Goal: Feedback & Contribution: Submit feedback/report problem

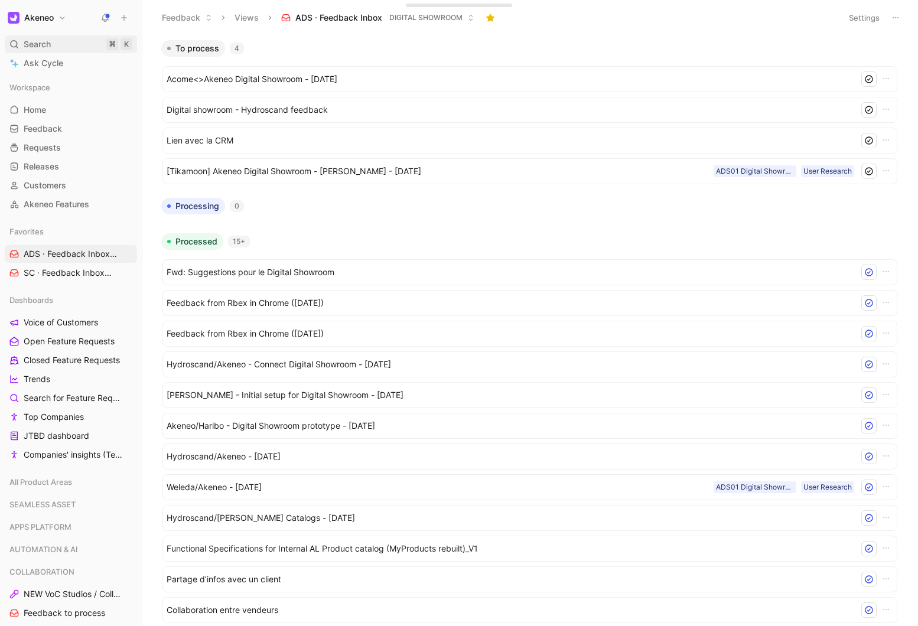
click at [61, 37] on div "Search ⌘ K" at bounding box center [71, 44] width 132 height 18
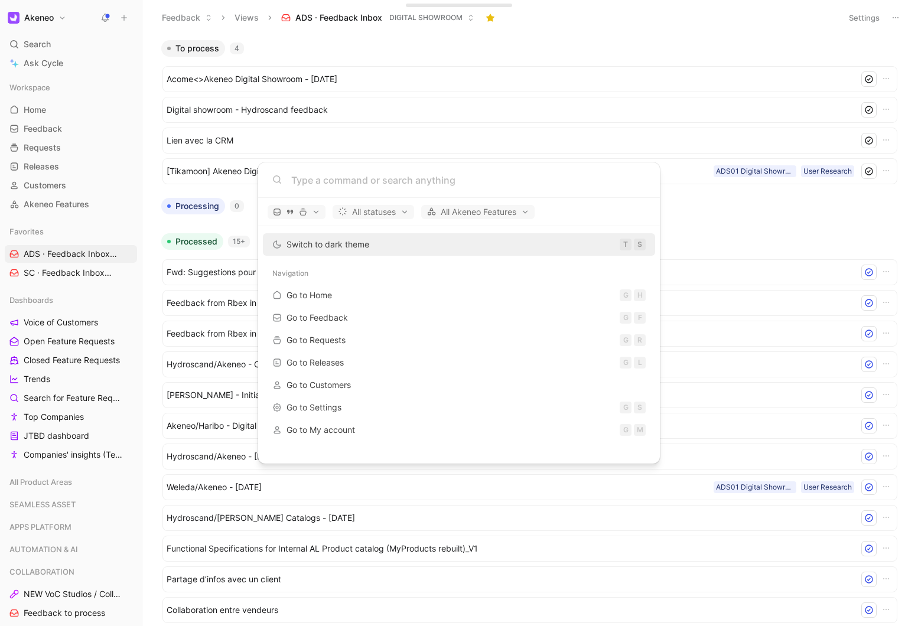
click at [313, 184] on input at bounding box center [468, 180] width 355 height 14
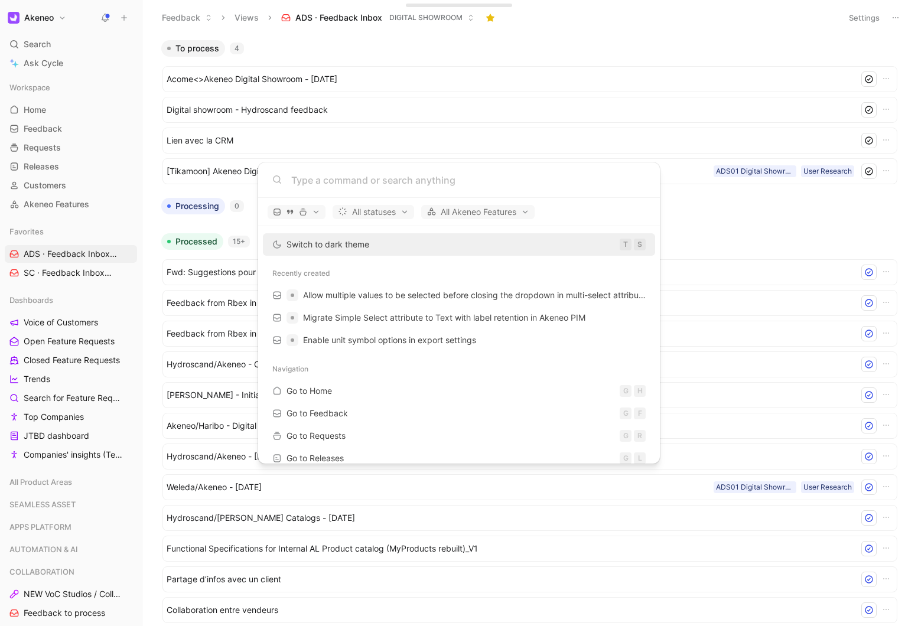
click at [317, 182] on input at bounding box center [468, 180] width 355 height 14
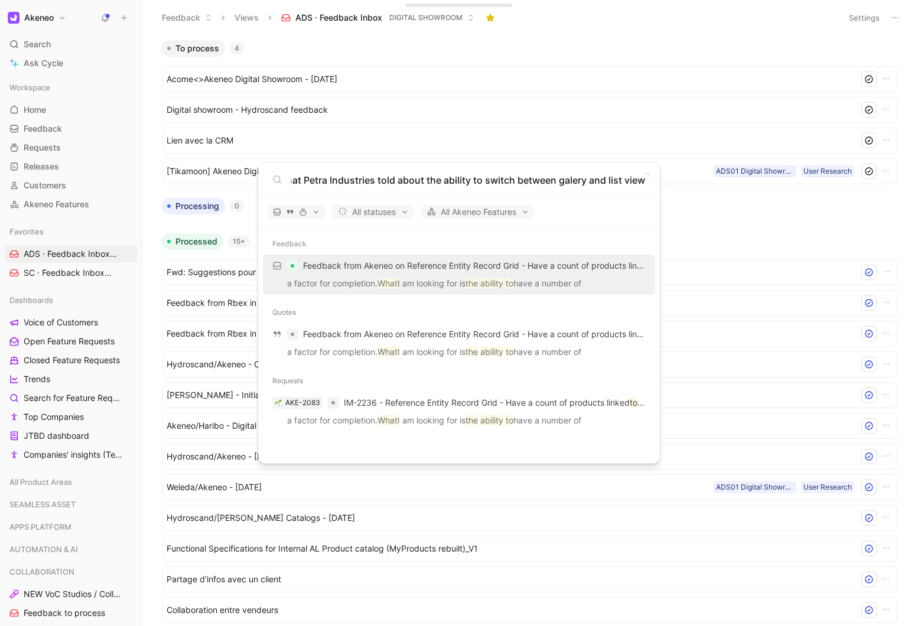
scroll to position [0, 18]
type input "what Petra Industries told about the ability to switch between galery and list …"
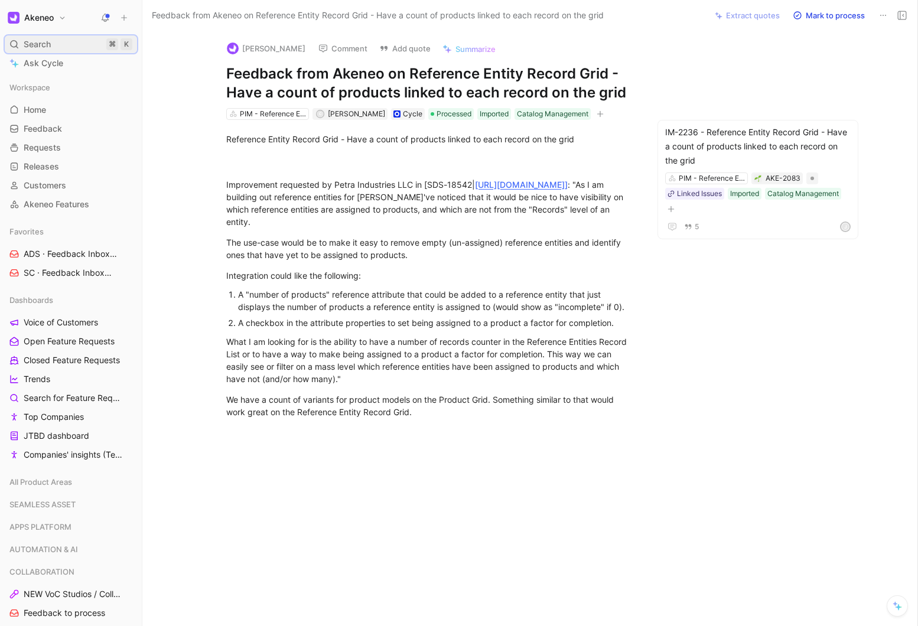
click at [61, 41] on div "Search ⌘ K" at bounding box center [71, 44] width 132 height 18
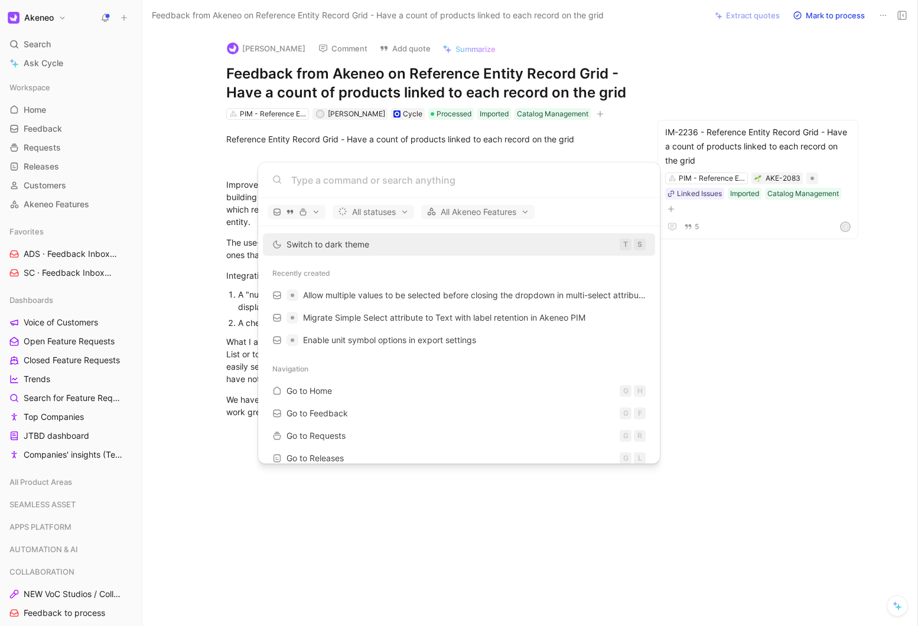
click at [317, 185] on input at bounding box center [468, 180] width 355 height 14
click at [54, 60] on body "Akeneo Search ⌘ K Ask Cycle Workspace Home G then H Feedback G then F Requests …" at bounding box center [459, 313] width 918 height 626
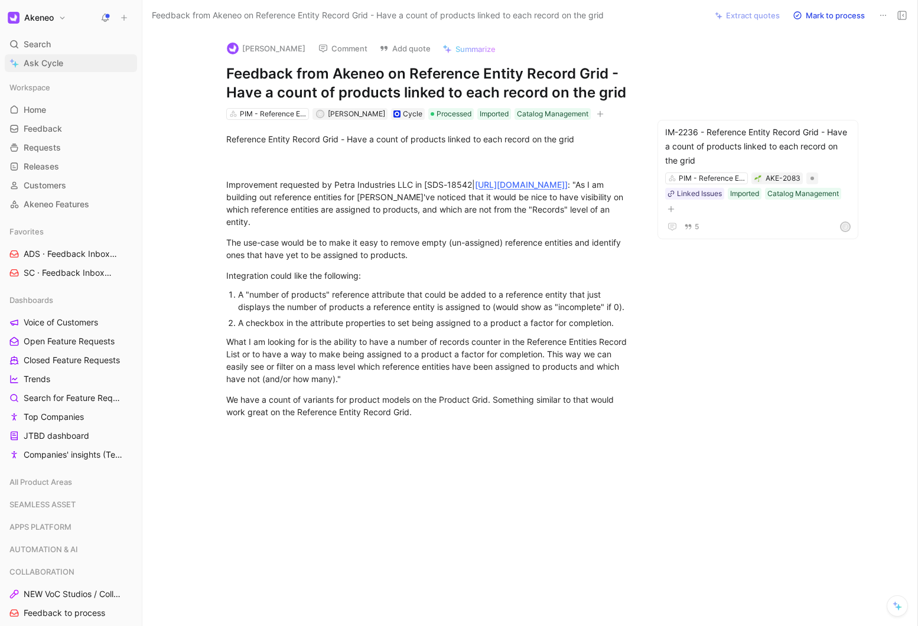
click at [42, 63] on span "Ask Cycle" at bounding box center [44, 63] width 40 height 14
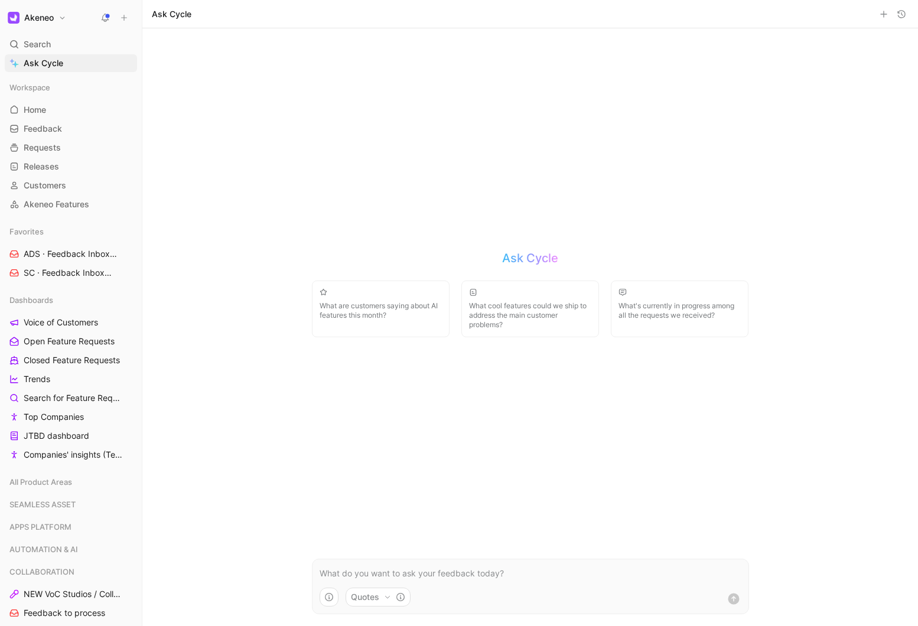
click at [356, 573] on p at bounding box center [531, 574] width 422 height 14
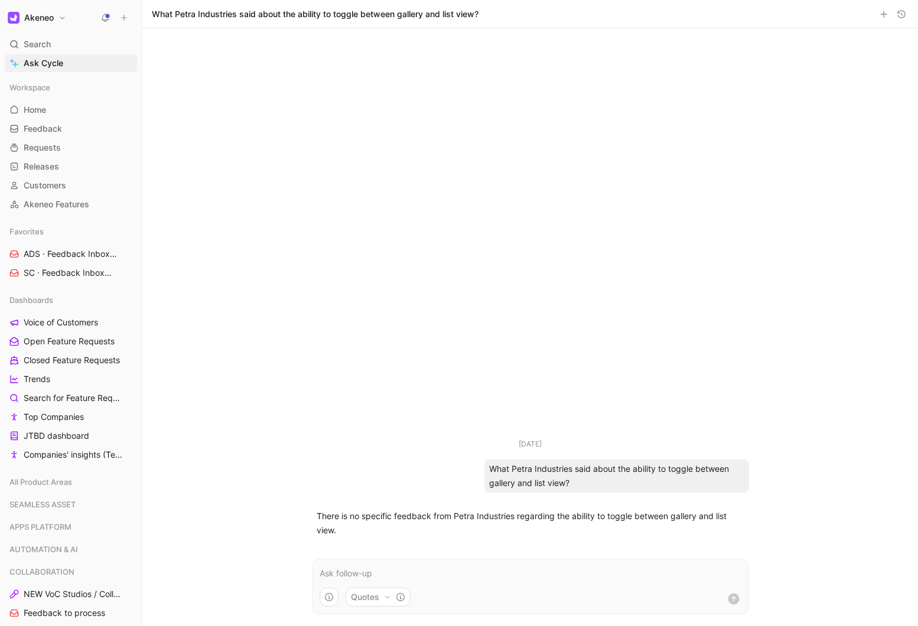
click at [345, 570] on p at bounding box center [531, 574] width 422 height 14
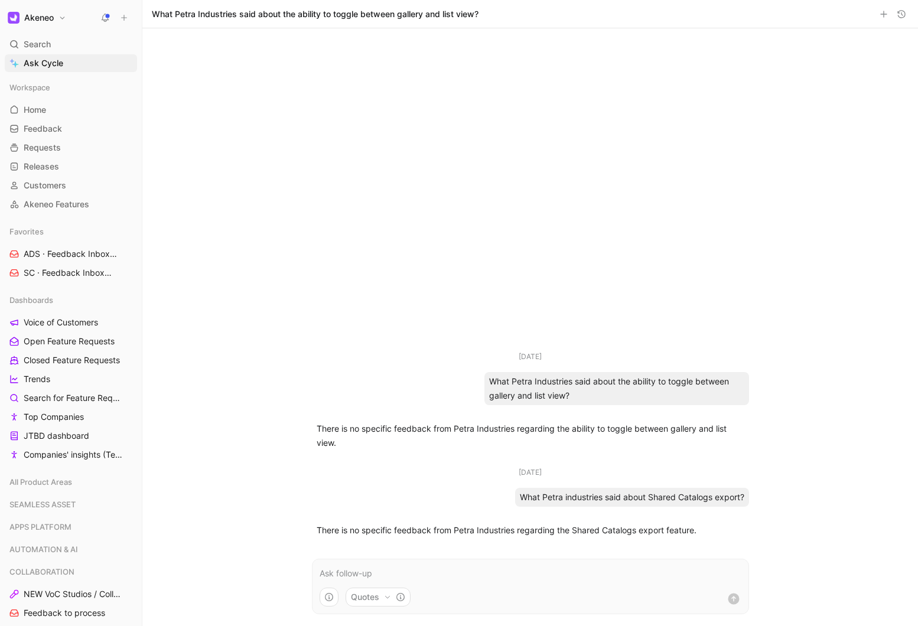
click at [394, 572] on p at bounding box center [531, 574] width 422 height 14
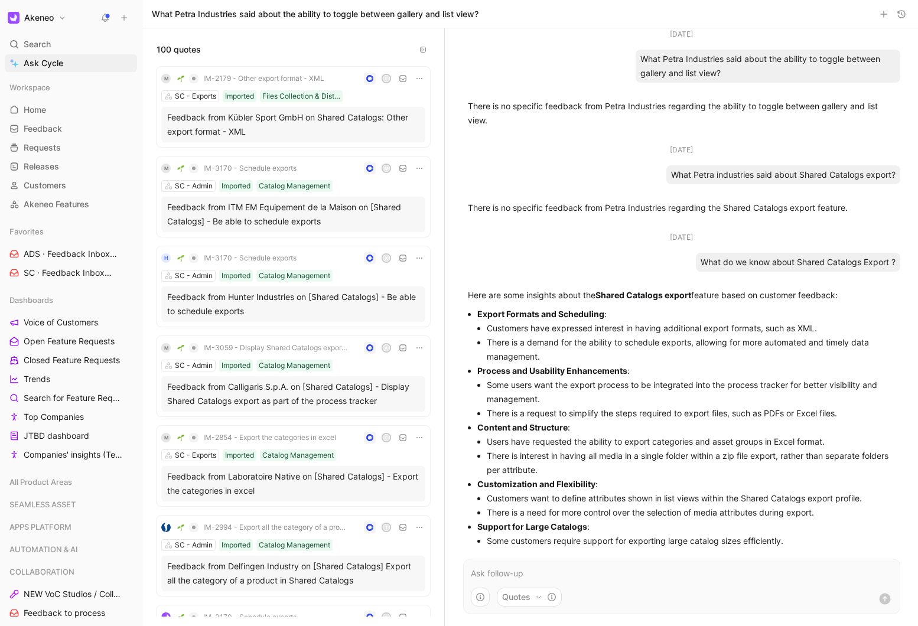
click at [647, 346] on li "There is a demand for the ability to schedule exports, allowing for more automa…" at bounding box center [691, 350] width 409 height 28
click at [543, 342] on li "There is a demand for the ability to schedule exports, allowing for more automa…" at bounding box center [691, 350] width 409 height 28
click at [503, 570] on p at bounding box center [682, 574] width 422 height 14
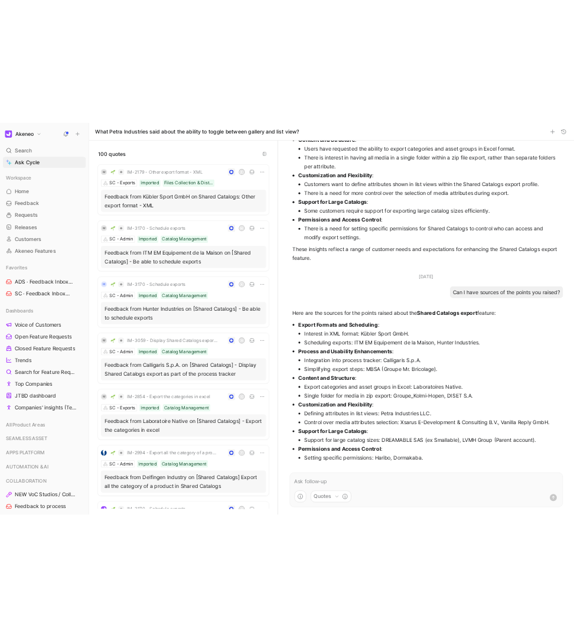
scroll to position [420, 0]
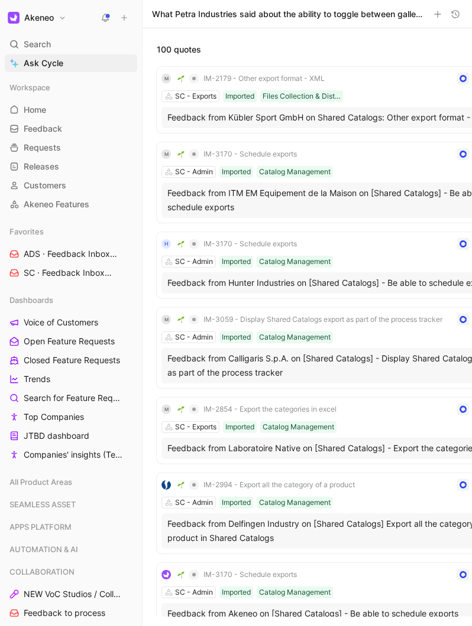
click at [250, 42] on div "100 quotes" at bounding box center [339, 42] width 395 height 28
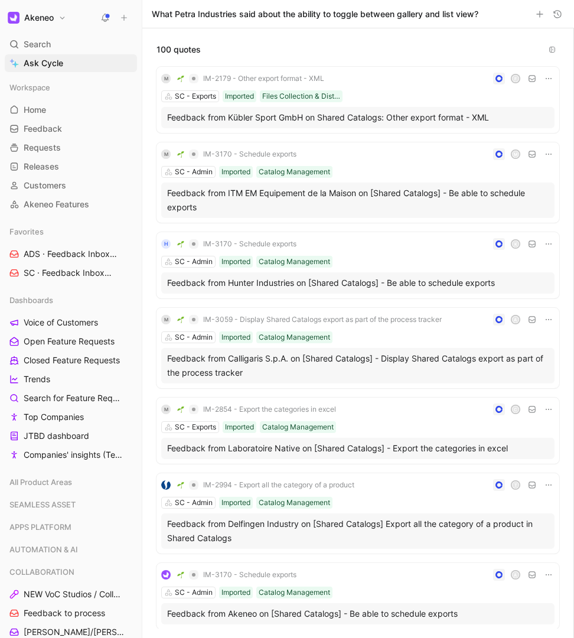
click at [124, 17] on icon at bounding box center [124, 18] width 8 height 8
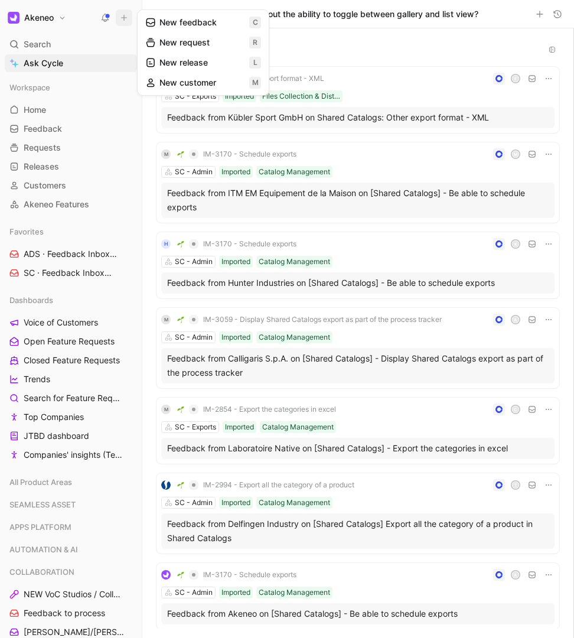
click at [191, 38] on button "New request r" at bounding box center [203, 43] width 126 height 20
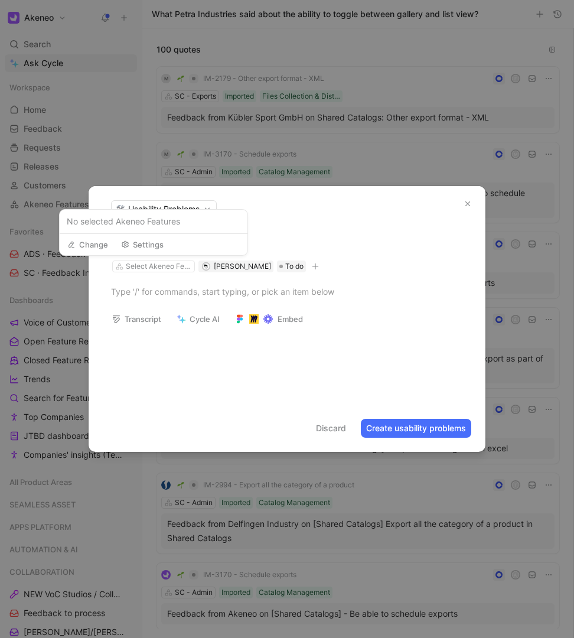
click at [124, 225] on span "No selected Akeneo Features" at bounding box center [154, 222] width 174 height 14
click at [171, 268] on div "Select Akeneo Feature" at bounding box center [159, 267] width 66 height 12
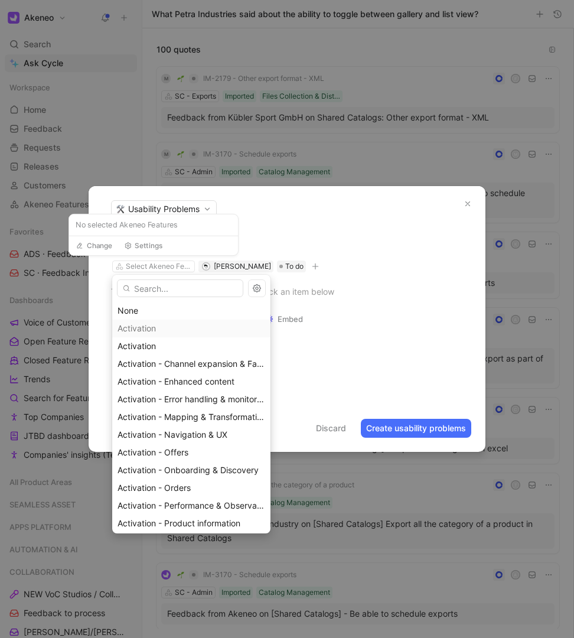
click at [163, 294] on input "text" at bounding box center [180, 289] width 126 height 18
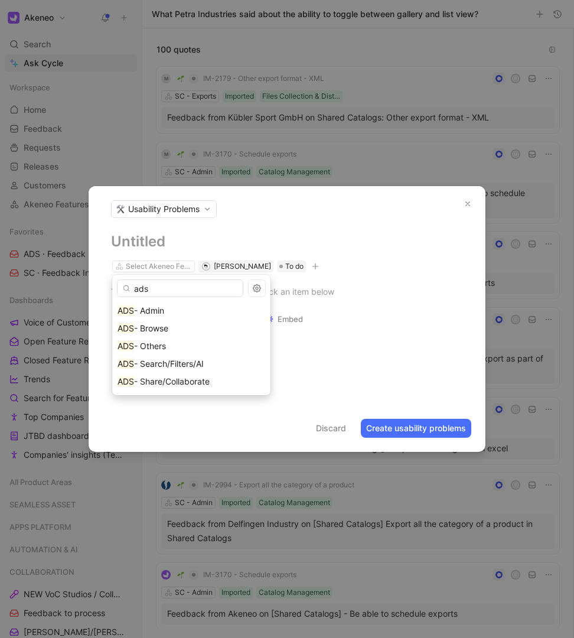
drag, startPoint x: 148, startPoint y: 291, endPoint x: 117, endPoint y: 288, distance: 31.5
click at [117, 288] on input "ads" at bounding box center [180, 289] width 126 height 18
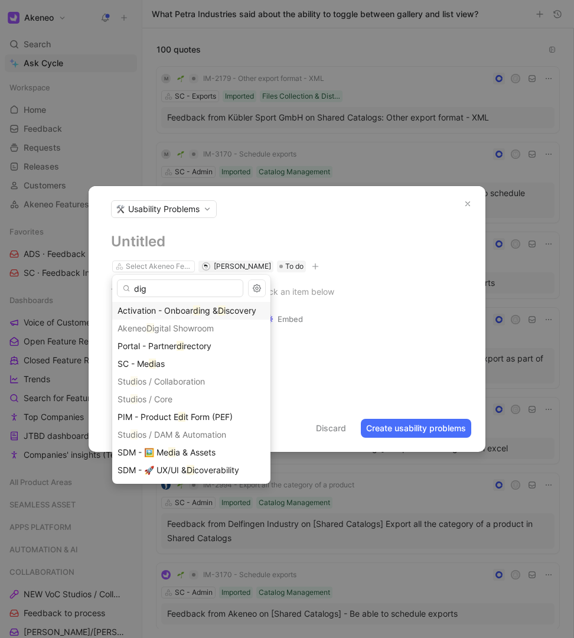
type input "digi"
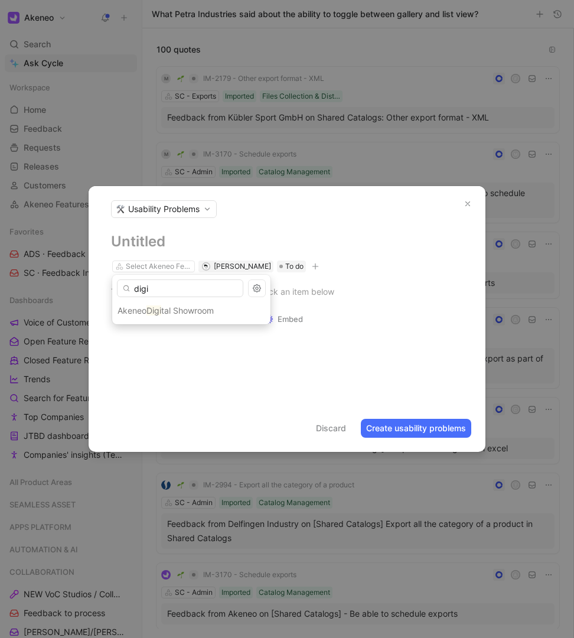
drag, startPoint x: 154, startPoint y: 288, endPoint x: 131, endPoint y: 288, distance: 22.5
click at [131, 288] on input "digi" at bounding box center [180, 289] width 126 height 18
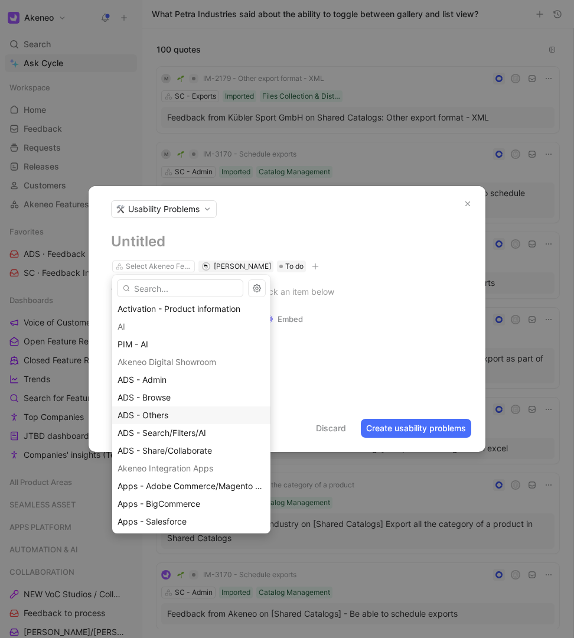
scroll to position [216, 0]
click at [168, 418] on span "ADS - Others" at bounding box center [143, 414] width 51 height 10
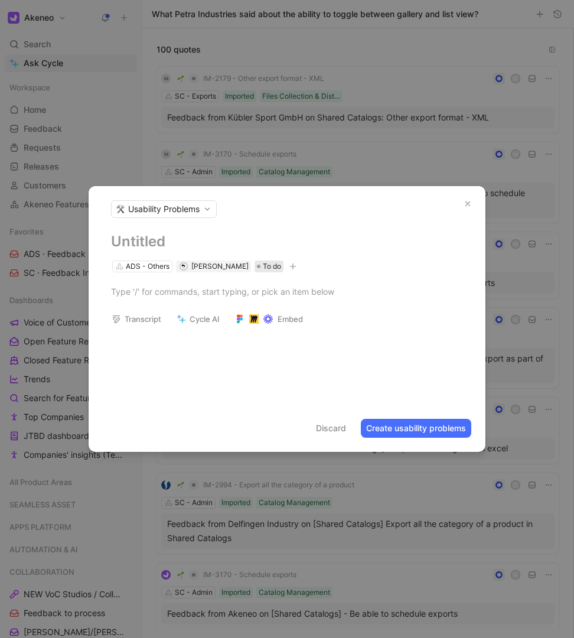
click at [281, 266] on span "To do" at bounding box center [272, 267] width 18 height 12
click at [464, 203] on icon "button" at bounding box center [468, 204] width 8 height 8
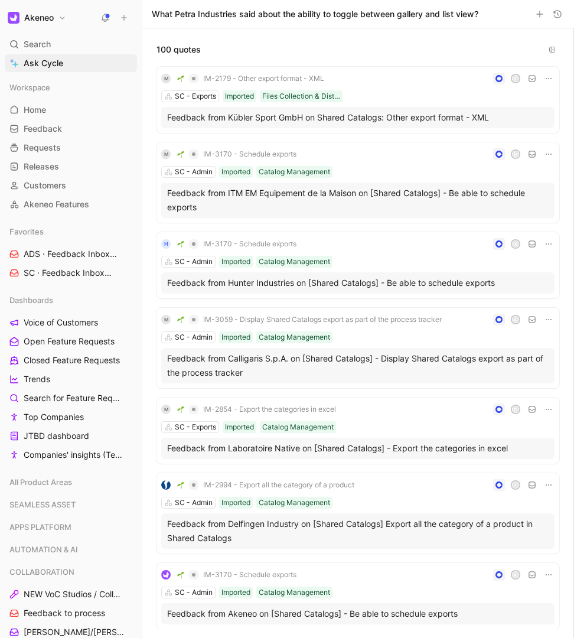
click at [124, 18] on use at bounding box center [124, 17] width 5 height 5
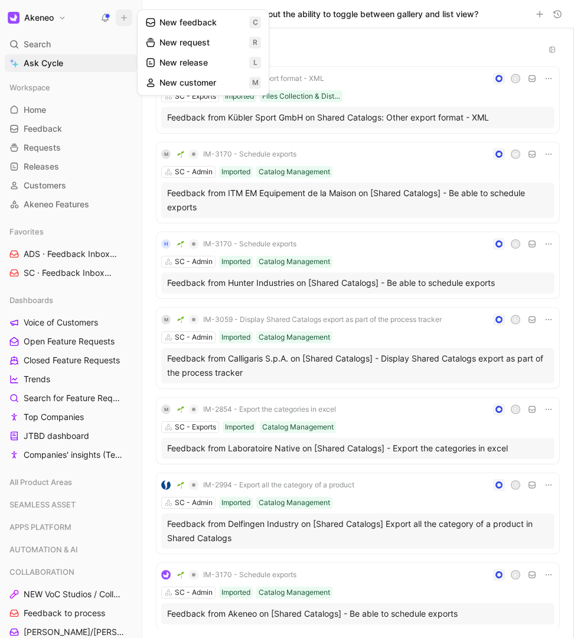
click at [172, 29] on button "New feedback c" at bounding box center [203, 22] width 126 height 20
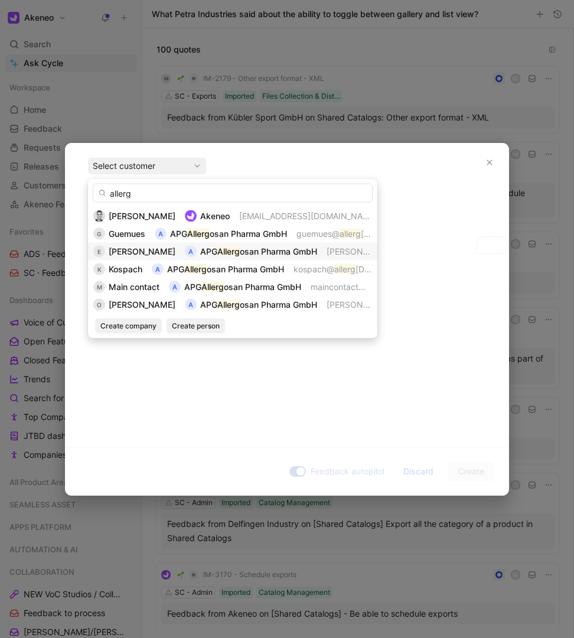
type input "allerg"
click at [144, 248] on span "[PERSON_NAME]" at bounding box center [142, 251] width 67 height 10
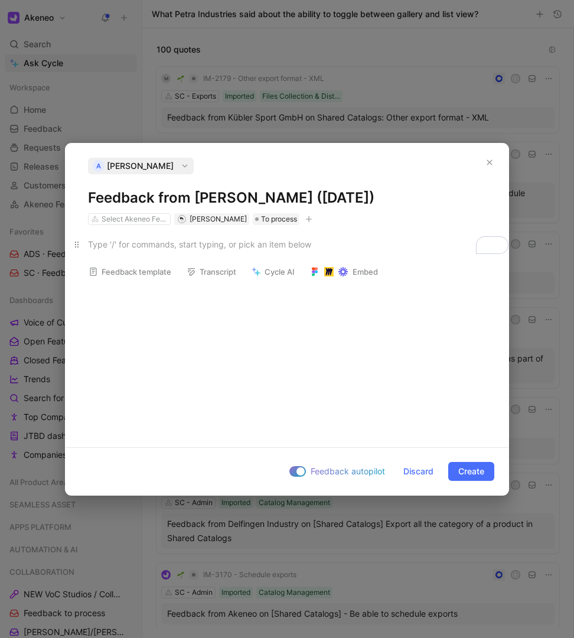
click at [140, 246] on div "To enrich screen reader interactions, please activate Accessibility in Grammarl…" at bounding box center [287, 244] width 398 height 12
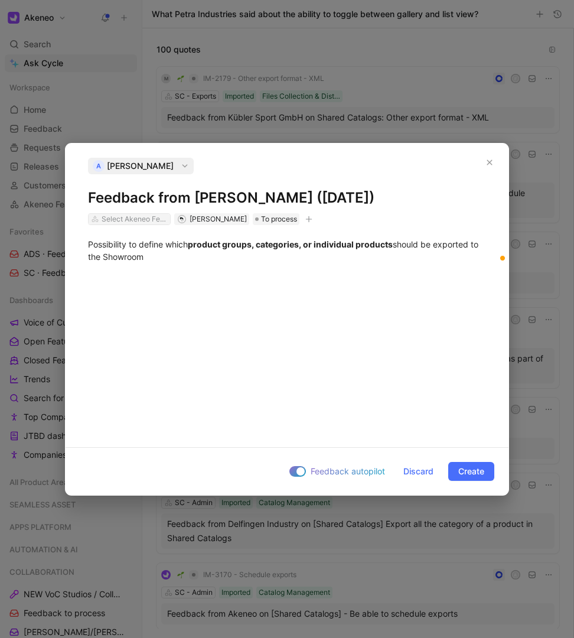
click at [150, 217] on div "Select Akeneo Features" at bounding box center [135, 219] width 66 height 12
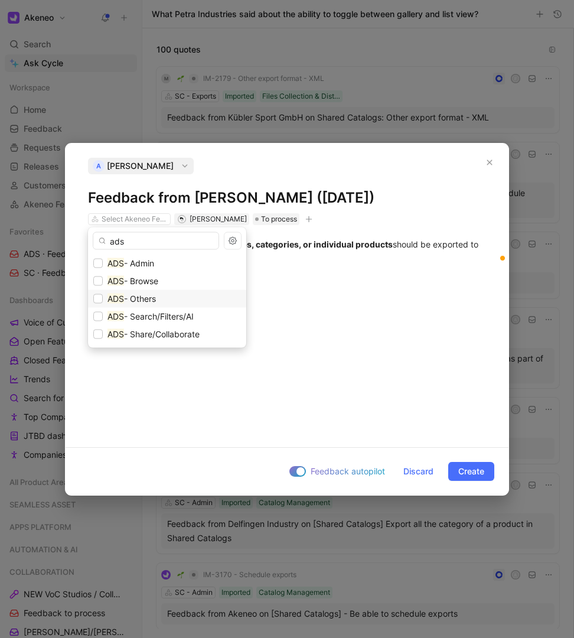
type input "ads"
click at [160, 300] on div "ADS - Others" at bounding box center [167, 299] width 148 height 14
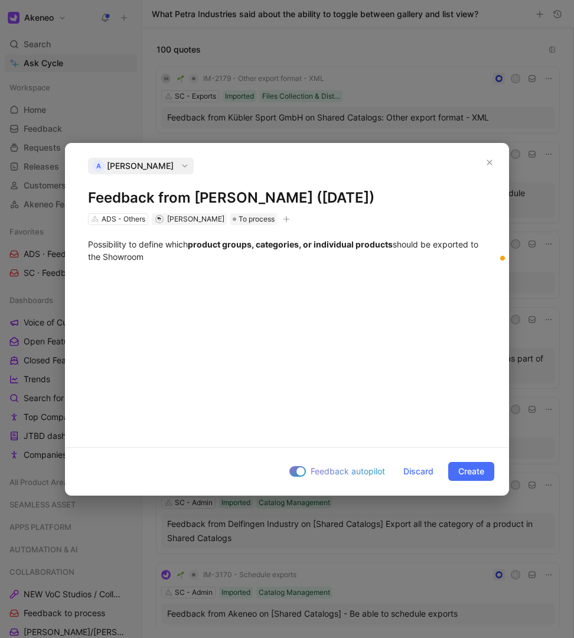
click at [290, 218] on icon "button" at bounding box center [286, 219] width 7 height 7
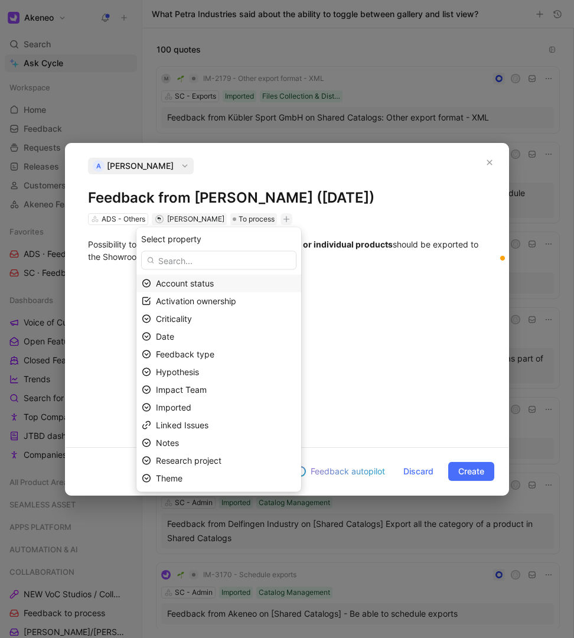
click at [226, 256] on input "text" at bounding box center [218, 260] width 155 height 19
click at [227, 355] on div "Feedback type" at bounding box center [226, 355] width 140 height 14
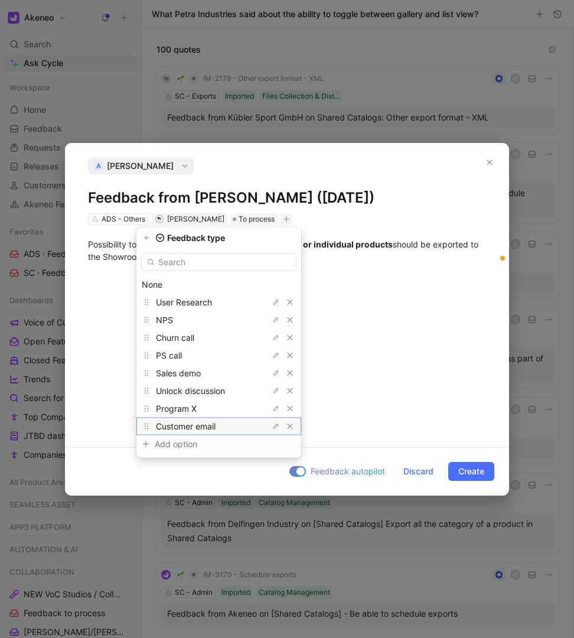
click at [216, 426] on span "Customer email" at bounding box center [186, 426] width 60 height 10
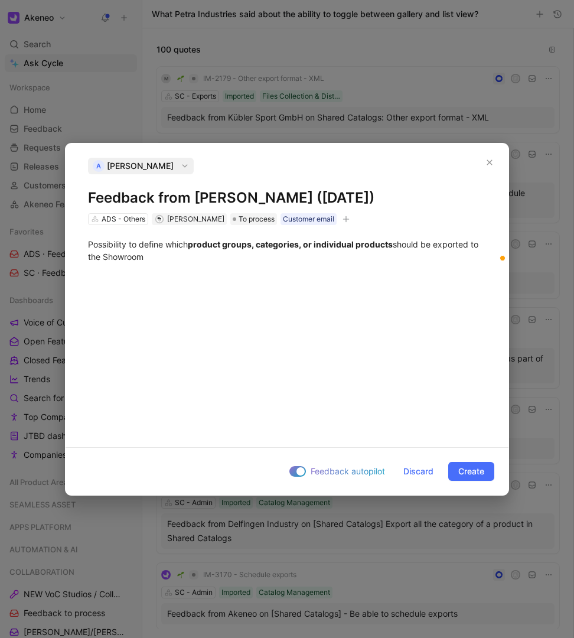
click at [350, 219] on icon "button" at bounding box center [346, 219] width 7 height 1
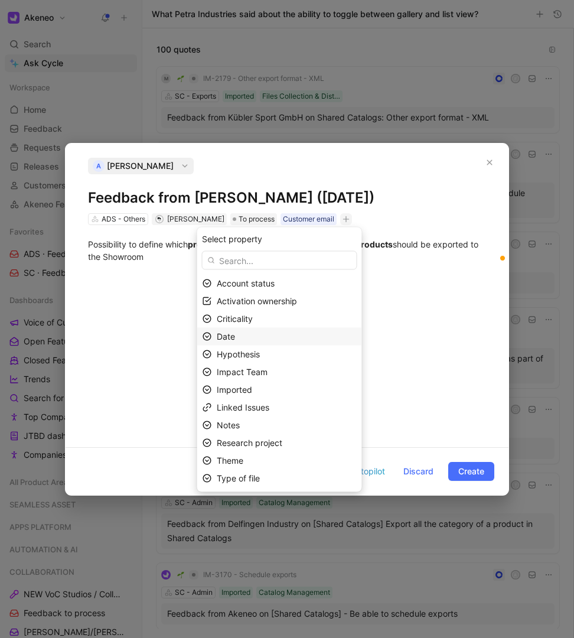
click at [287, 339] on div "Date" at bounding box center [287, 337] width 140 height 14
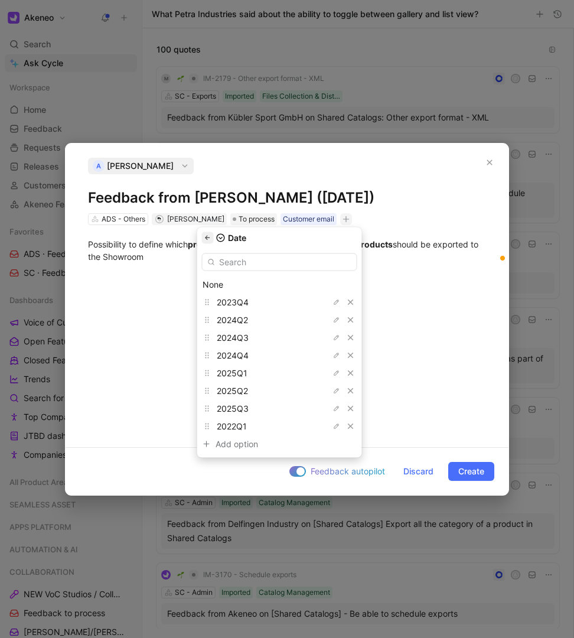
click at [214, 238] on button "button" at bounding box center [208, 238] width 12 height 12
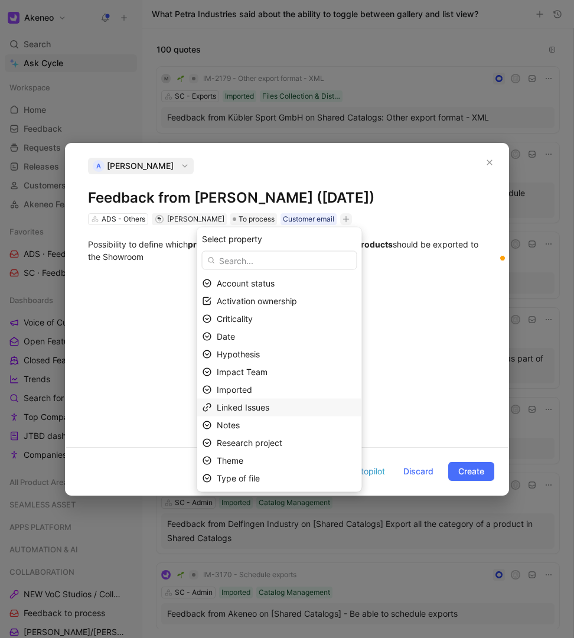
click at [242, 405] on span "Linked Issues" at bounding box center [243, 407] width 53 height 10
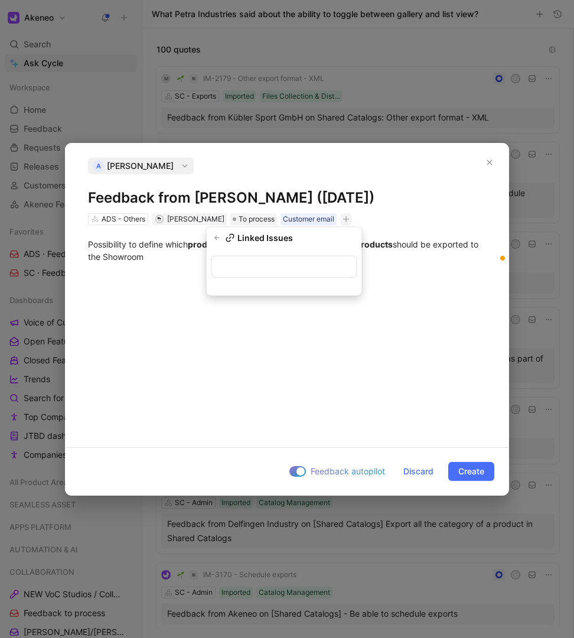
click at [231, 263] on input "text" at bounding box center [285, 267] width 146 height 22
type input "export"
click at [220, 235] on icon "button" at bounding box center [217, 238] width 7 height 7
click at [90, 246] on div "Possibility to define which product groups, categories, or individual products …" at bounding box center [287, 250] width 398 height 25
paste div "To enrich screen reader interactions, please activate Accessibility in Grammarl…"
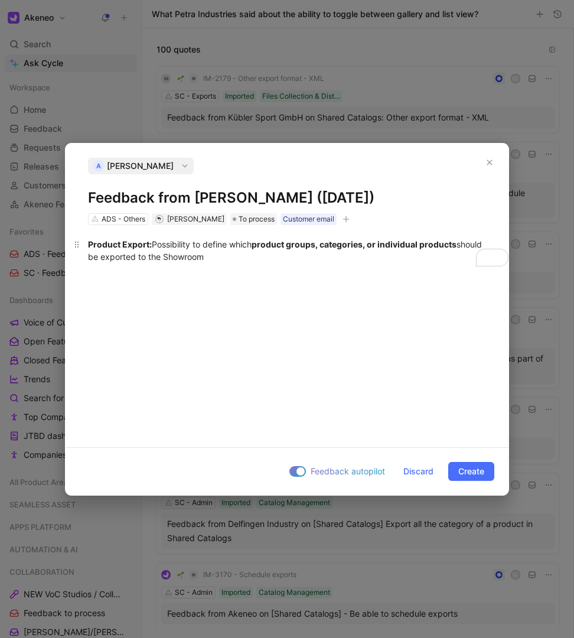
click at [121, 244] on span "Product Export:" at bounding box center [120, 244] width 64 height 10
click at [282, 249] on div "Product Export: Possibility to define which product groups, categories, or indi…" at bounding box center [287, 250] width 398 height 25
click at [282, 256] on div "Product Export: Possibility to define which product groups, categories, or indi…" at bounding box center [287, 250] width 398 height 25
click at [350, 258] on div "Product Export: Possibility to define which product groups, categories, or indi…" at bounding box center [287, 250] width 398 height 25
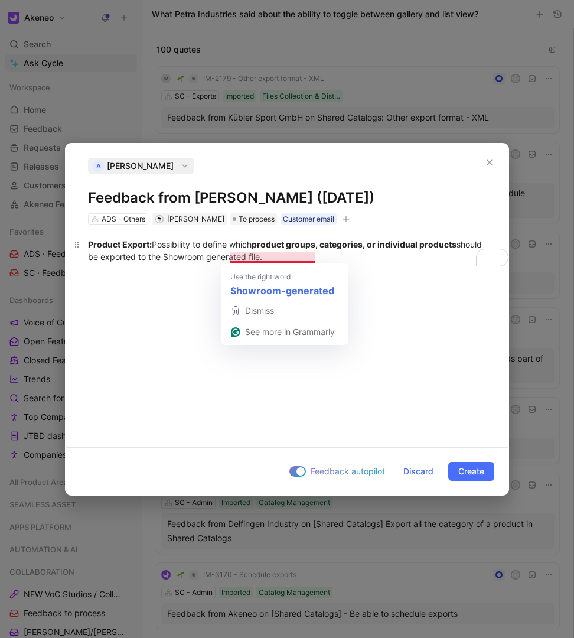
click at [339, 256] on div "Product Export: Possibility to define which product groups, categories, or indi…" at bounding box center [287, 250] width 398 height 25
click at [273, 260] on div "Product Export: Possibility to define which product groups, categories, or indi…" at bounding box center [287, 250] width 398 height 25
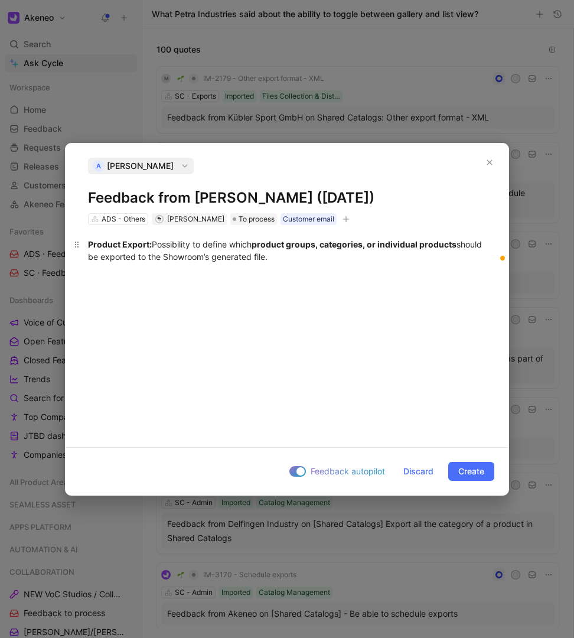
click at [235, 257] on div "Product Export: Possibility to define which product groups, categories, or indi…" at bounding box center [287, 250] width 398 height 25
click at [230, 257] on div "Product Export: Possibility to define which product groups, categories, or indi…" at bounding box center [287, 250] width 398 height 25
click at [465, 472] on span "Create" at bounding box center [472, 472] width 26 height 14
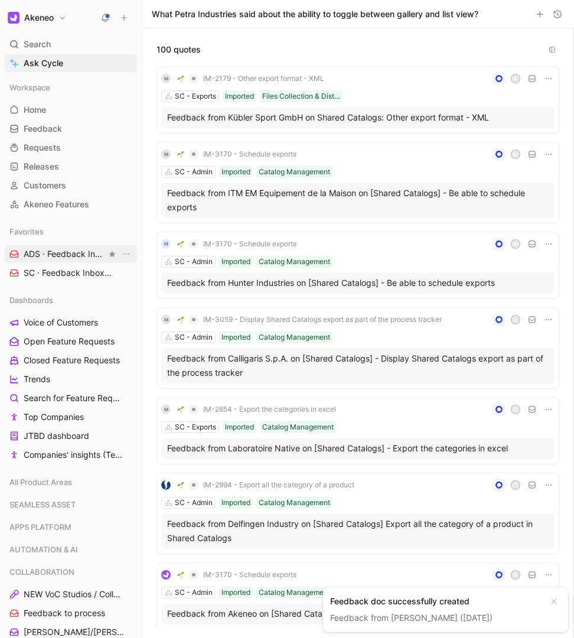
click at [83, 256] on span "ADS · Feedback Inbox DIGITAL SHOWROOM" at bounding box center [65, 254] width 83 height 12
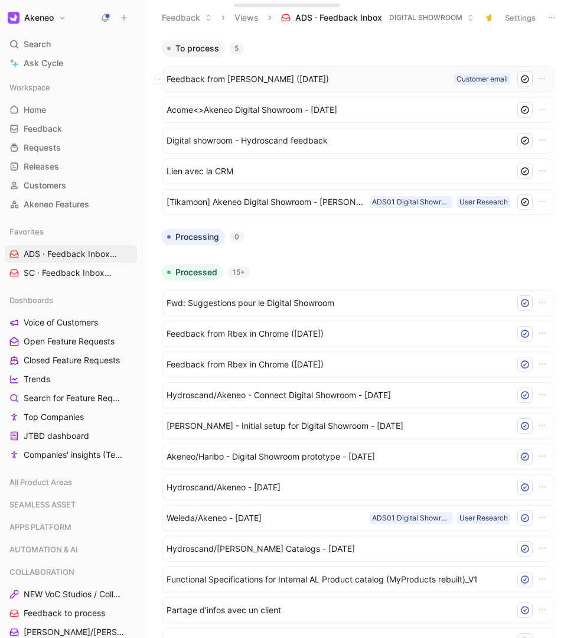
click at [349, 81] on span "Feedback from [PERSON_NAME] ([DATE])" at bounding box center [308, 79] width 283 height 14
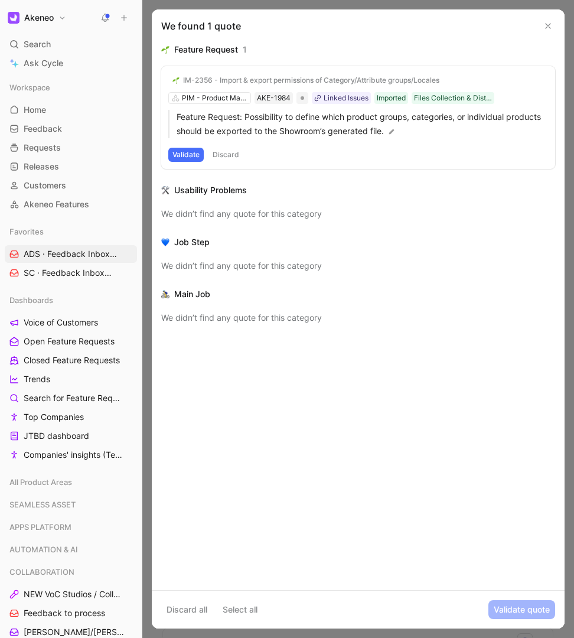
click at [232, 98] on div "IM-2356 - Import & export permissions of Category/Attribute groups/Locales PIM …" at bounding box center [358, 117] width 394 height 103
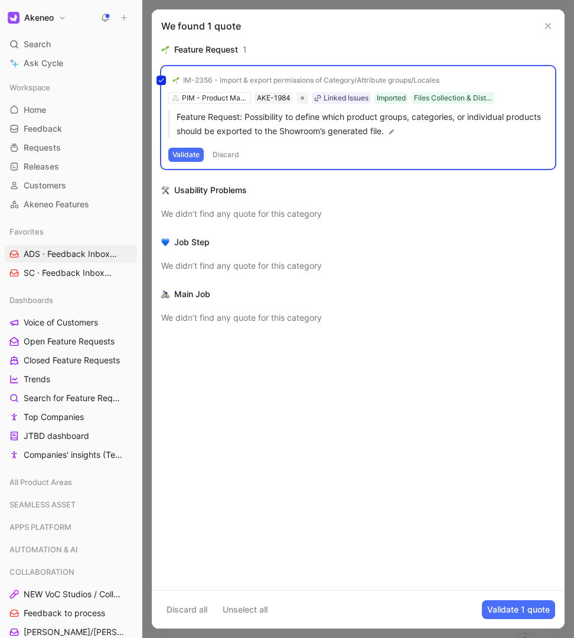
click at [231, 98] on div "IM-2356 - Import & export permissions of Category/Attribute groups/Locales PIM …" at bounding box center [358, 117] width 394 height 103
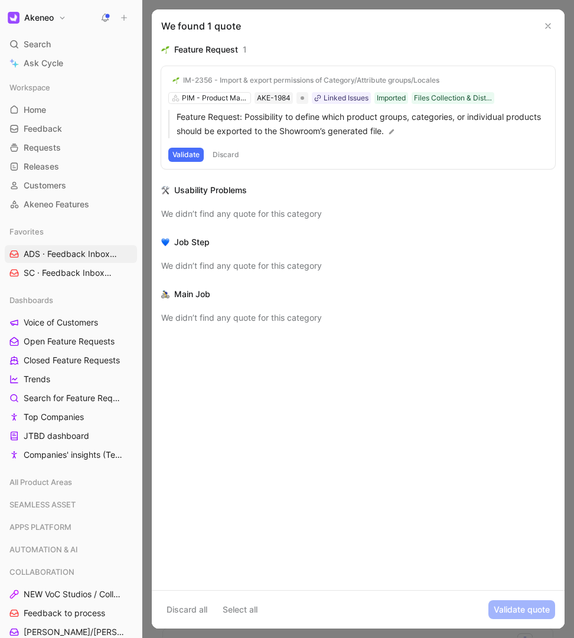
click at [215, 98] on div "IM-2356 - Import & export permissions of Category/Attribute groups/Locales PIM …" at bounding box center [358, 117] width 394 height 103
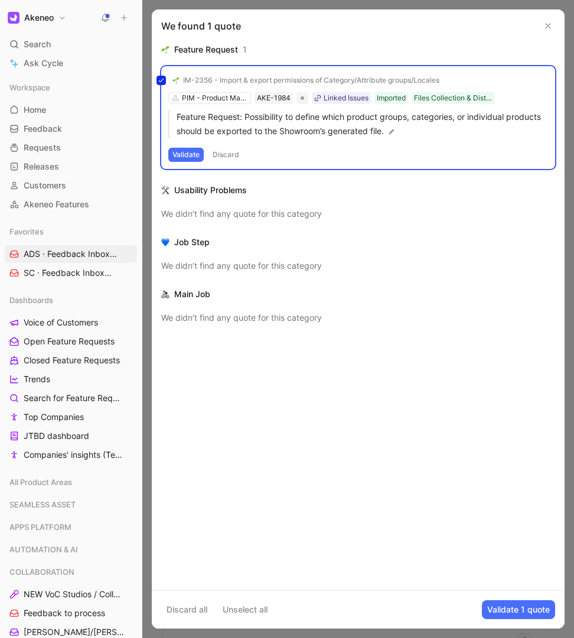
click at [246, 102] on div "IM-2356 - Import & export permissions of Category/Attribute groups/Locales PIM …" at bounding box center [358, 117] width 394 height 103
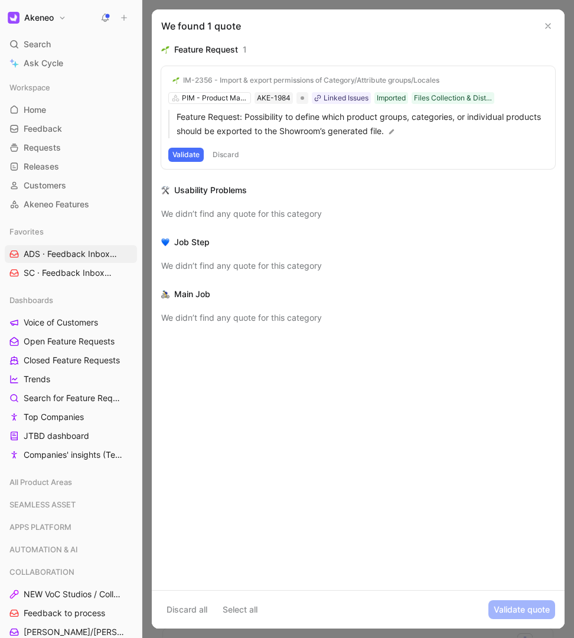
click at [246, 102] on div "IM-2356 - Import & export permissions of Category/Attribute groups/Locales PIM …" at bounding box center [358, 117] width 394 height 103
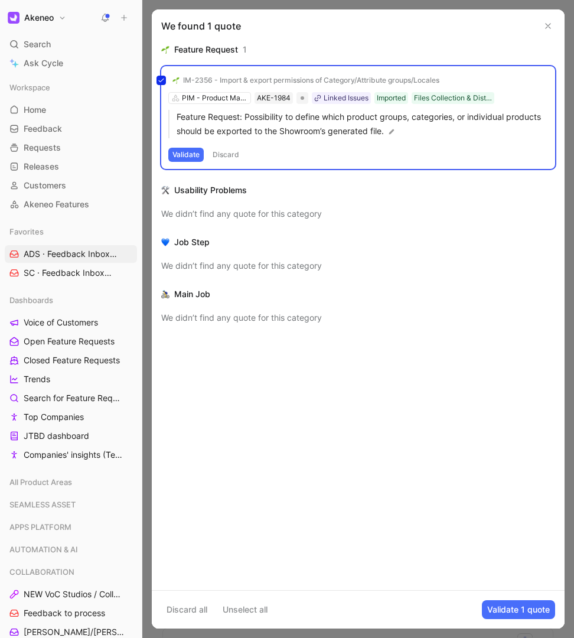
click at [229, 98] on div "IM-2356 - Import & export permissions of Category/Attribute groups/Locales PIM …" at bounding box center [358, 117] width 394 height 103
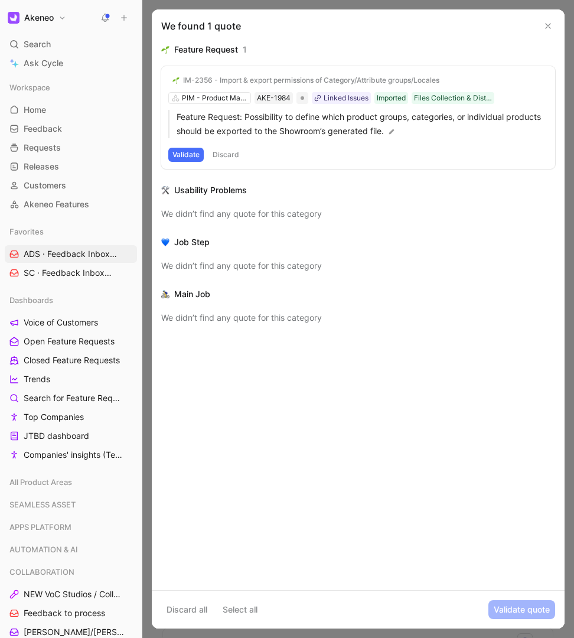
click at [184, 91] on div "IM-2356 - Import & export permissions of Category/Attribute groups/Locales PIM …" at bounding box center [358, 117] width 394 height 103
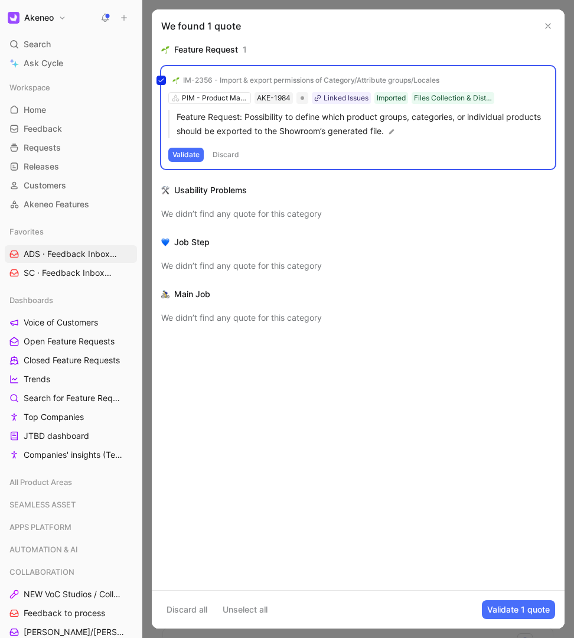
click at [184, 91] on div "IM-2356 - Import & export permissions of Category/Attribute groups/Locales PIM …" at bounding box center [358, 117] width 394 height 103
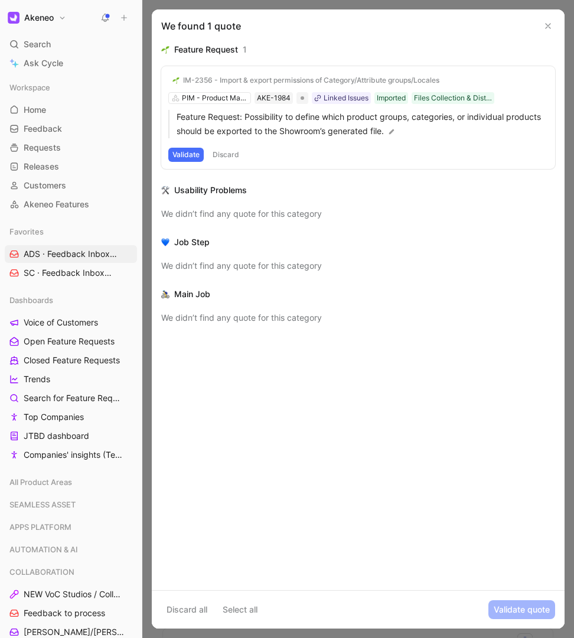
click at [184, 95] on div "IM-2356 - Import & export permissions of Category/Attribute groups/Locales PIM …" at bounding box center [358, 117] width 394 height 103
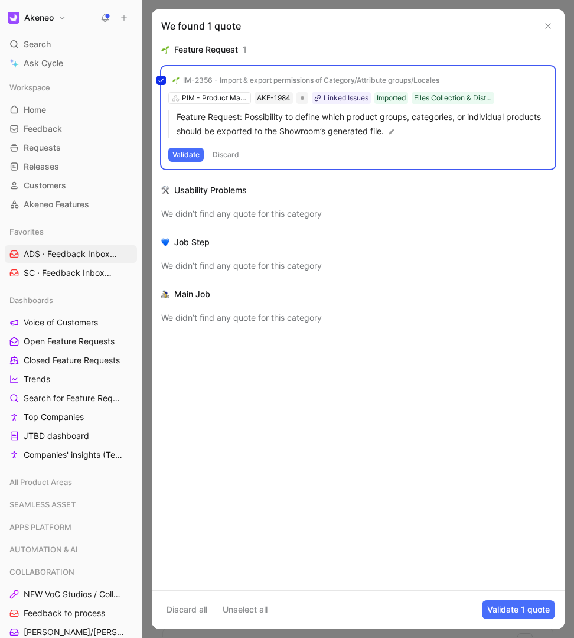
click at [184, 95] on div "IM-2356 - Import & export permissions of Category/Attribute groups/Locales PIM …" at bounding box center [358, 117] width 394 height 103
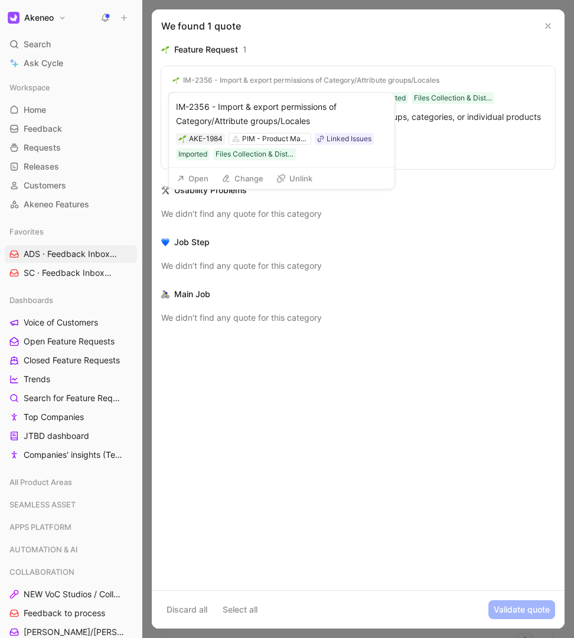
click at [235, 180] on button "Change" at bounding box center [242, 178] width 53 height 17
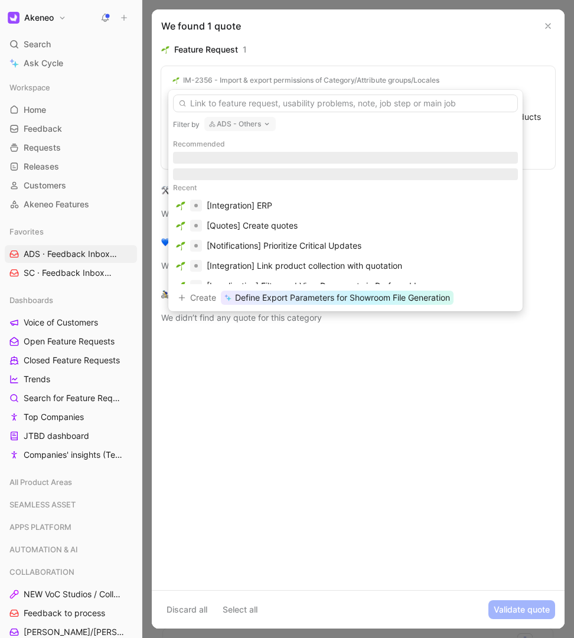
click at [196, 98] on input "text" at bounding box center [345, 104] width 345 height 18
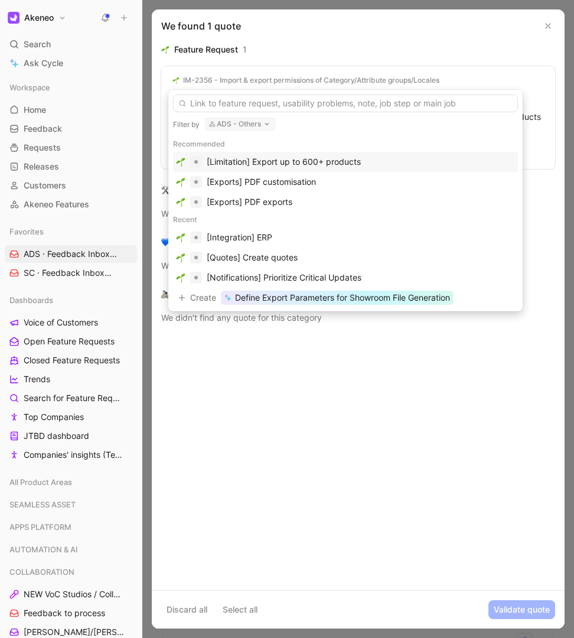
click at [196, 102] on input "text" at bounding box center [345, 104] width 345 height 18
click at [242, 202] on div "[Exports] PDF exports" at bounding box center [250, 202] width 86 height 14
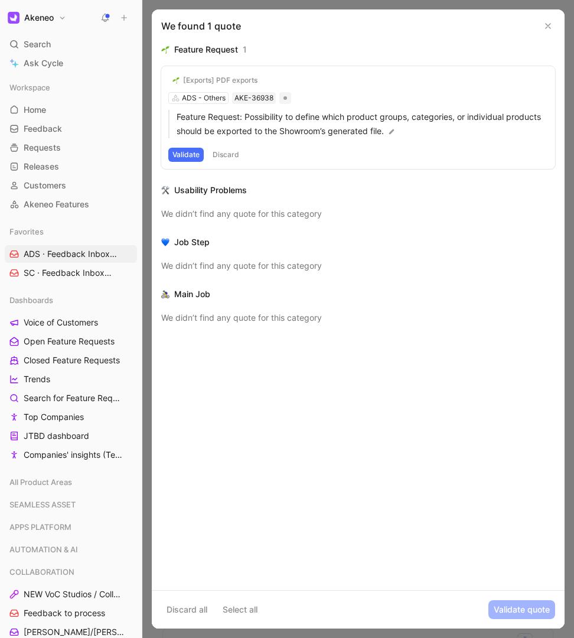
click at [258, 97] on div "[Exports] PDF exports ADS - Others AKE-36938 Feature Request: Possibility to de…" at bounding box center [358, 117] width 394 height 103
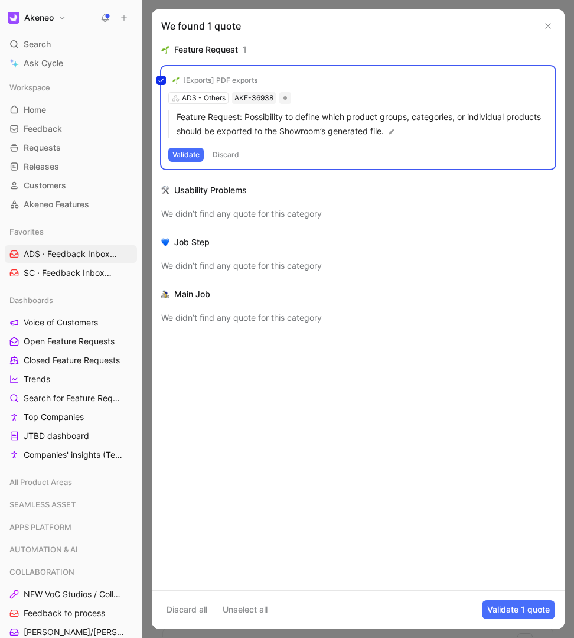
click at [258, 97] on div "[Exports] PDF exports ADS - Others AKE-36938 Feature Request: Possibility to de…" at bounding box center [358, 117] width 394 height 103
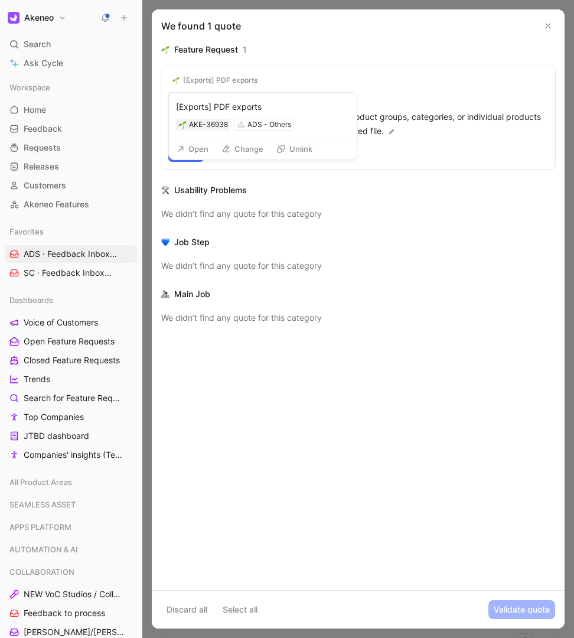
click at [239, 146] on button "Change" at bounding box center [242, 149] width 53 height 17
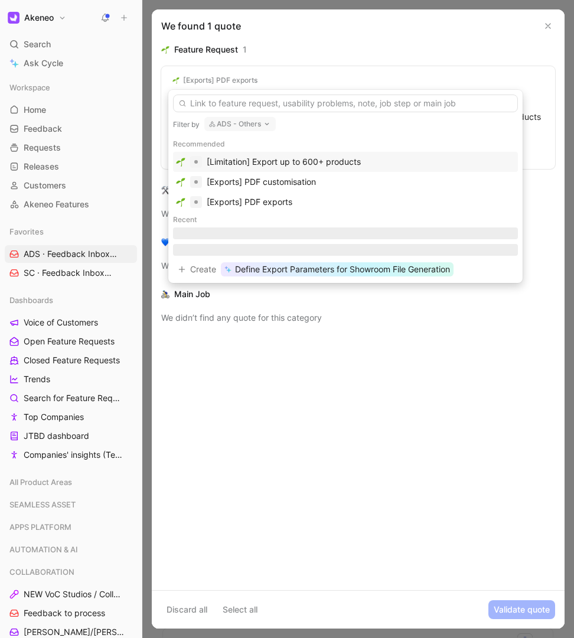
click at [222, 108] on input "text" at bounding box center [345, 104] width 345 height 18
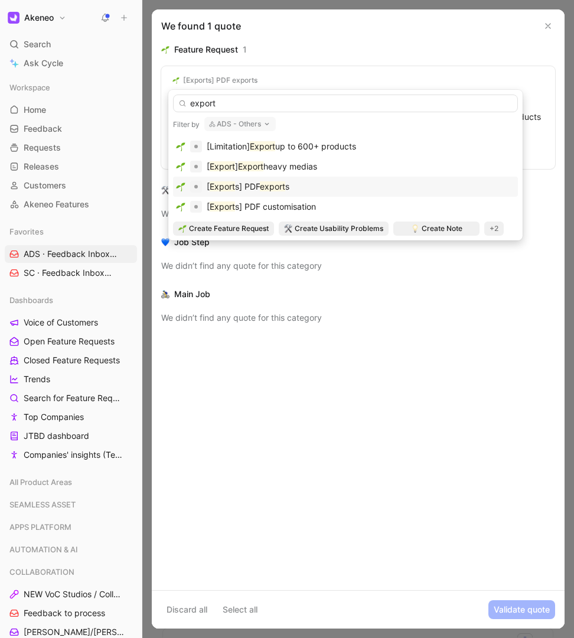
type input "export"
click at [278, 187] on mark "export" at bounding box center [272, 186] width 25 height 10
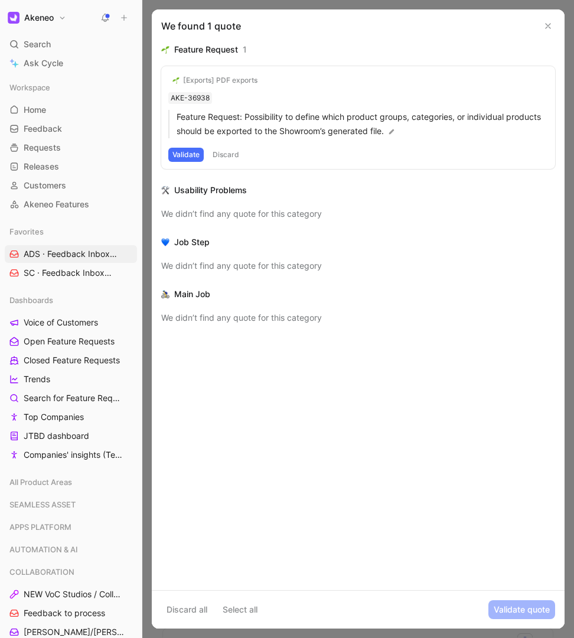
click at [180, 152] on button "Validate" at bounding box center [185, 155] width 35 height 14
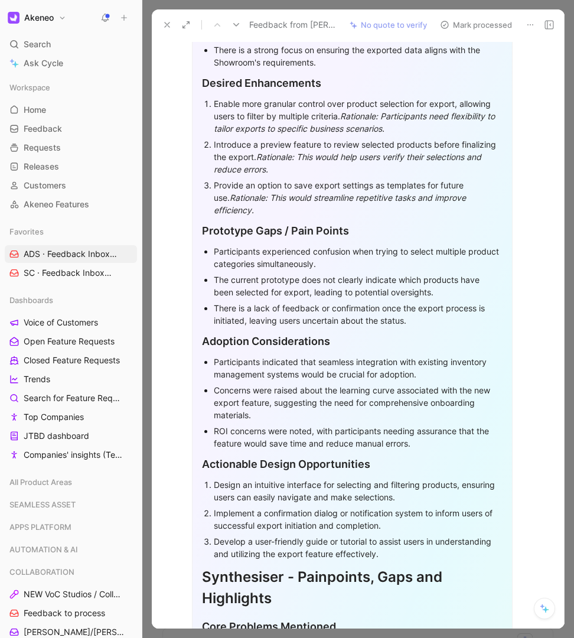
scroll to position [210, 0]
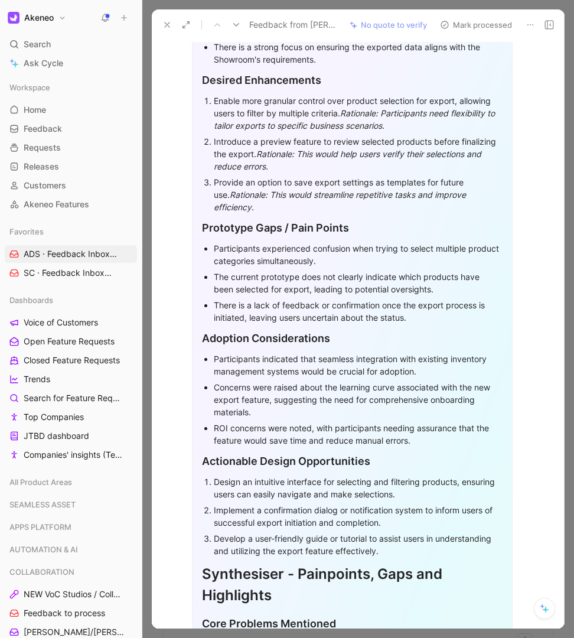
click at [173, 29] on button at bounding box center [167, 25] width 17 height 17
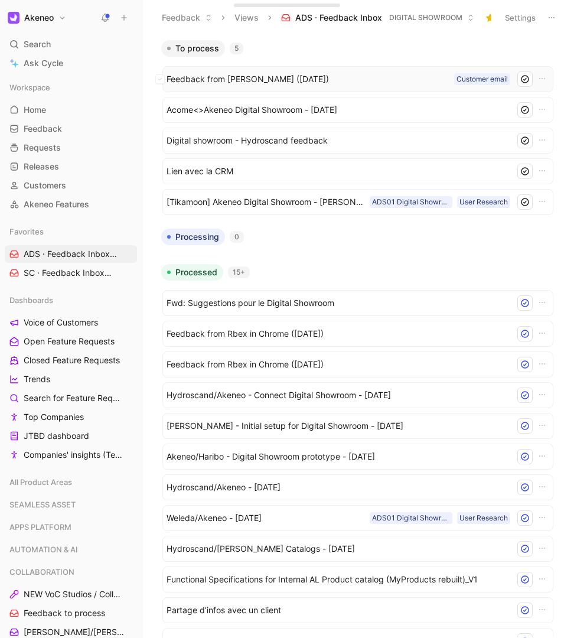
click at [367, 77] on span "Feedback from [PERSON_NAME] ([DATE])" at bounding box center [308, 79] width 283 height 14
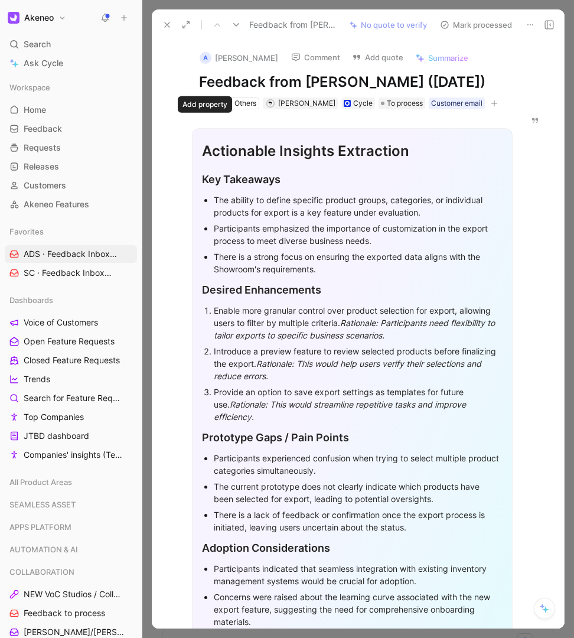
click at [212, 111] on div "ADS - Others Nassim Aït Bennour Cycle To process Customer email" at bounding box center [352, 103] width 309 height 14
click at [491, 107] on icon "button" at bounding box center [494, 103] width 7 height 7
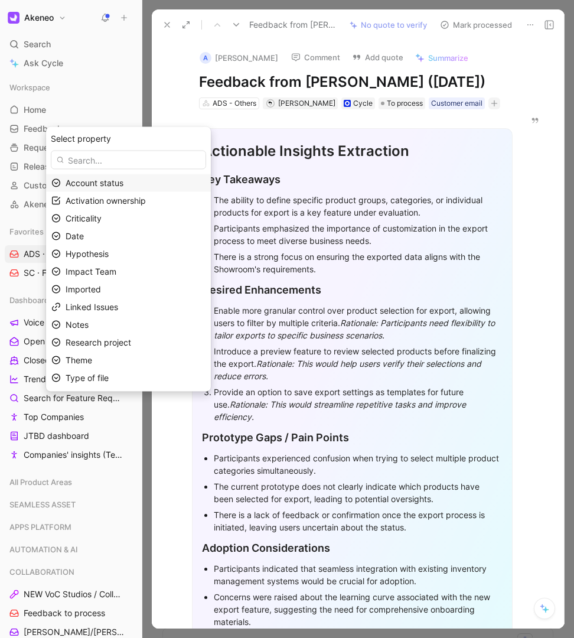
click at [154, 163] on input "text" at bounding box center [128, 160] width 155 height 19
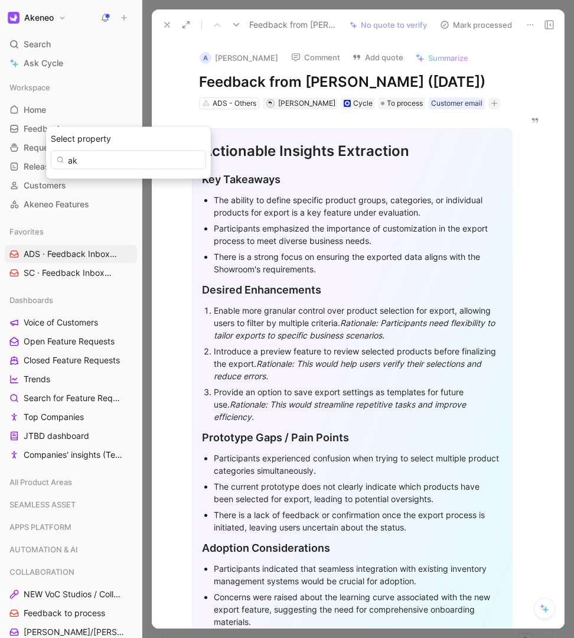
type input "a"
click at [165, 25] on icon at bounding box center [167, 24] width 9 height 9
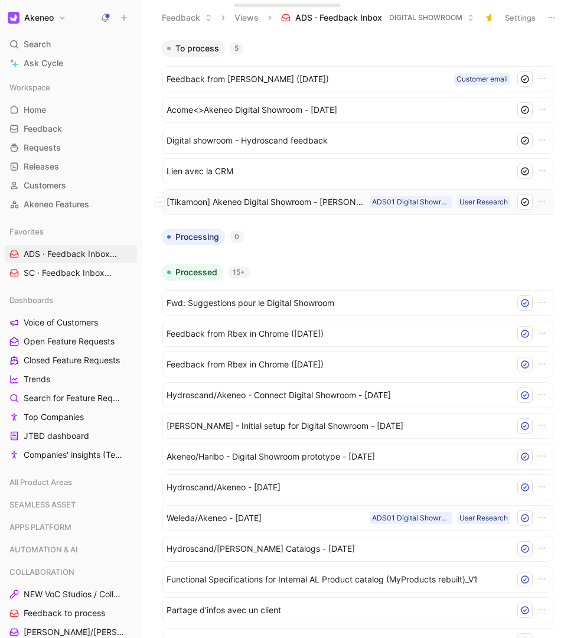
click at [360, 201] on span "[Tikamoon] Akeneo Digital Showroom - [PERSON_NAME] - [DATE]" at bounding box center [266, 202] width 199 height 14
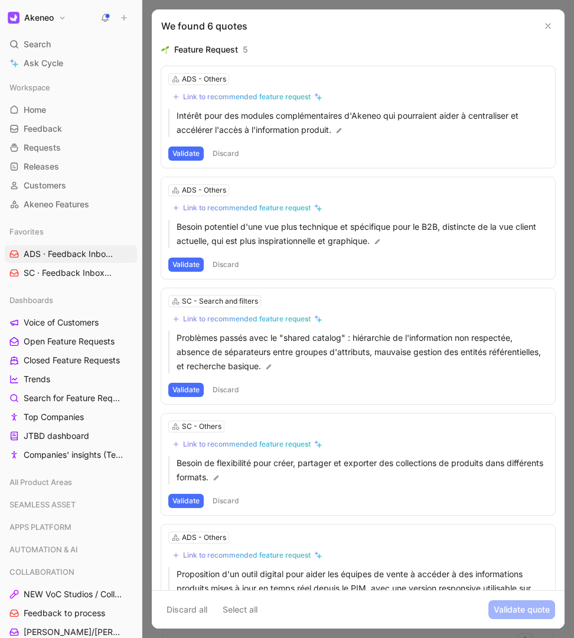
click at [545, 20] on button at bounding box center [548, 26] width 14 height 14
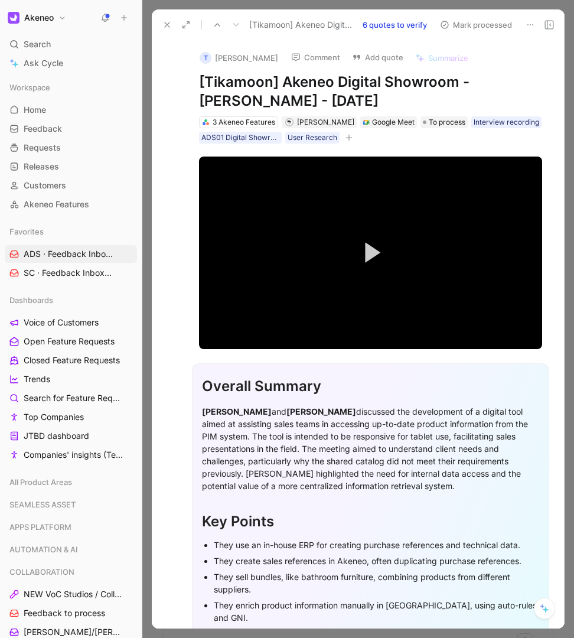
click at [170, 28] on icon at bounding box center [167, 24] width 9 height 9
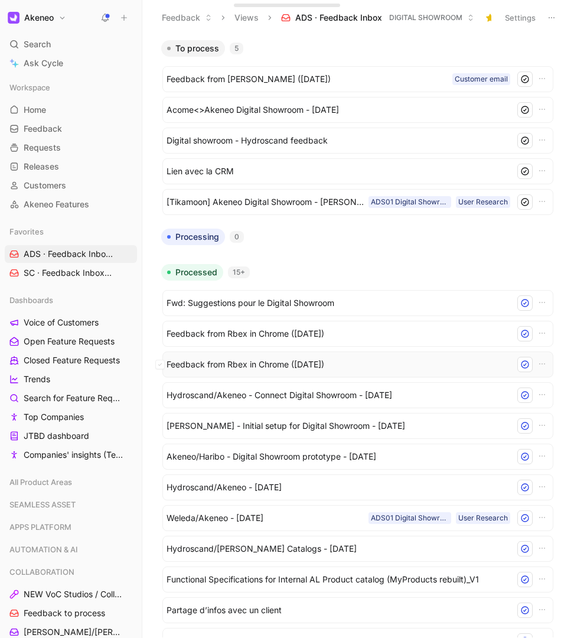
click at [224, 370] on span "Feedback from Rbex in Chrome ([DATE])" at bounding box center [339, 365] width 344 height 14
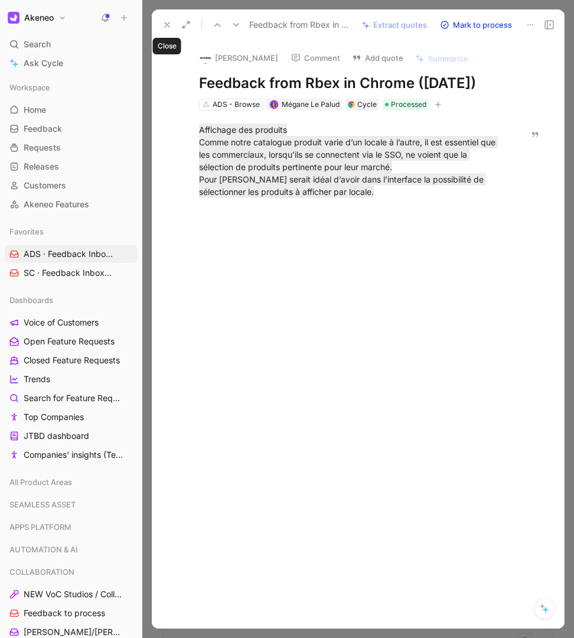
click at [169, 28] on icon at bounding box center [167, 24] width 9 height 9
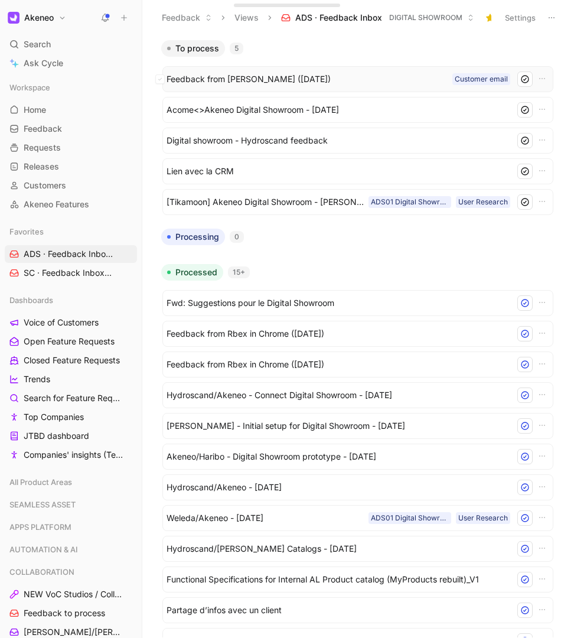
click at [209, 83] on span "Feedback from [PERSON_NAME] ([DATE])" at bounding box center [307, 79] width 281 height 14
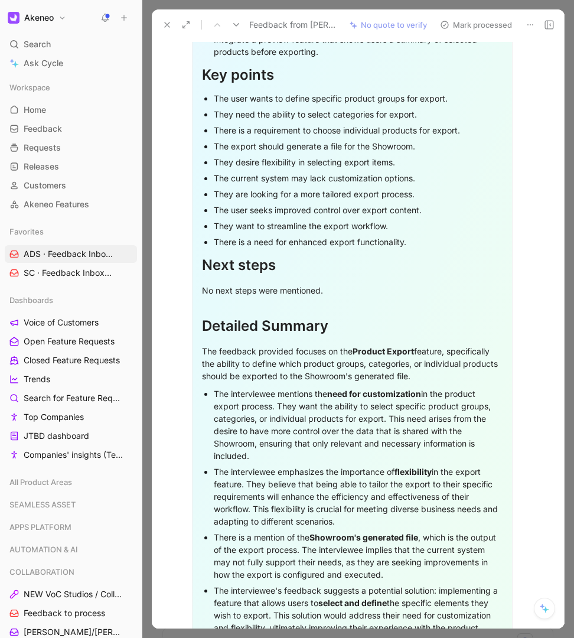
scroll to position [1479, 0]
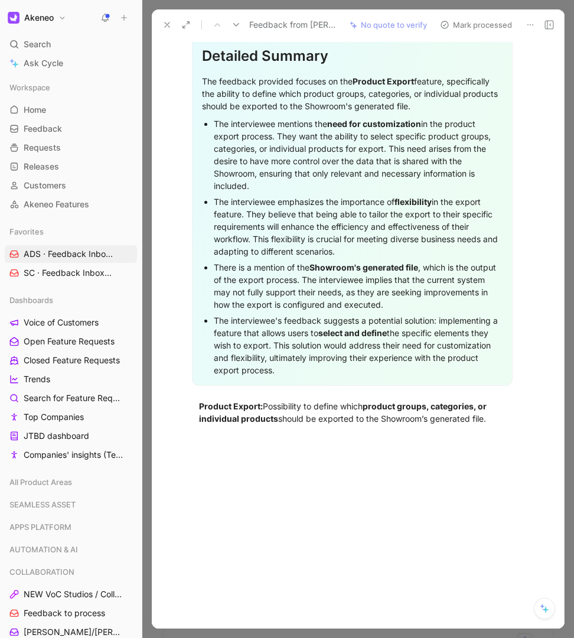
click at [163, 25] on icon at bounding box center [167, 24] width 9 height 9
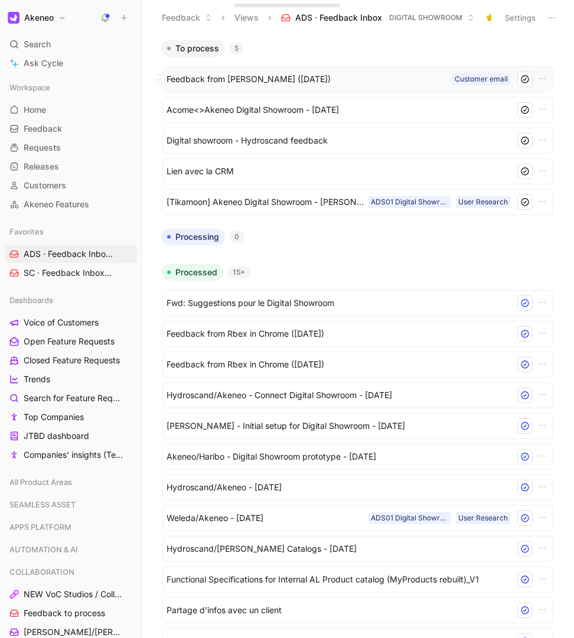
click at [328, 78] on span "Feedback from [PERSON_NAME] ([DATE])" at bounding box center [307, 79] width 281 height 14
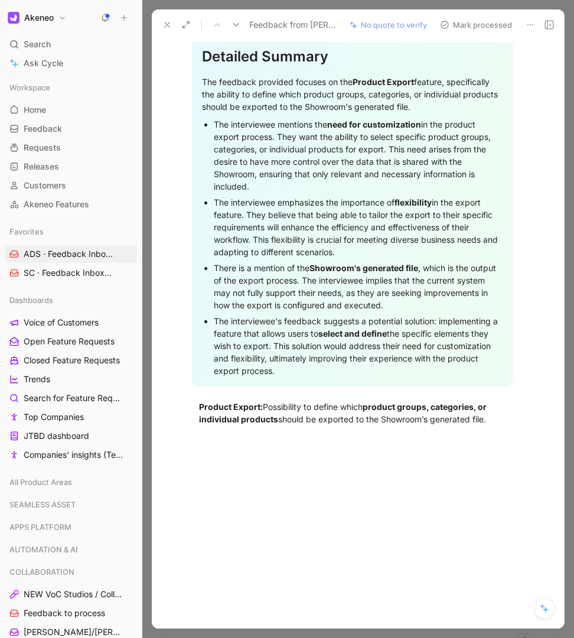
scroll to position [1479, 0]
click at [265, 405] on div "Product Export: Possibility to define which product groups, categories, or indi…" at bounding box center [352, 412] width 307 height 25
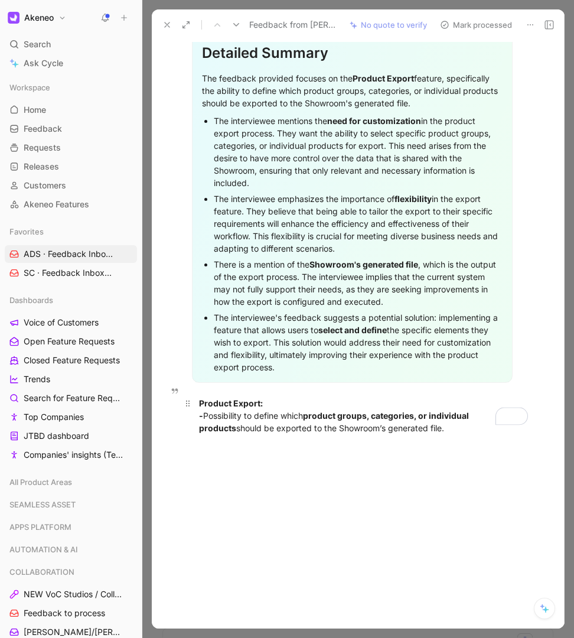
click at [448, 434] on div "Product Export: - Possibility to define which product groups, categories, or in…" at bounding box center [352, 415] width 307 height 37
click at [448, 433] on div "Product Export: - Possibility to define which product groups, categories, or in…" at bounding box center [352, 422] width 307 height 50
click at [342, 453] on div "Product Export: - Possibility to define which product groups, categories, or in…" at bounding box center [352, 428] width 307 height 62
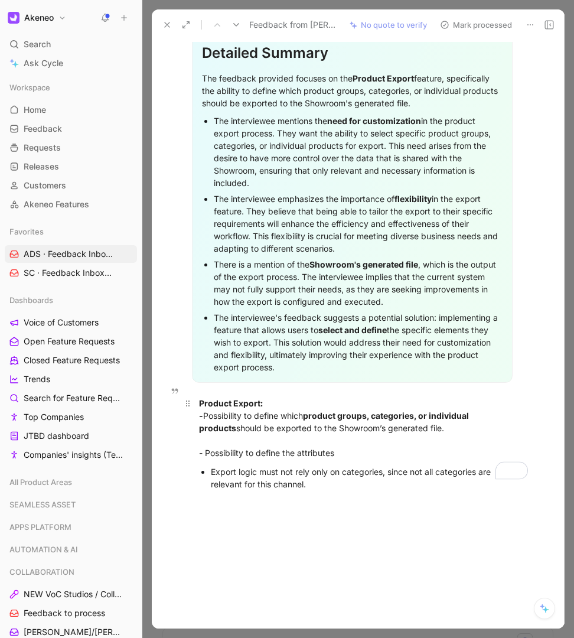
click at [203, 458] on div "Product Export: - Possibility to define which product groups, categories, or in…" at bounding box center [352, 428] width 307 height 62
click at [207, 459] on div "Product Export: - Possibility to define which product groups, categories, or in…" at bounding box center [352, 428] width 307 height 62
click at [326, 456] on div "Product Export: - Possibility to define which product groups, categories, or in…" at bounding box center [352, 428] width 307 height 62
drag, startPoint x: 204, startPoint y: 420, endPoint x: 190, endPoint y: 420, distance: 14.2
click at [190, 420] on p "Product Export: - Possibility to define which product groups, categories, or in…" at bounding box center [353, 428] width 352 height 69
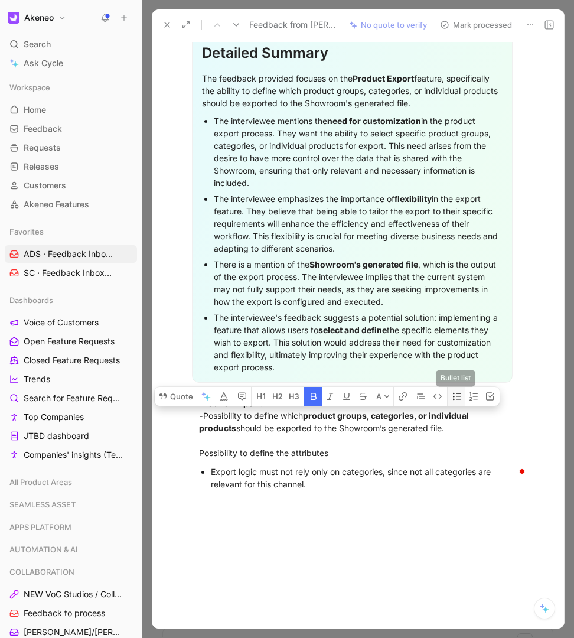
click at [453, 399] on icon "button" at bounding box center [457, 395] width 8 height 7
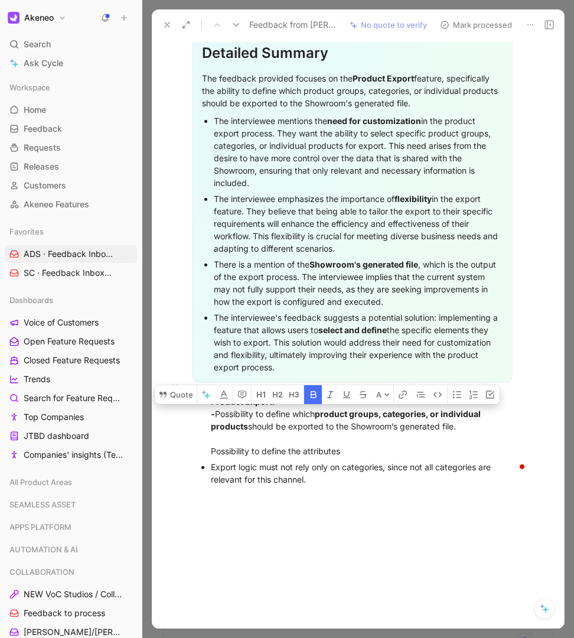
click at [225, 420] on div "Product Export: - Possibility to define which product groups, categories, or in…" at bounding box center [358, 426] width 295 height 62
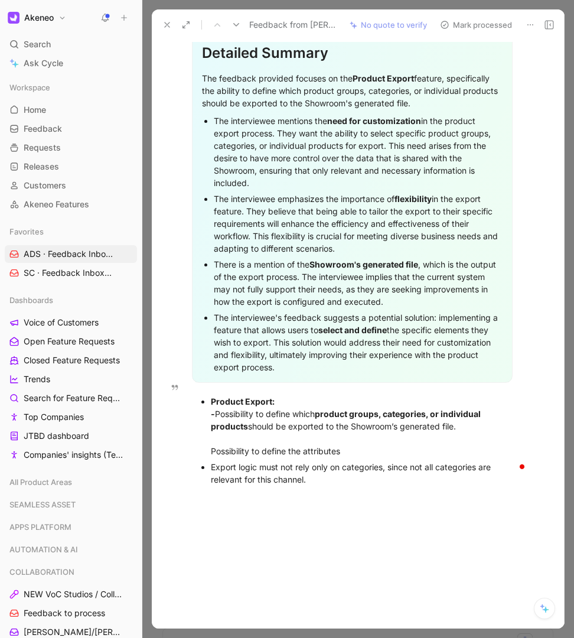
click at [212, 418] on strong "-" at bounding box center [213, 414] width 4 height 10
click at [217, 417] on div "Product Export: - Possibility to define which product groups, categories, or in…" at bounding box center [358, 426] width 295 height 62
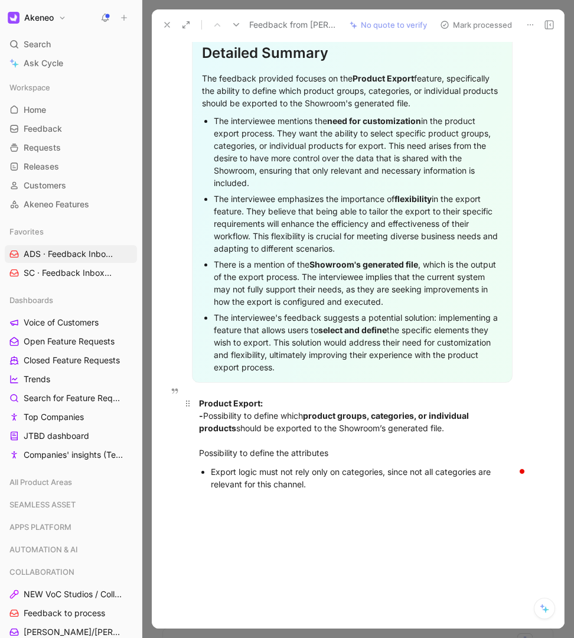
click at [271, 410] on div "Product Export: - Possibility to define which product groups, categories, or in…" at bounding box center [352, 428] width 307 height 62
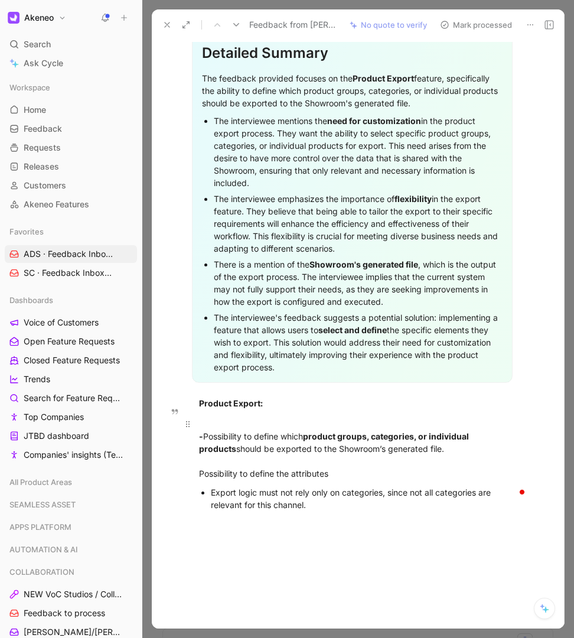
click at [206, 443] on div "- Possibility to define which product groups, categories, or individual product…" at bounding box center [352, 449] width 307 height 62
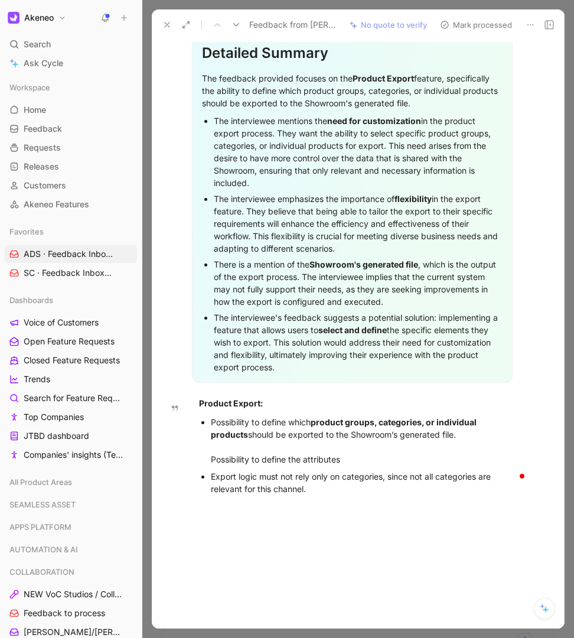
click at [211, 465] on div "Possibility to define which product groups, categories, or individual products …" at bounding box center [358, 441] width 295 height 50
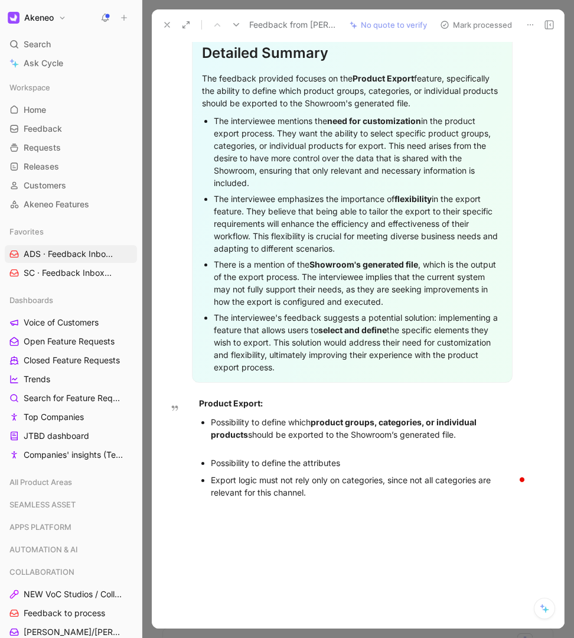
click at [232, 459] on div "Possibility to define the attributes" at bounding box center [358, 463] width 295 height 12
click at [233, 453] on div "Possibility to define which product groups, categories, or individual products …" at bounding box center [358, 434] width 295 height 37
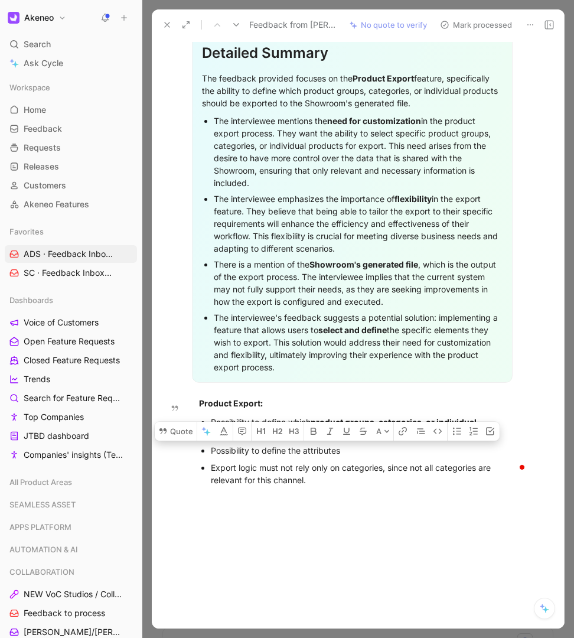
drag, startPoint x: 262, startPoint y: 454, endPoint x: 345, endPoint y: 454, distance: 82.7
click at [345, 454] on div "Possibility to define the attributes" at bounding box center [358, 450] width 295 height 12
click at [325, 482] on div "Export logic must not rely only on categories, since not all categories are rel…" at bounding box center [358, 474] width 295 height 25
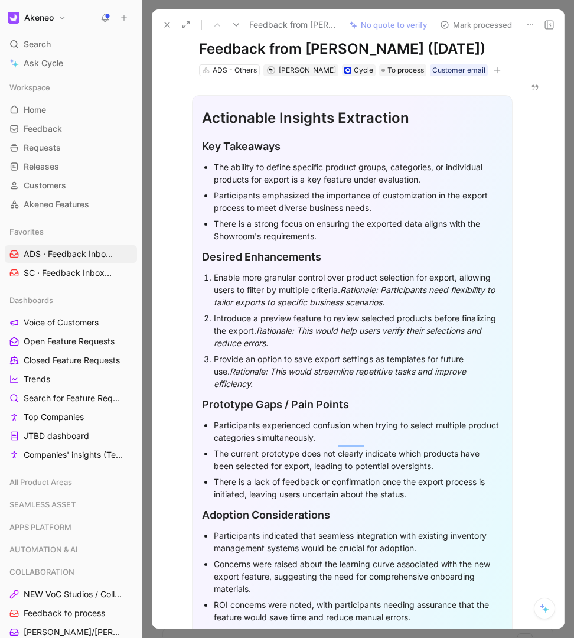
scroll to position [0, 0]
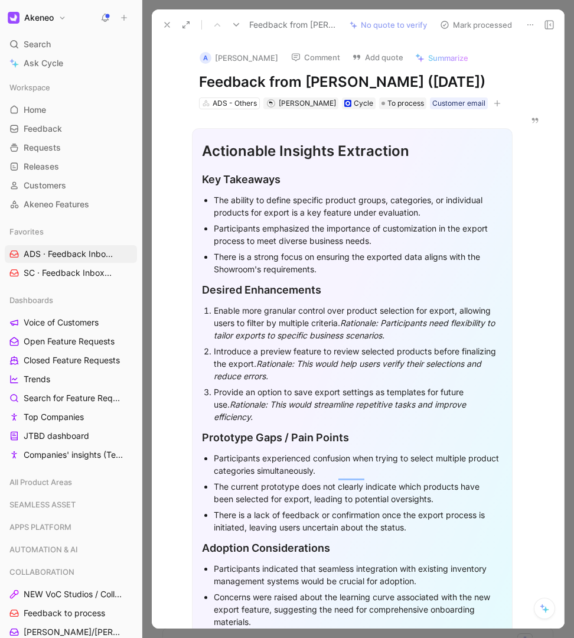
click at [165, 25] on icon at bounding box center [167, 24] width 9 height 9
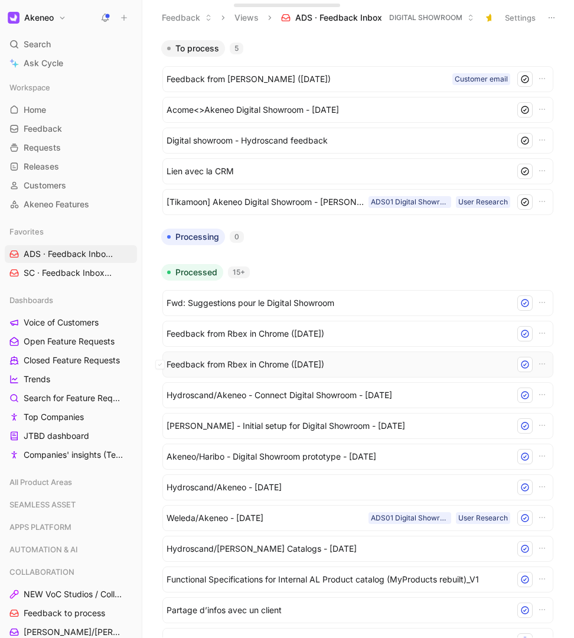
click at [271, 359] on span "Feedback from Rbex in Chrome ([DATE])" at bounding box center [339, 365] width 344 height 14
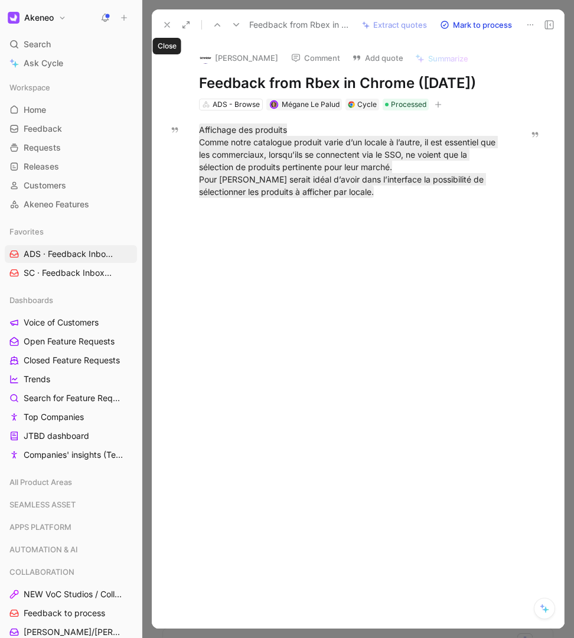
click at [167, 23] on icon at bounding box center [167, 24] width 9 height 9
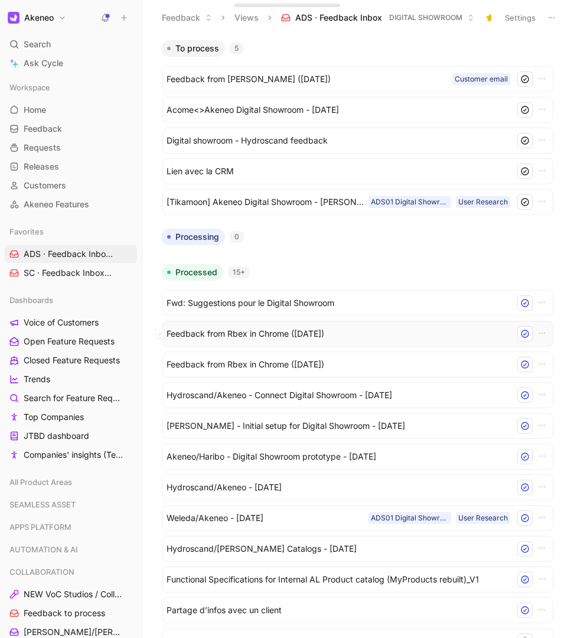
click at [238, 335] on span "Feedback from Rbex in Chrome ([DATE])" at bounding box center [336, 334] width 339 height 14
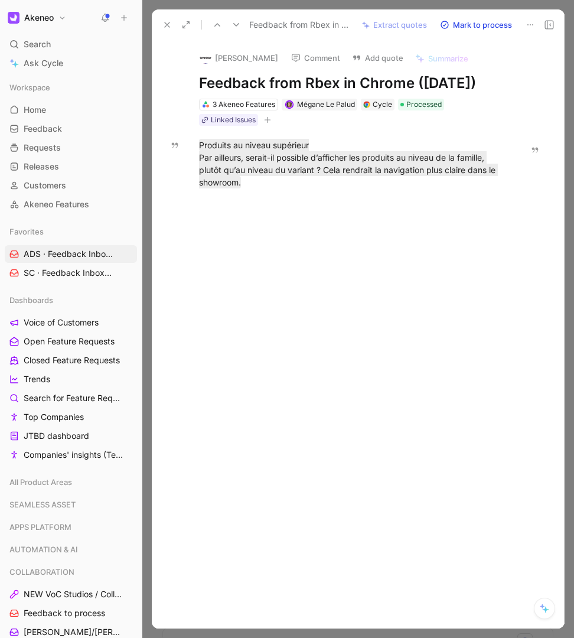
click at [163, 23] on icon at bounding box center [167, 24] width 9 height 9
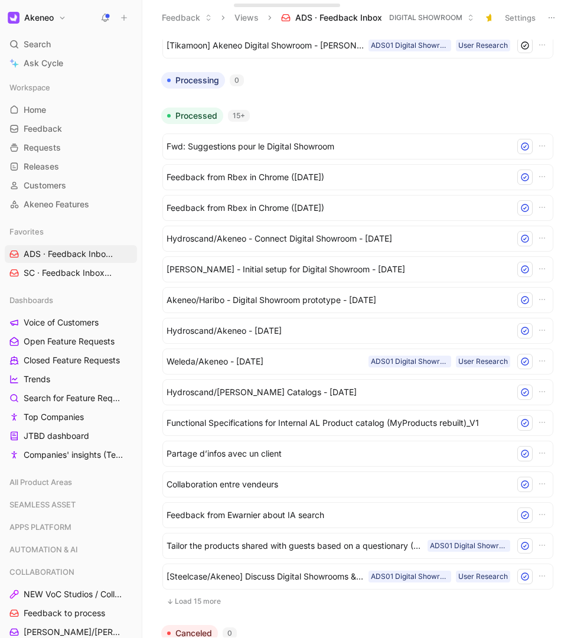
scroll to position [167, 0]
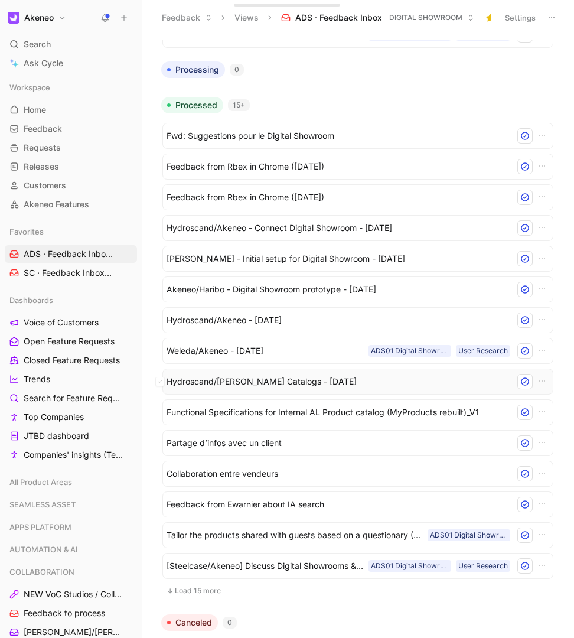
click at [242, 374] on div "Hydroscand/[PERSON_NAME] Catalogs - [DATE]" at bounding box center [358, 381] width 383 height 15
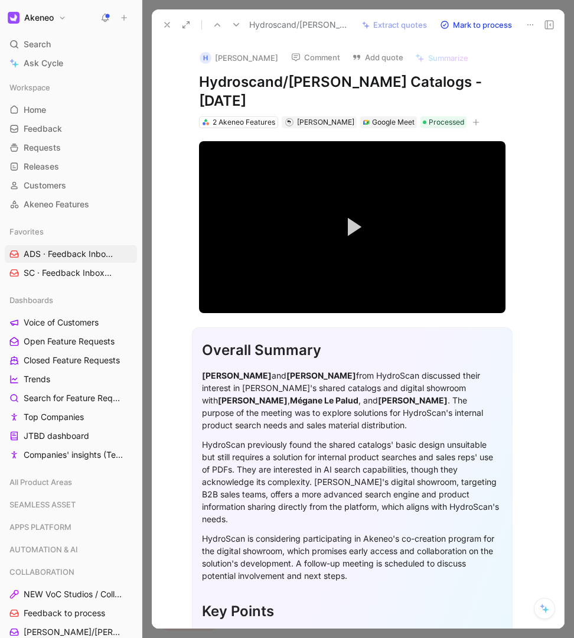
click at [167, 24] on use at bounding box center [167, 24] width 5 height 5
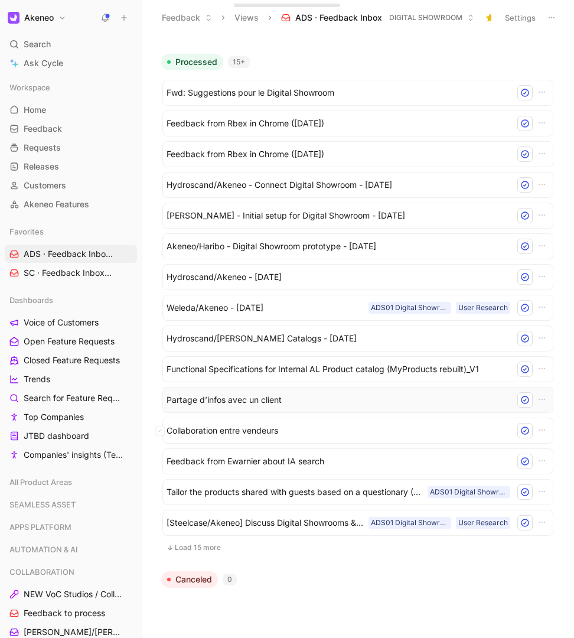
scroll to position [229, 0]
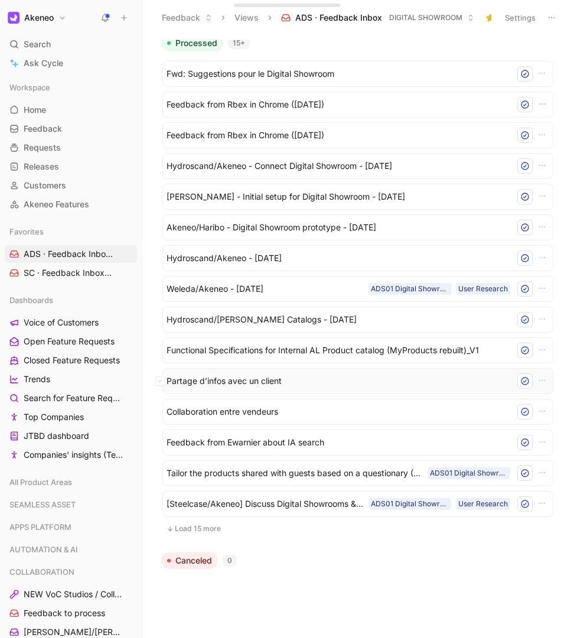
click at [255, 383] on span "Partage d’infos avec un client" at bounding box center [339, 381] width 344 height 14
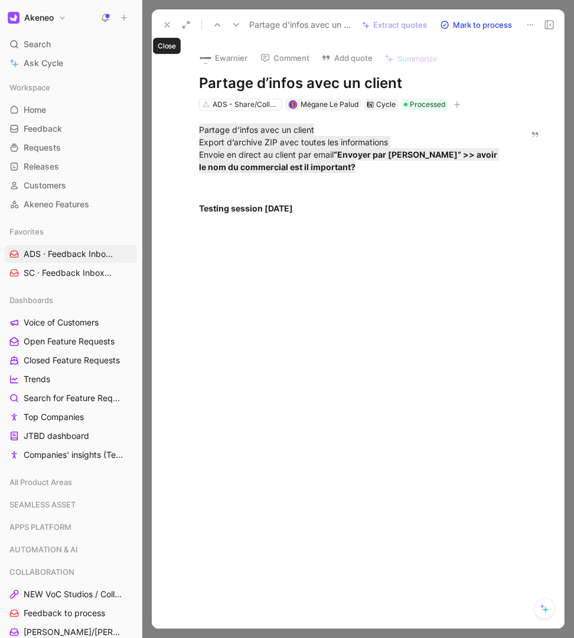
click at [165, 27] on use at bounding box center [167, 24] width 5 height 5
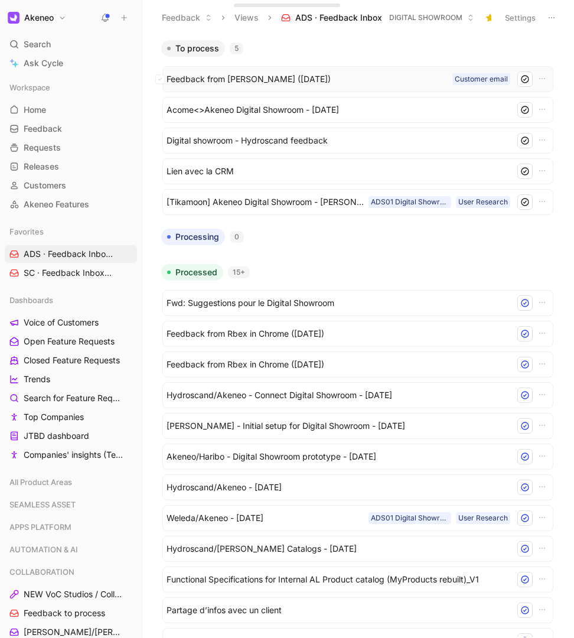
click at [201, 75] on span "Feedback from [PERSON_NAME] ([DATE])" at bounding box center [307, 79] width 281 height 14
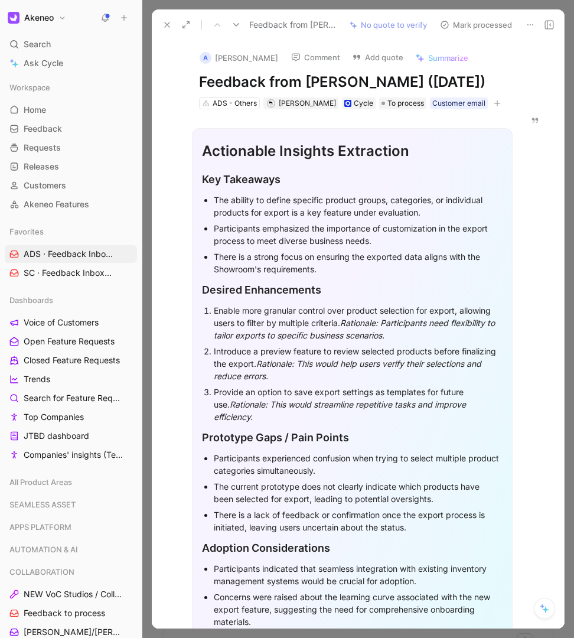
click at [530, 25] on icon at bounding box center [530, 24] width 9 height 9
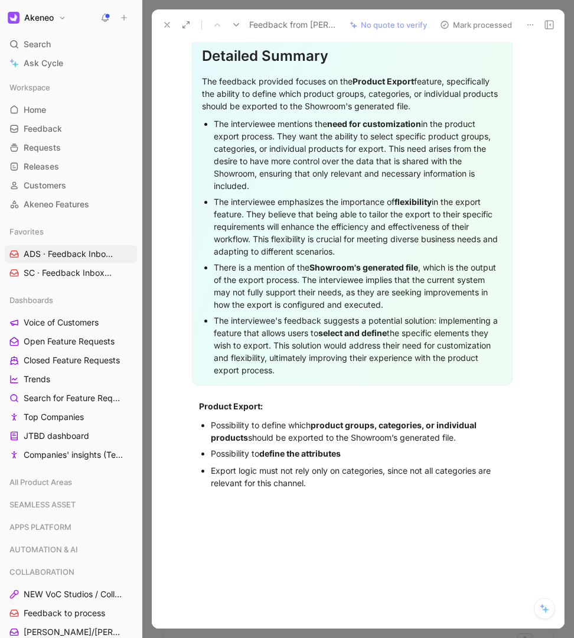
scroll to position [1542, 0]
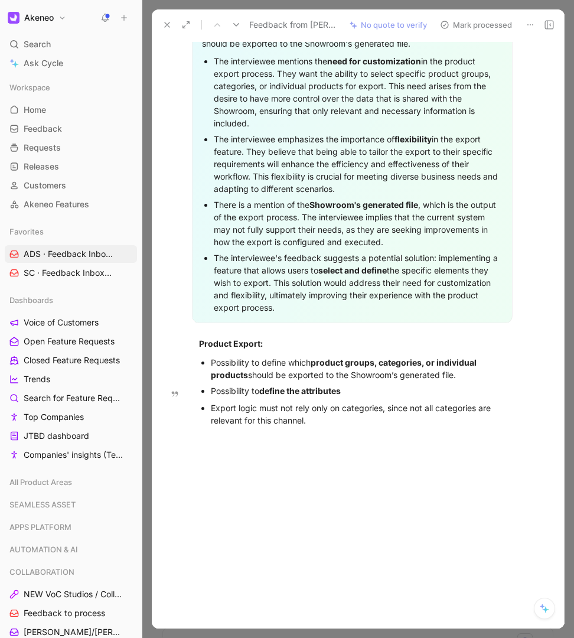
click at [330, 421] on div "Export logic must not rely only on categories, since not all categories are rel…" at bounding box center [358, 414] width 295 height 25
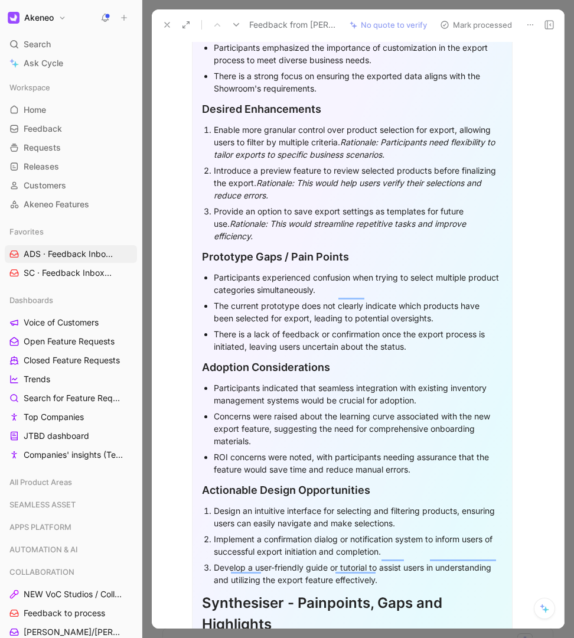
scroll to position [0, 0]
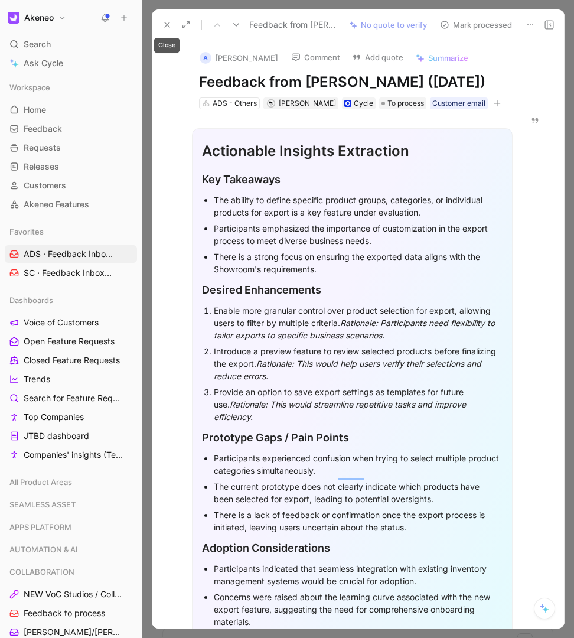
click at [166, 28] on icon at bounding box center [167, 24] width 9 height 9
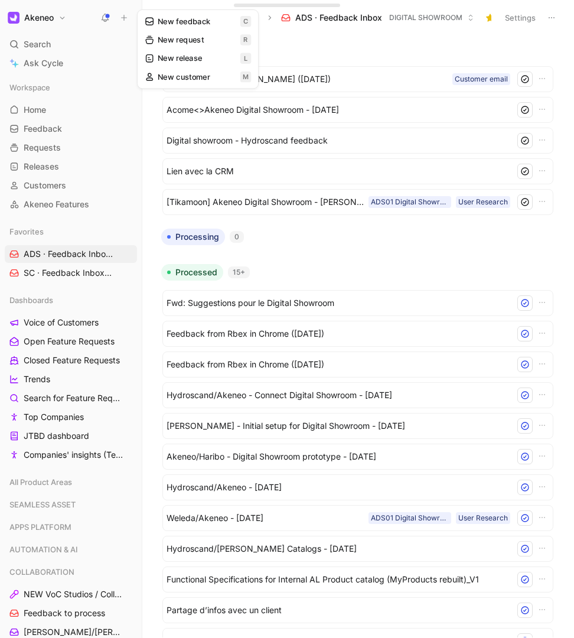
click at [128, 17] on button at bounding box center [124, 17] width 17 height 17
click at [170, 27] on button "New feedback c" at bounding box center [203, 22] width 126 height 20
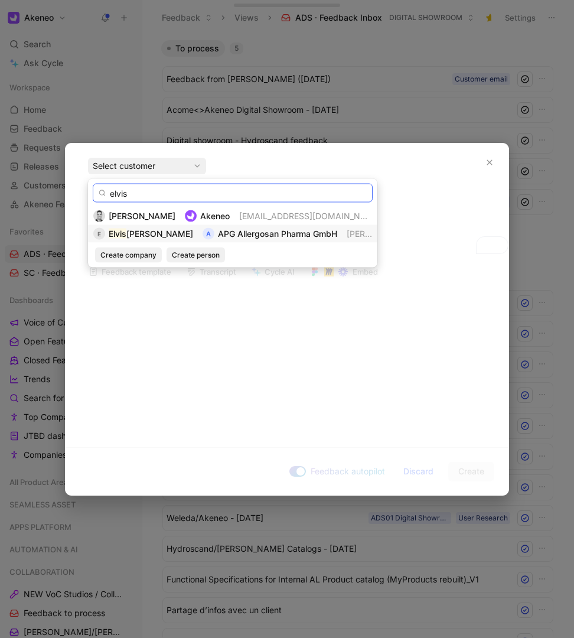
type input "elvis"
click at [132, 229] on span "[PERSON_NAME]" at bounding box center [159, 234] width 67 height 10
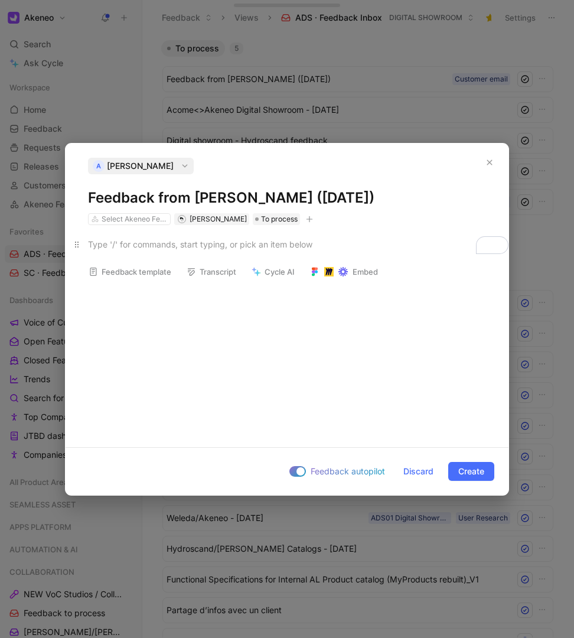
click at [126, 246] on div "To enrich screen reader interactions, please activate Accessibility in Grammarl…" at bounding box center [287, 244] width 398 height 12
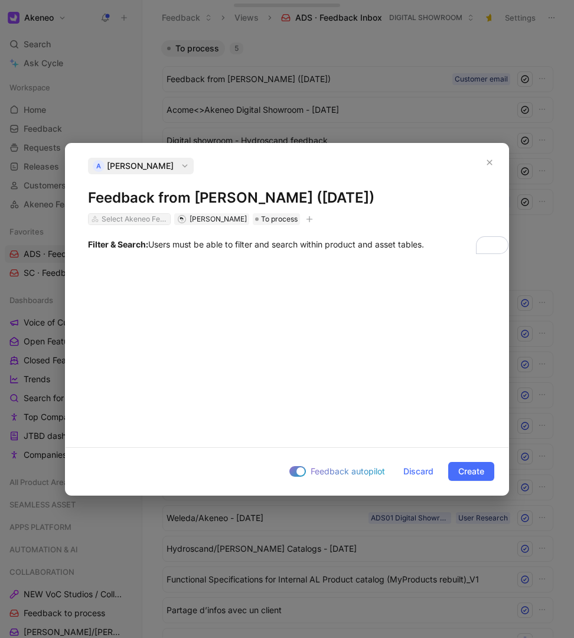
click at [140, 219] on div "Select Akeneo Features" at bounding box center [135, 219] width 66 height 12
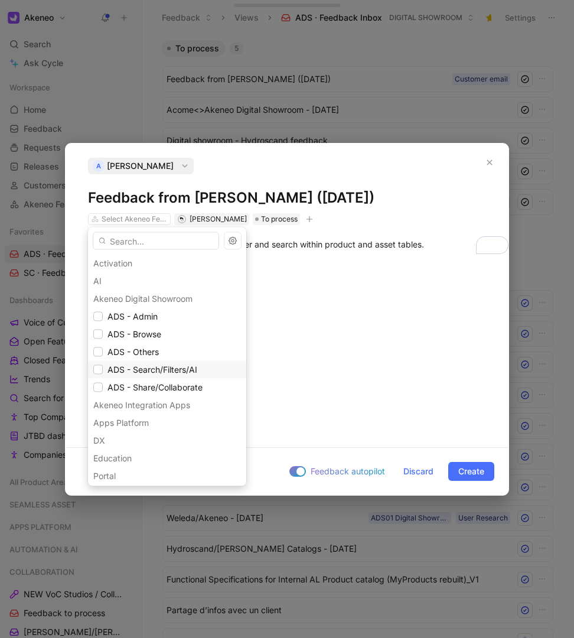
click at [140, 369] on span "ADS - Search/Filters/AI" at bounding box center [153, 370] width 90 height 10
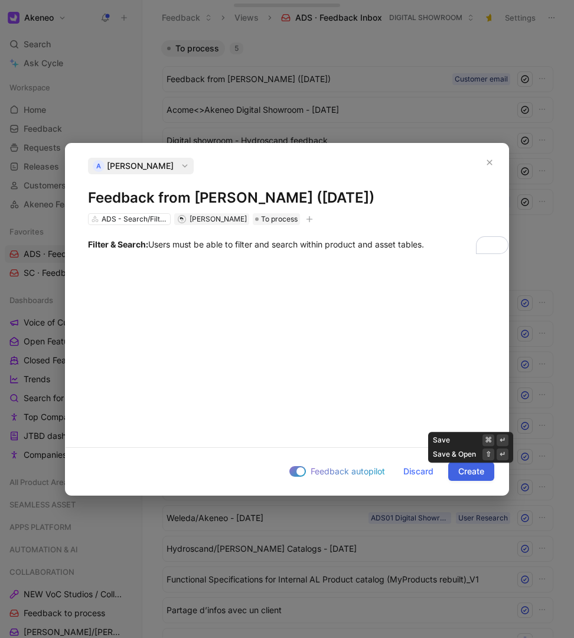
click at [472, 476] on span "Create" at bounding box center [472, 472] width 26 height 14
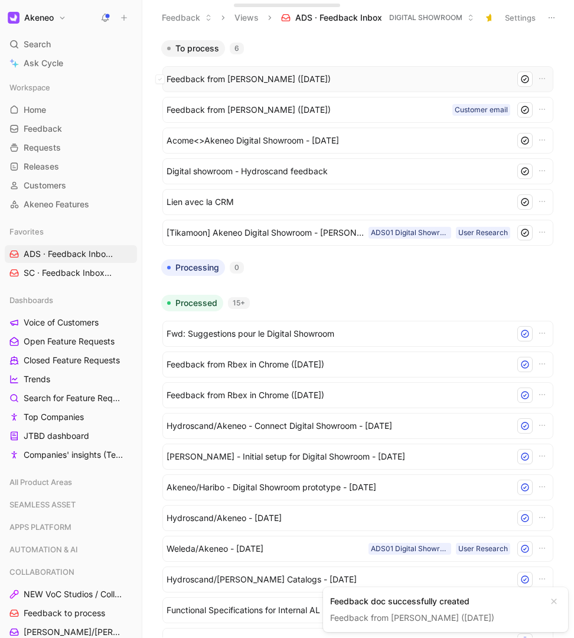
click at [248, 82] on span "Feedback from [PERSON_NAME] ([DATE])" at bounding box center [339, 79] width 344 height 14
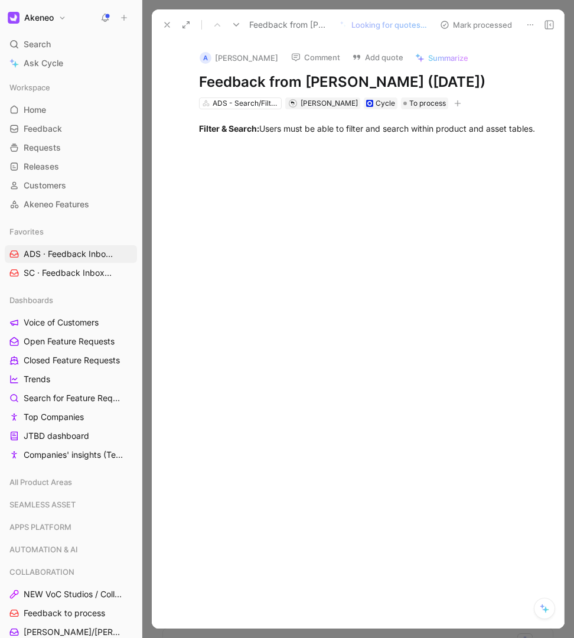
click at [461, 103] on button "button" at bounding box center [458, 104] width 12 height 12
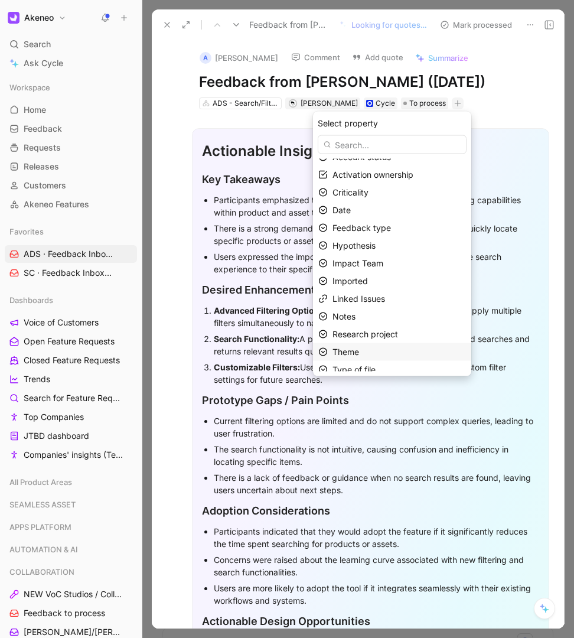
scroll to position [18, 0]
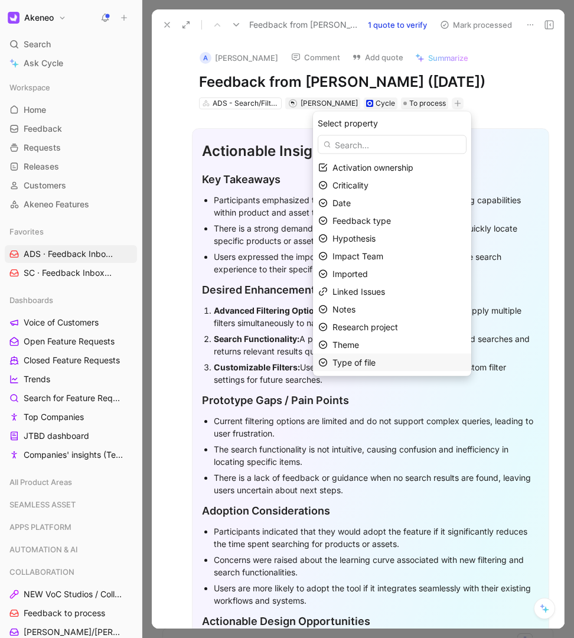
click at [365, 364] on span "Type of file" at bounding box center [354, 363] width 43 height 10
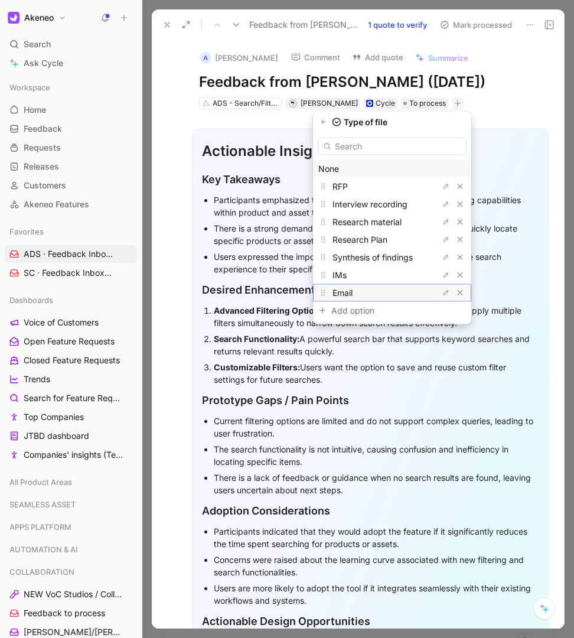
click at [361, 291] on div "Email" at bounding box center [377, 293] width 89 height 14
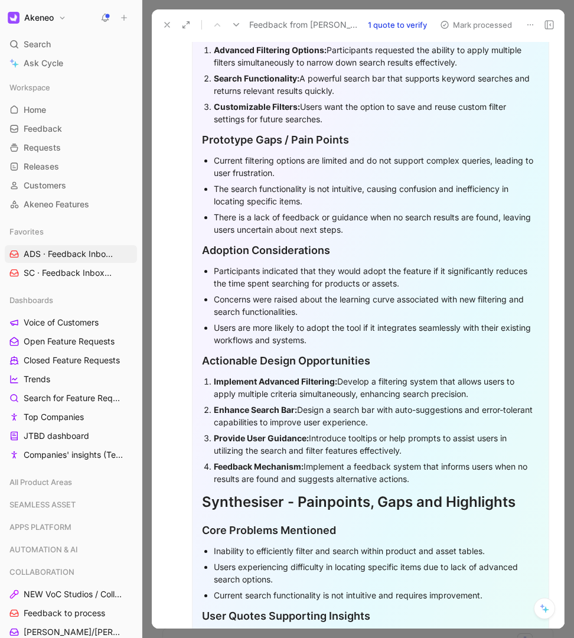
scroll to position [0, 0]
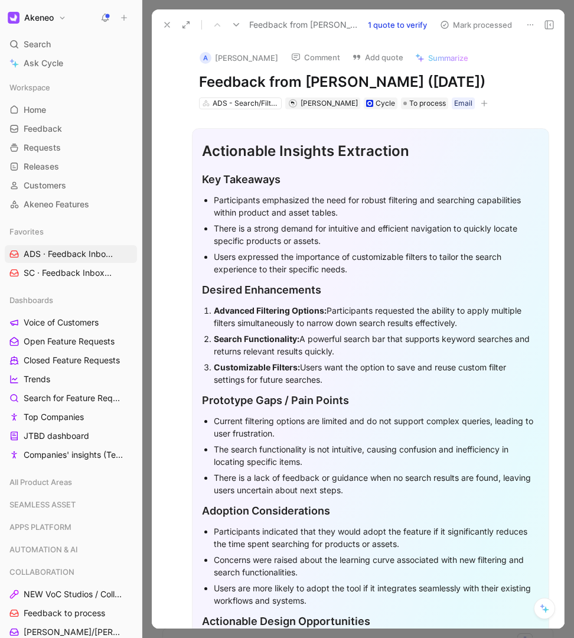
click at [359, 56] on button "Add quote" at bounding box center [378, 57] width 62 height 17
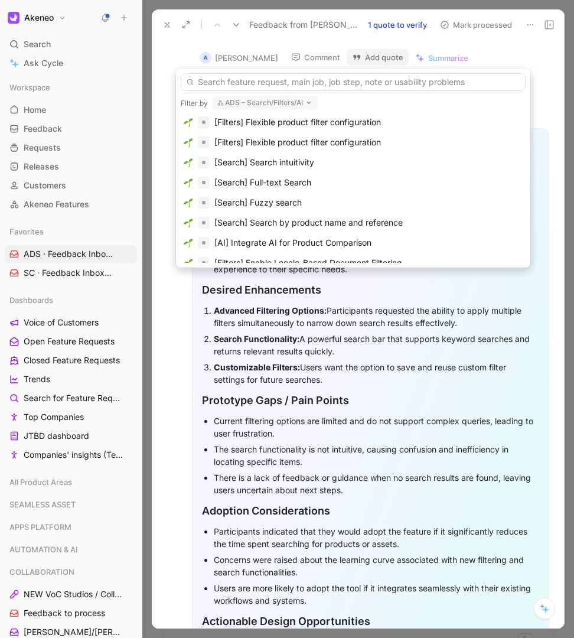
scroll to position [76, 0]
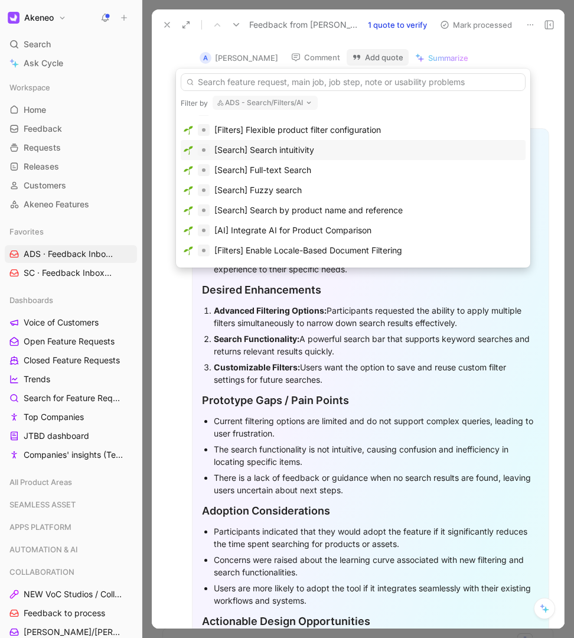
click at [271, 148] on div "[Search] Search intuitivity" at bounding box center [265, 150] width 100 height 14
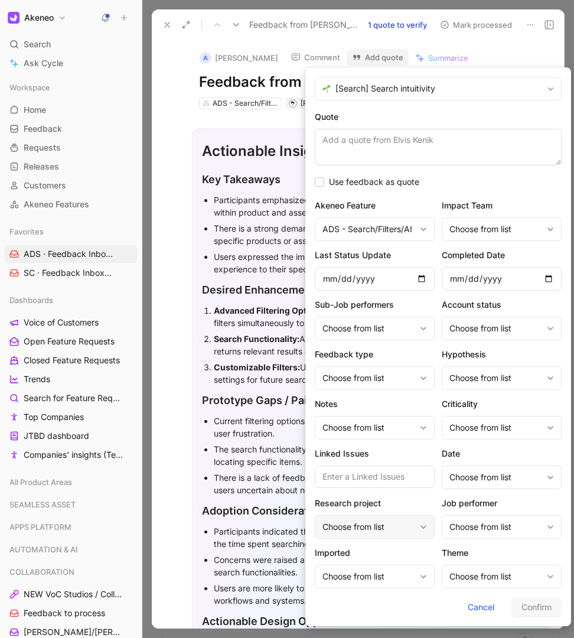
click at [416, 526] on div "Choose from list" at bounding box center [375, 527] width 120 height 24
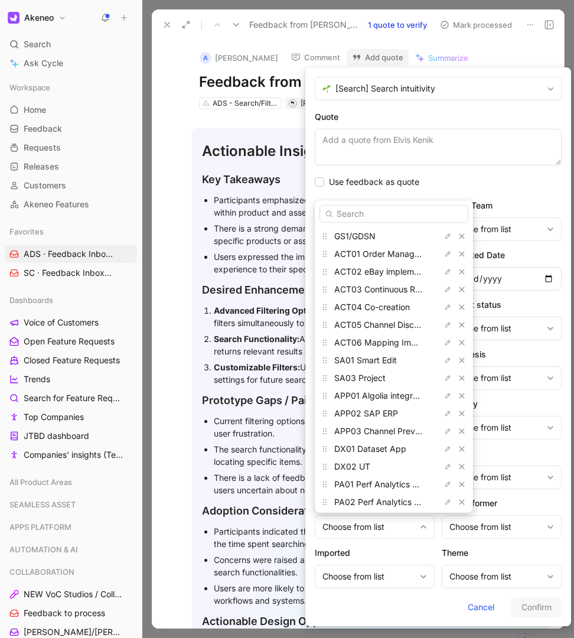
click at [354, 212] on input "text" at bounding box center [394, 214] width 149 height 18
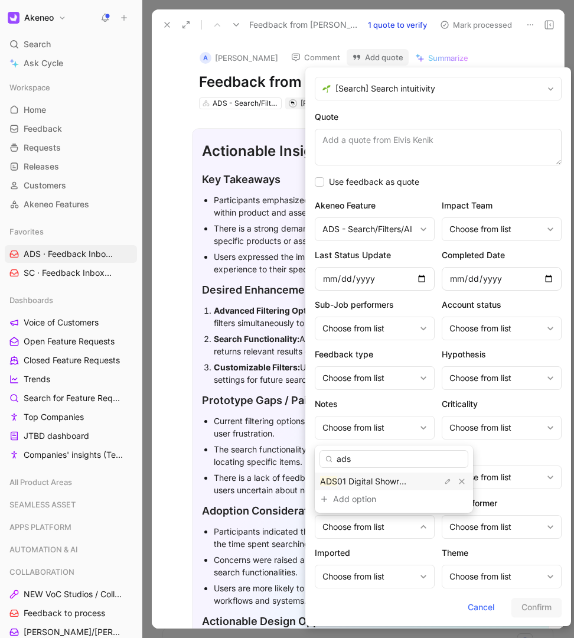
type input "ads"
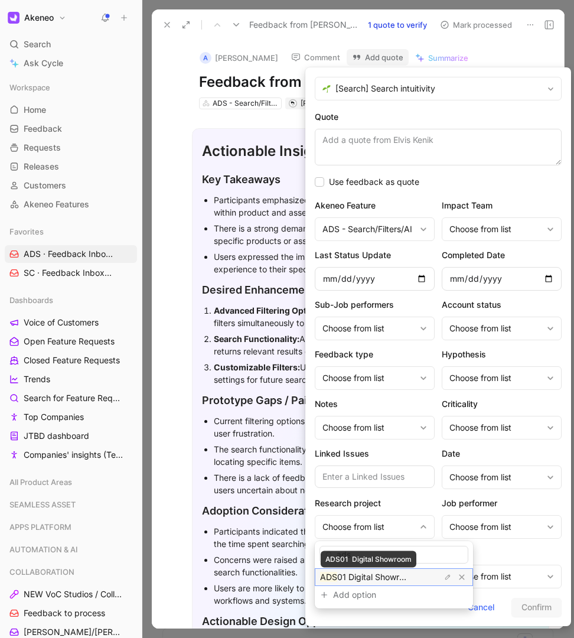
click at [359, 479] on body "Akeneo Search ⌘ K Ask Cycle Workspace Home G then H Feedback G then F Requests …" at bounding box center [287, 319] width 574 height 638
click at [363, 576] on span "01 Digital Showroom" at bounding box center [376, 577] width 79 height 10
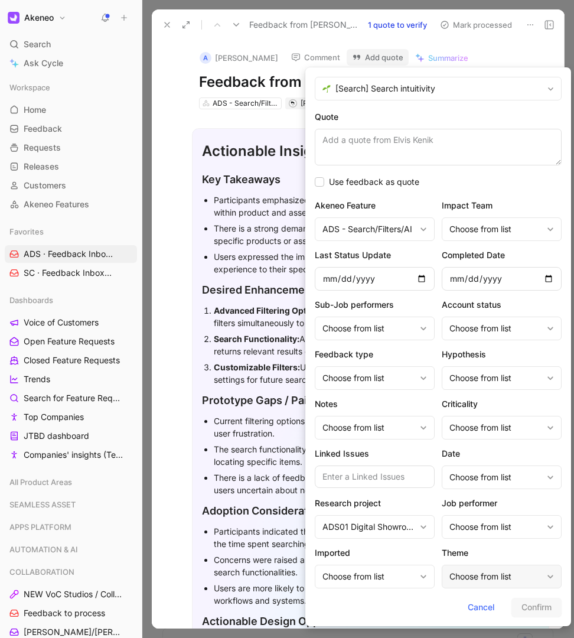
click at [492, 579] on div "Choose from list" at bounding box center [496, 577] width 93 height 14
click at [518, 608] on div "Cancel Confirm" at bounding box center [438, 607] width 247 height 19
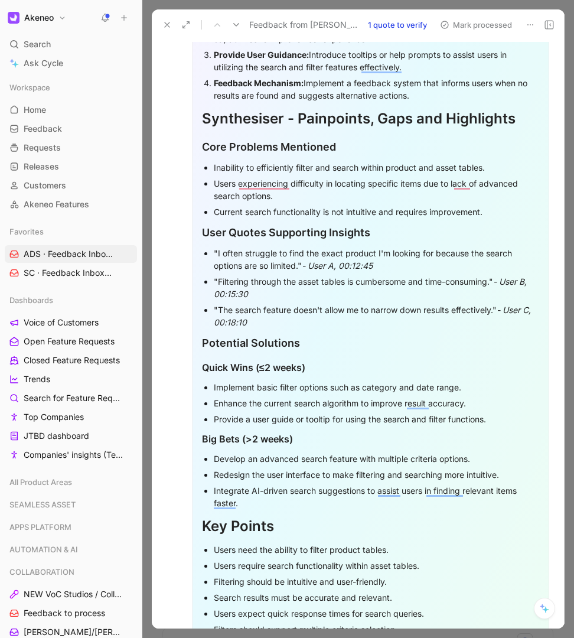
scroll to position [689, 0]
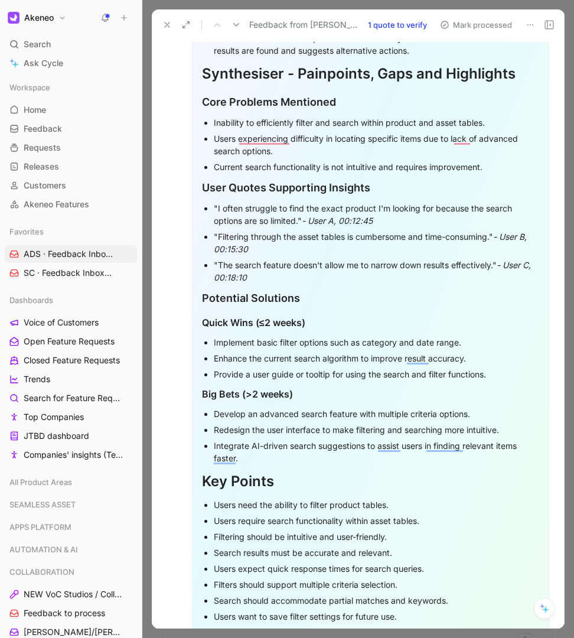
click at [162, 25] on button at bounding box center [167, 25] width 17 height 17
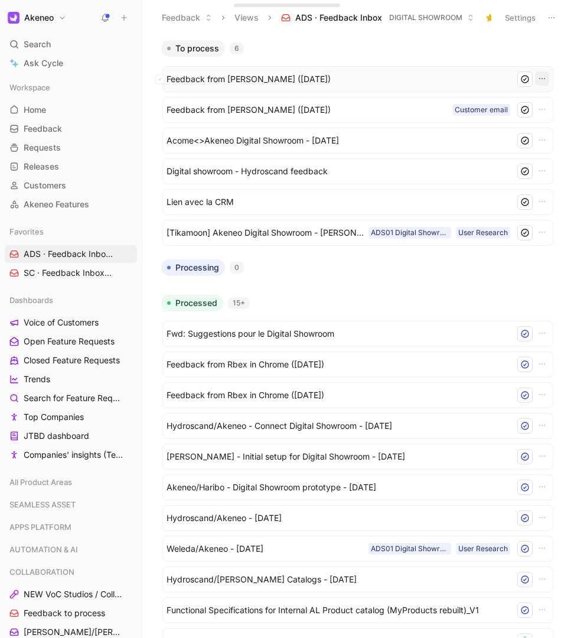
click at [541, 78] on icon "button" at bounding box center [542, 78] width 9 height 9
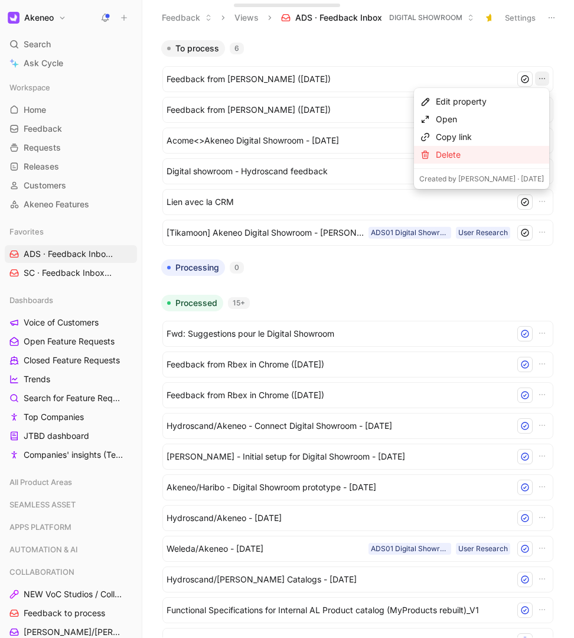
click at [485, 155] on div "Delete" at bounding box center [490, 155] width 108 height 14
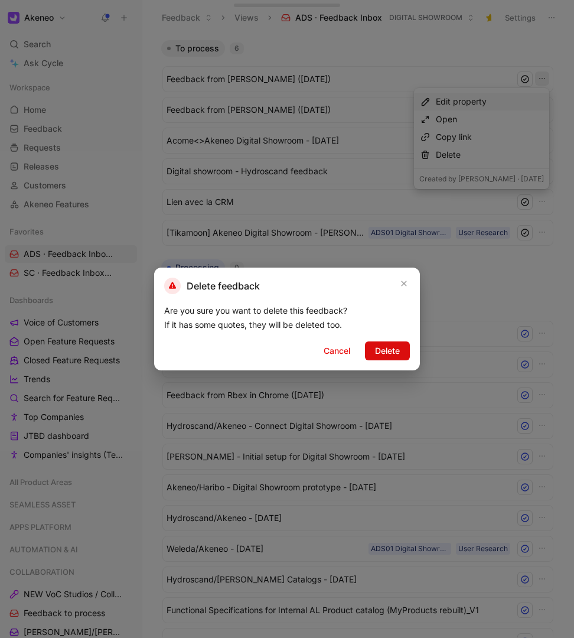
click at [397, 355] on span "Delete" at bounding box center [387, 351] width 25 height 14
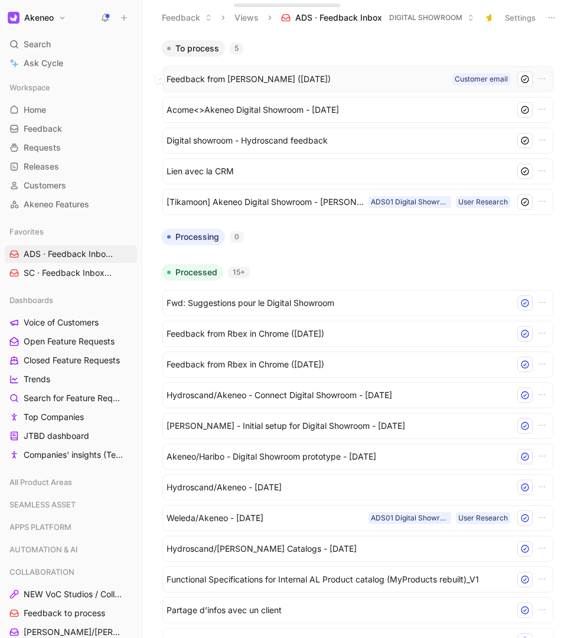
click at [379, 80] on span "Feedback from [PERSON_NAME] ([DATE])" at bounding box center [307, 79] width 281 height 14
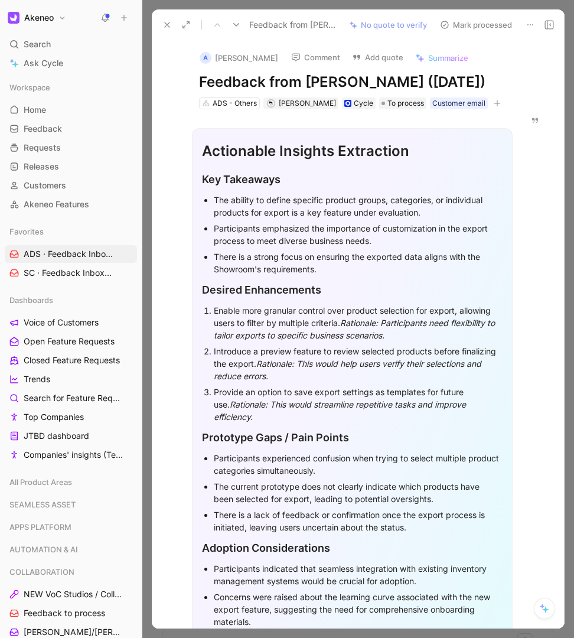
click at [348, 59] on button "Add quote" at bounding box center [378, 57] width 62 height 17
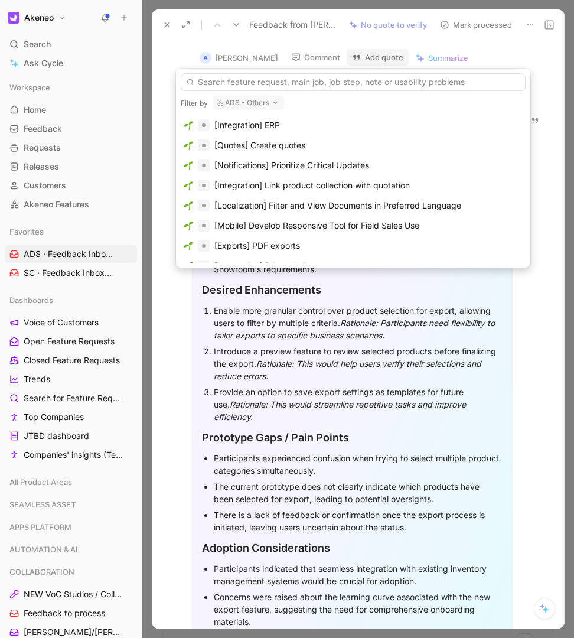
click at [289, 78] on input "text" at bounding box center [353, 82] width 345 height 18
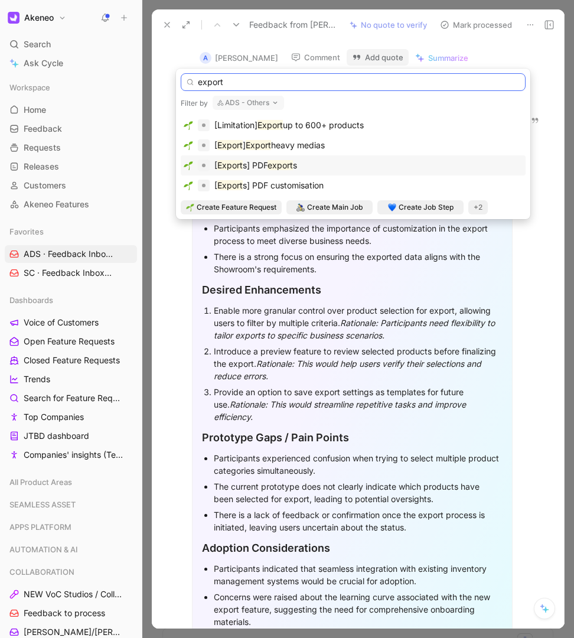
type input "export"
click at [236, 172] on div "[ Export s] PDF export s" at bounding box center [256, 165] width 83 height 14
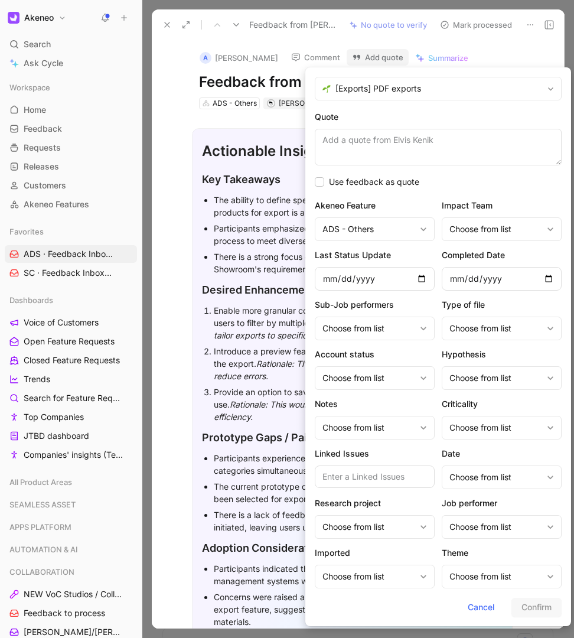
click at [368, 148] on textarea "Quote" at bounding box center [438, 147] width 247 height 37
paste textarea "- Possibility to define which **product groups, categories, or individual produ…"
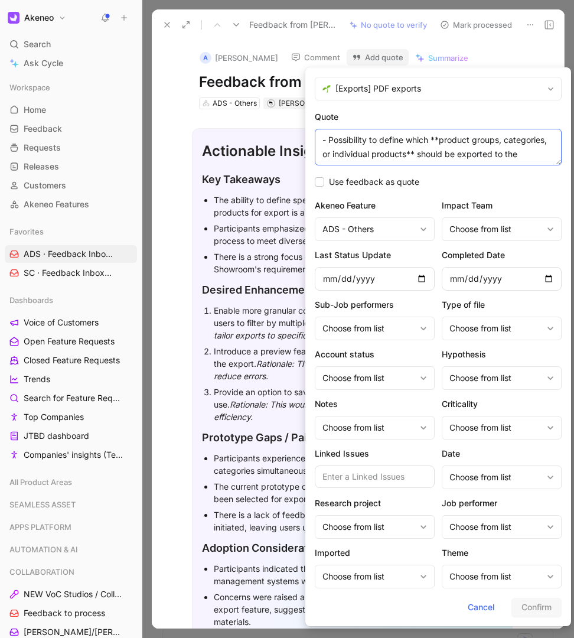
scroll to position [51, 0]
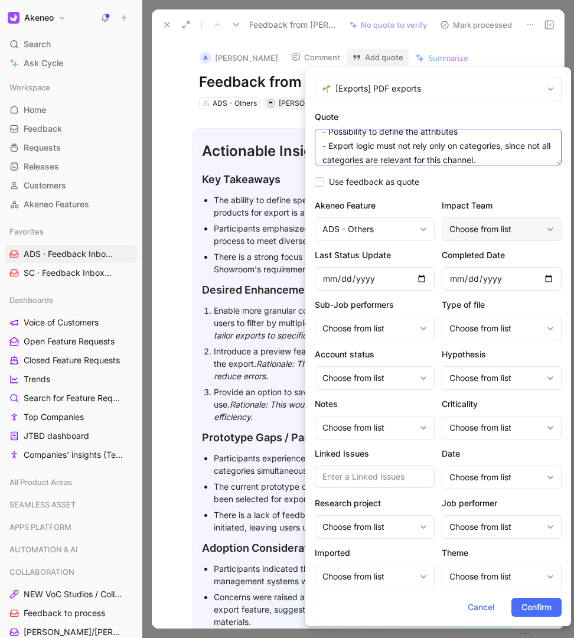
type textarea "- Possibility to define which **product groups, categories, or individual produ…"
click at [493, 237] on div "Choose from list" at bounding box center [502, 229] width 120 height 24
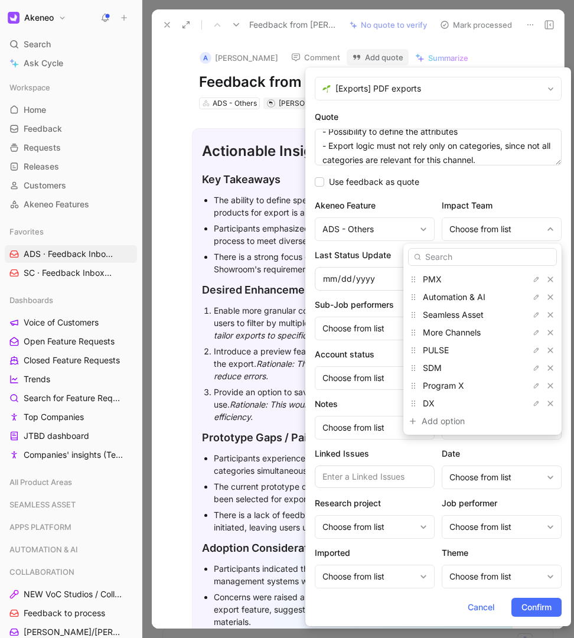
click at [457, 254] on input "text" at bounding box center [482, 257] width 149 height 18
click at [446, 259] on input "text" at bounding box center [482, 257] width 149 height 18
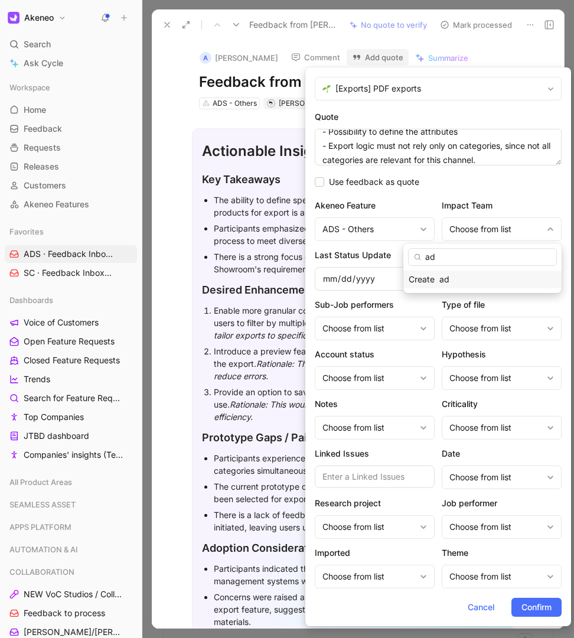
type input "a"
click at [428, 282] on input "date" at bounding box center [375, 279] width 120 height 24
click at [423, 281] on input "date" at bounding box center [375, 279] width 120 height 24
type input "[DATE]"
click at [428, 329] on div "Choose from list" at bounding box center [375, 329] width 120 height 24
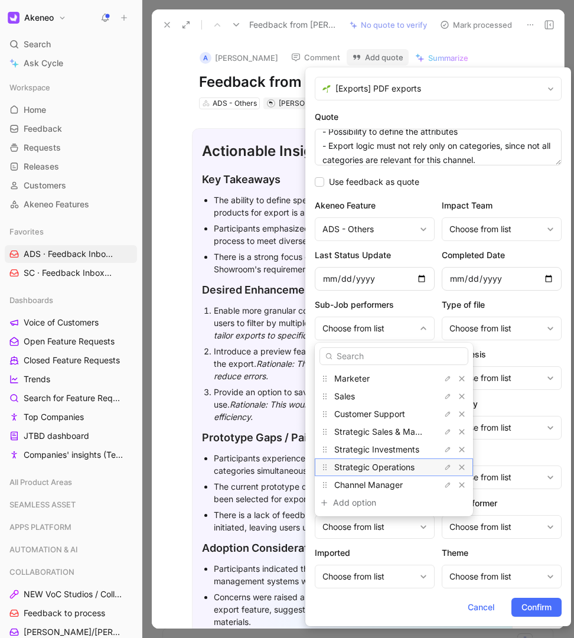
click at [388, 470] on span "Strategic Operations" at bounding box center [374, 467] width 80 height 10
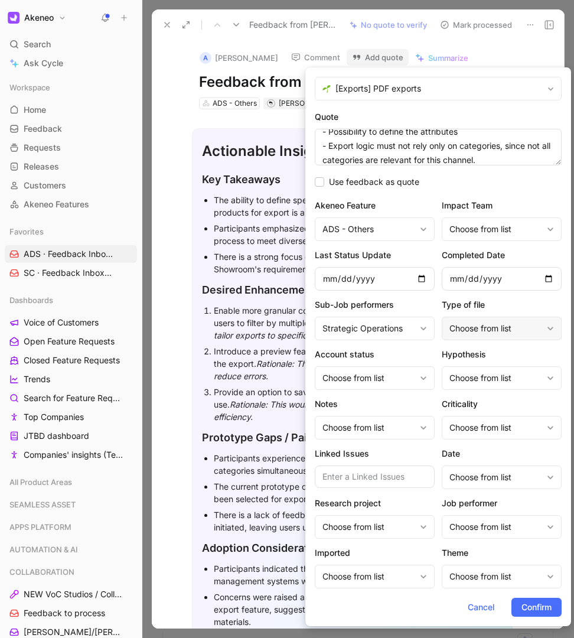
click at [460, 334] on div "Choose from list" at bounding box center [496, 328] width 93 height 14
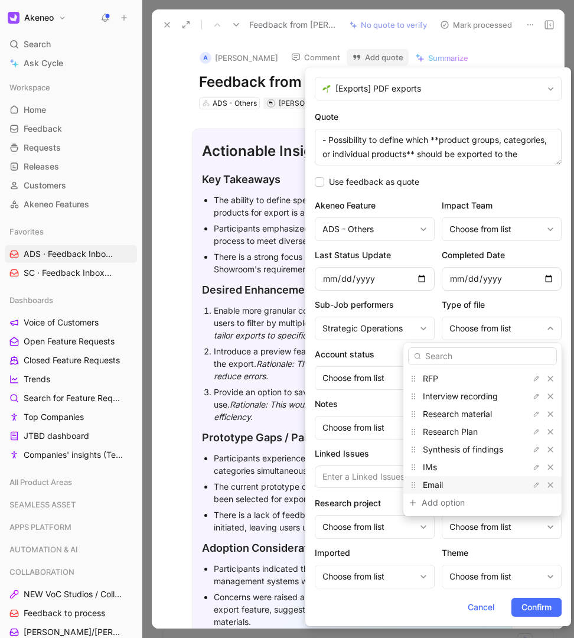
scroll to position [51, 0]
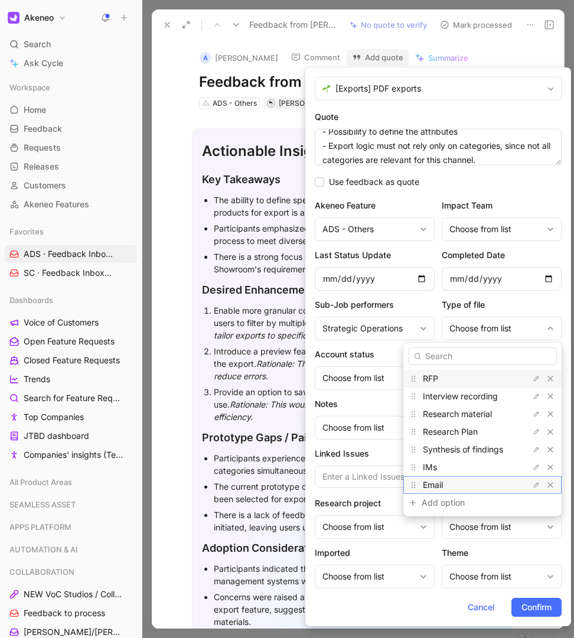
click at [457, 478] on div "Email" at bounding box center [483, 485] width 158 height 18
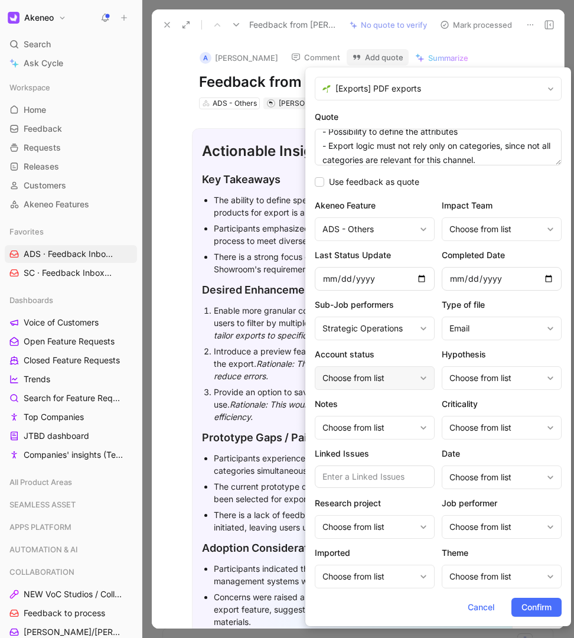
click at [401, 379] on div "Choose from list" at bounding box center [369, 378] width 93 height 14
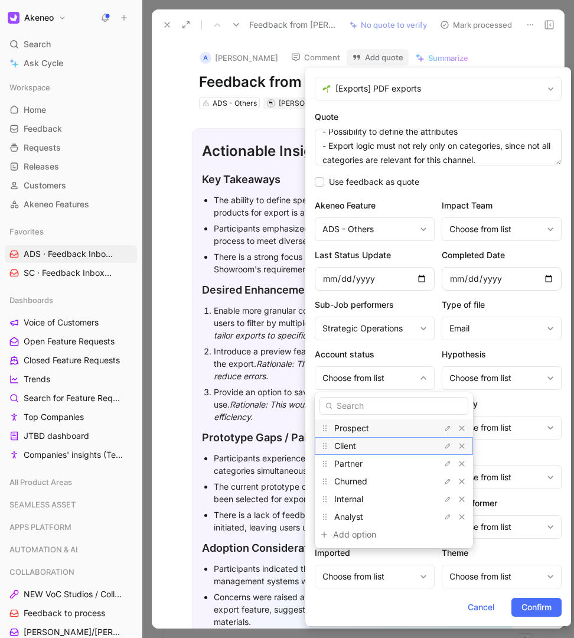
click at [384, 443] on div "Client" at bounding box center [378, 446] width 89 height 14
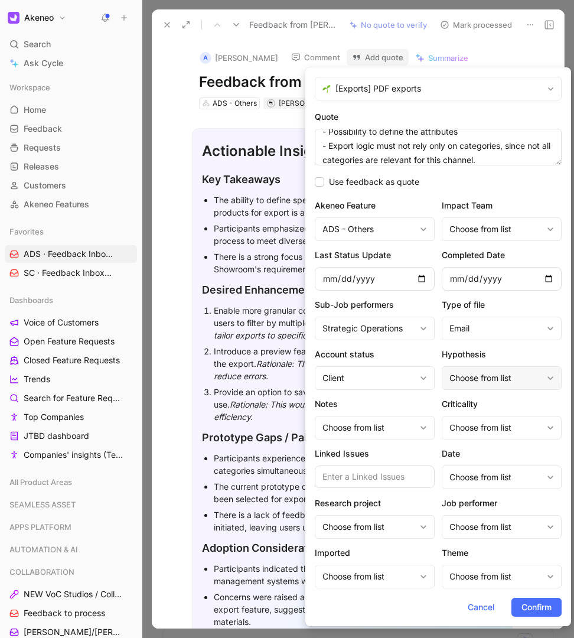
click at [496, 378] on div "Choose from list" at bounding box center [496, 378] width 93 height 14
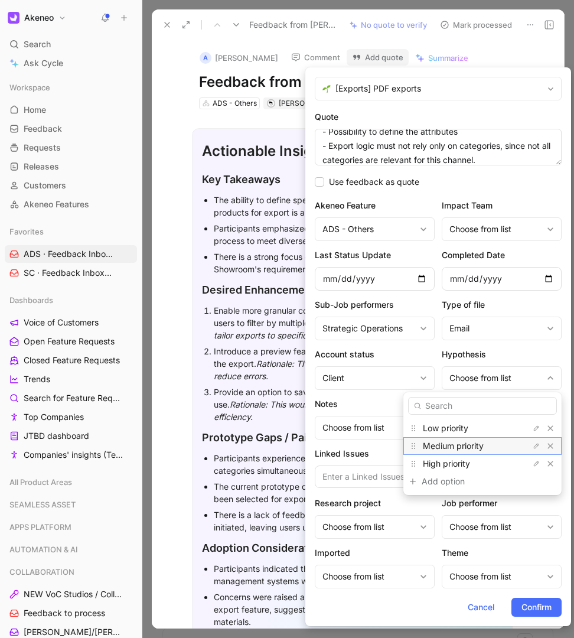
click at [467, 449] on span "Medium priority" at bounding box center [453, 446] width 61 height 10
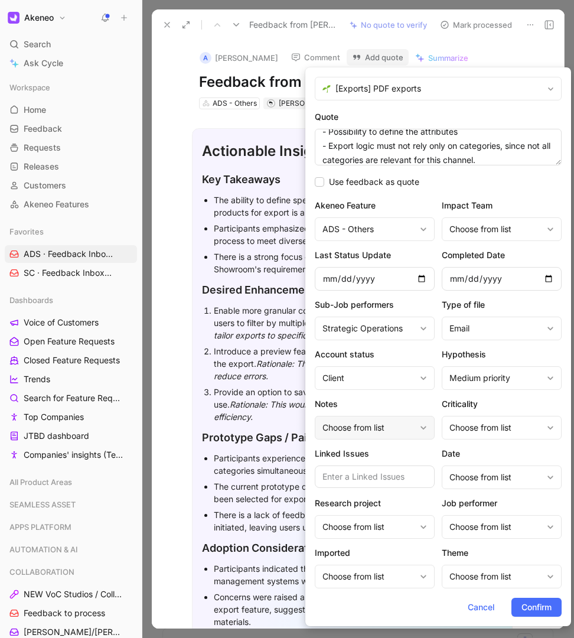
click at [393, 425] on div "Choose from list" at bounding box center [369, 428] width 93 height 14
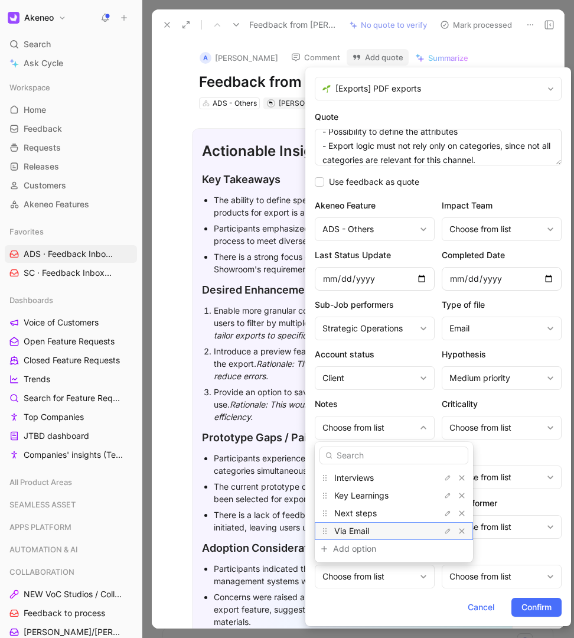
click at [375, 531] on div "Via Email" at bounding box center [378, 531] width 89 height 14
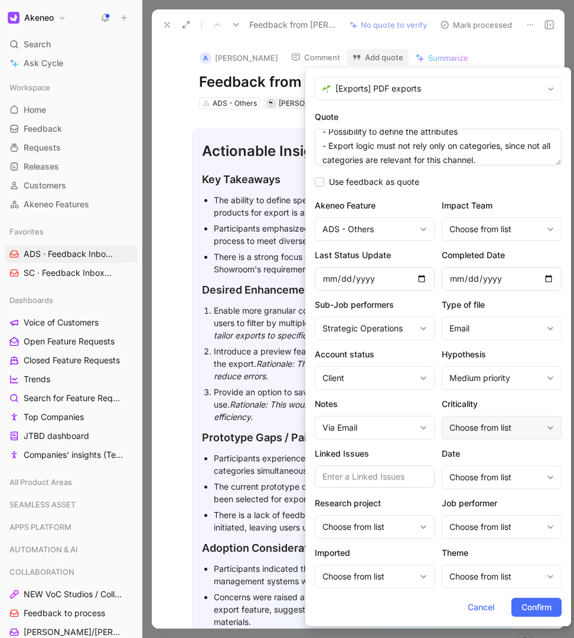
click at [470, 433] on div "Choose from list" at bounding box center [496, 428] width 93 height 14
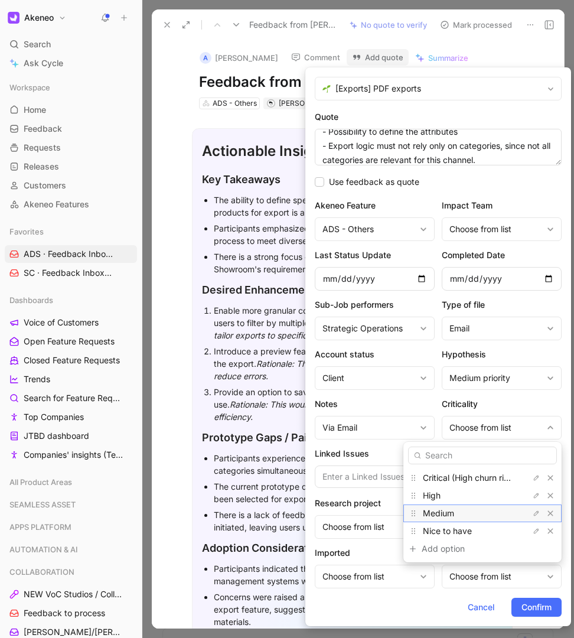
click at [454, 512] on span "Medium" at bounding box center [438, 513] width 31 height 10
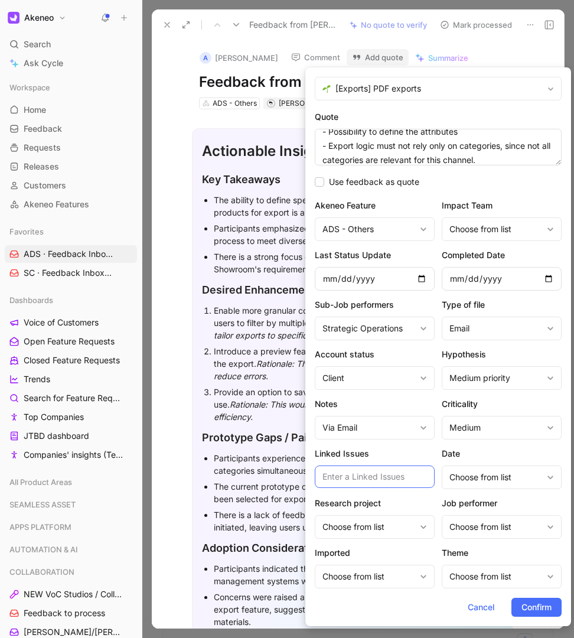
click at [369, 479] on input "text" at bounding box center [375, 477] width 120 height 22
click at [465, 478] on div "Choose from list" at bounding box center [496, 477] width 93 height 14
click at [418, 527] on div "Choose from list" at bounding box center [375, 527] width 120 height 24
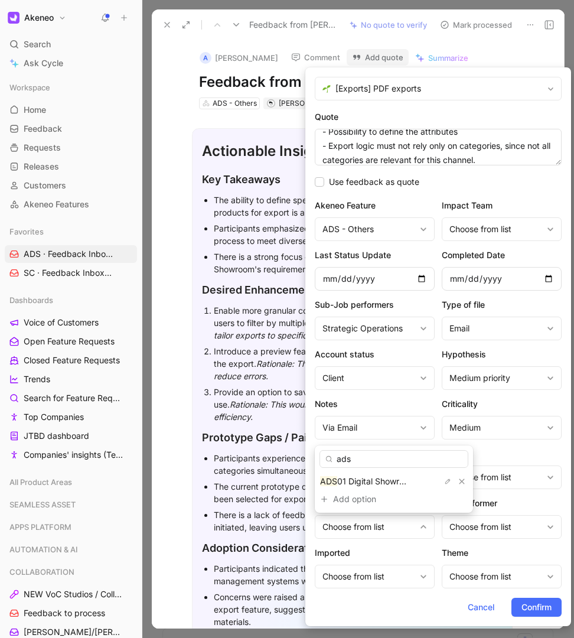
type input "ads"
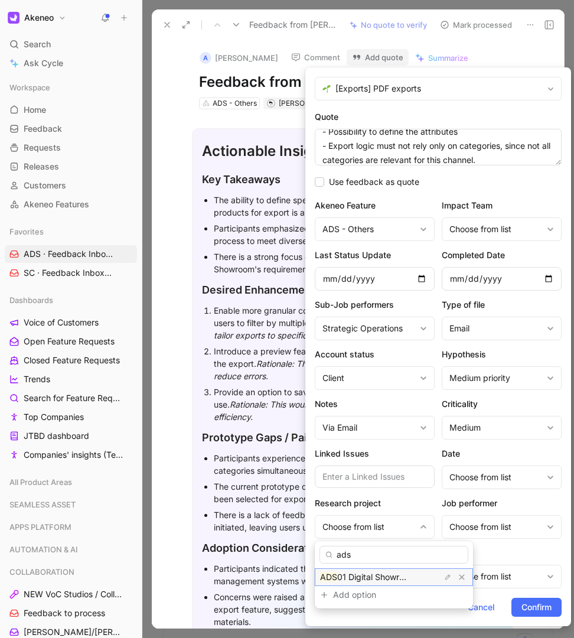
click at [377, 488] on body "Akeneo Search ⌘ K Ask Cycle Workspace Home G then H Feedback G then F Requests …" at bounding box center [287, 319] width 574 height 638
click at [362, 583] on div "ADS 01 Digital Showroom" at bounding box center [364, 577] width 89 height 14
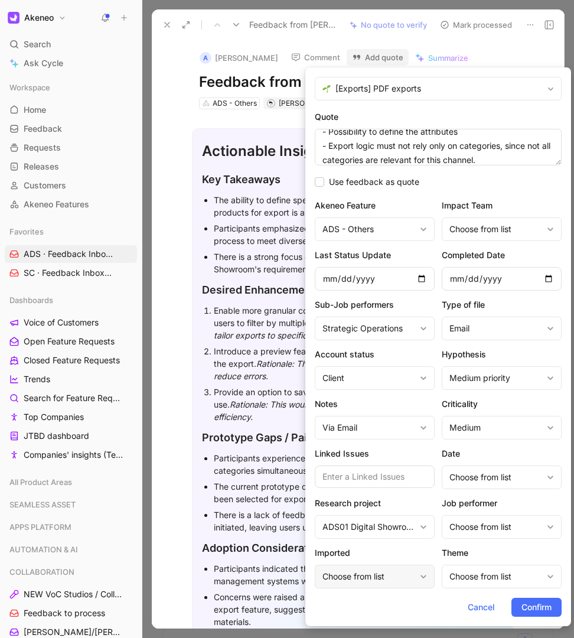
click at [378, 583] on div "Choose from list" at bounding box center [369, 577] width 93 height 14
click at [469, 583] on div "Choose from list" at bounding box center [496, 577] width 93 height 14
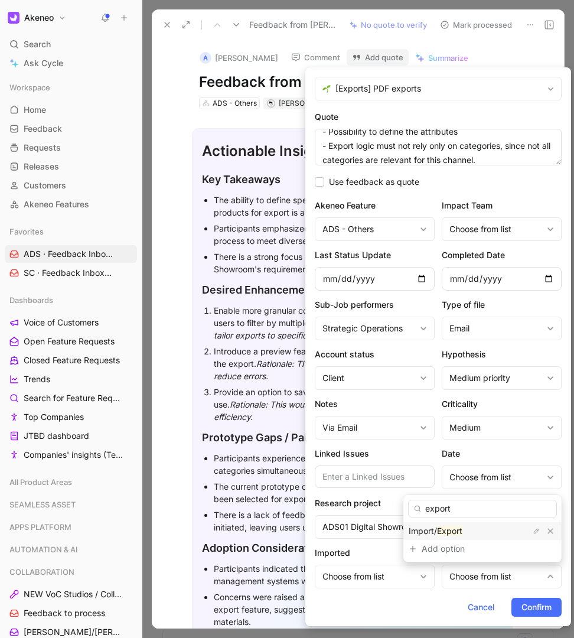
type input "export"
click at [463, 531] on mark "Export" at bounding box center [449, 531] width 25 height 10
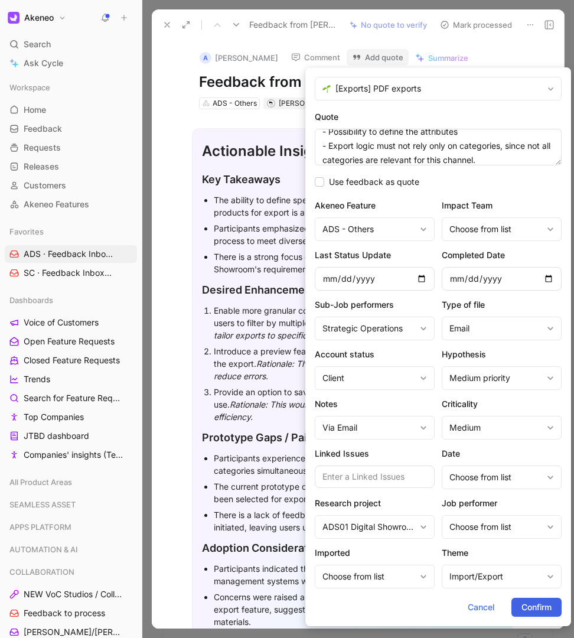
click at [522, 605] on span "Confirm" at bounding box center [537, 607] width 30 height 14
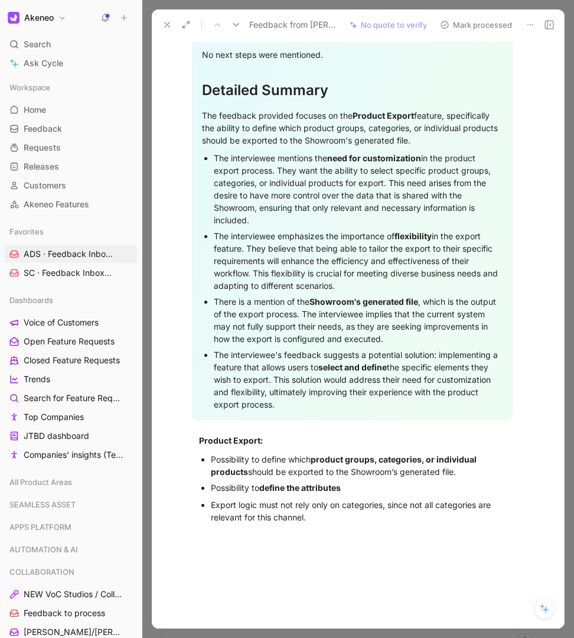
scroll to position [1528, 0]
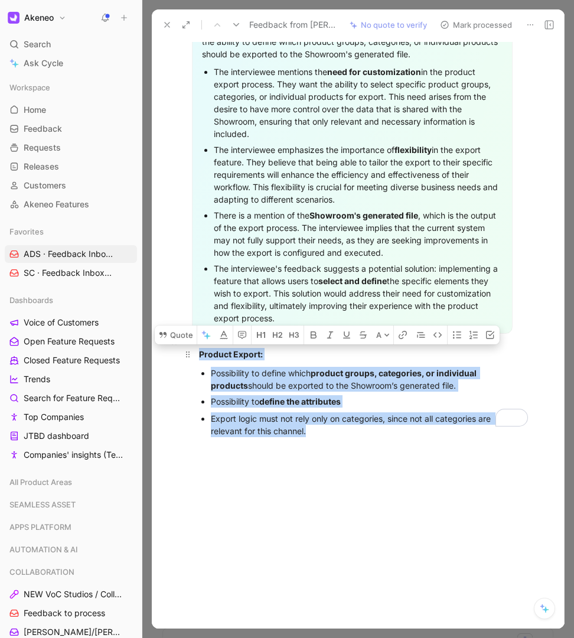
drag, startPoint x: 324, startPoint y: 442, endPoint x: 201, endPoint y: 355, distance: 150.5
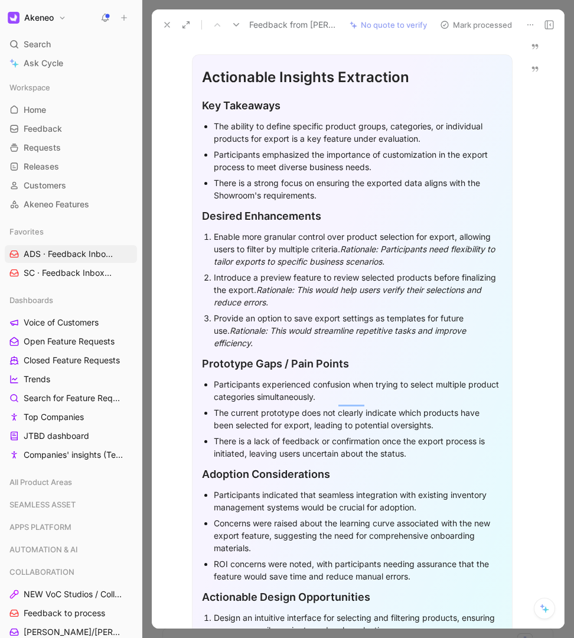
scroll to position [0, 0]
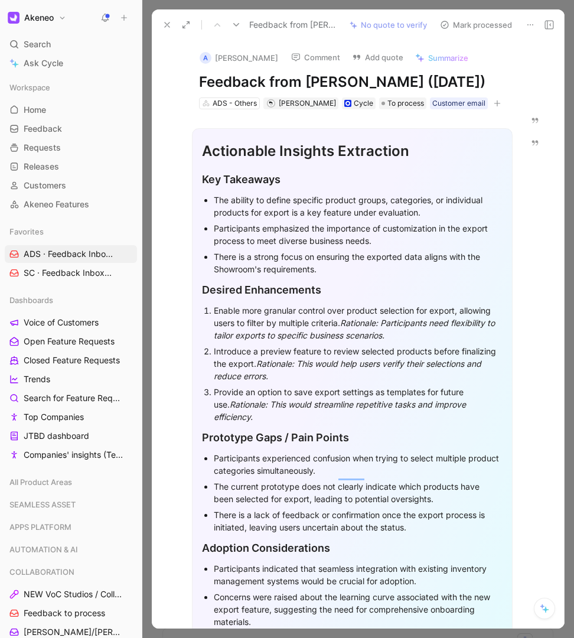
click at [502, 111] on div "ADS - Others Nassim Aït Bennour Cycle To process Customer email" at bounding box center [352, 103] width 309 height 14
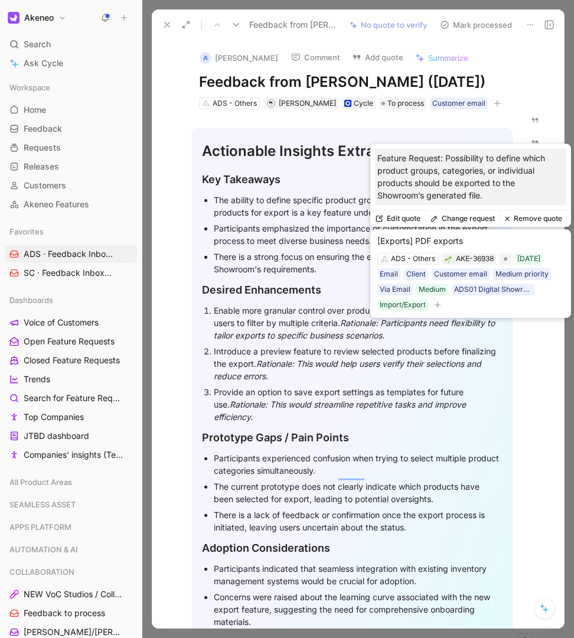
click at [490, 111] on div "ADS - Others Nassim Aït Bennour Cycle To process Customer email" at bounding box center [352, 103] width 309 height 14
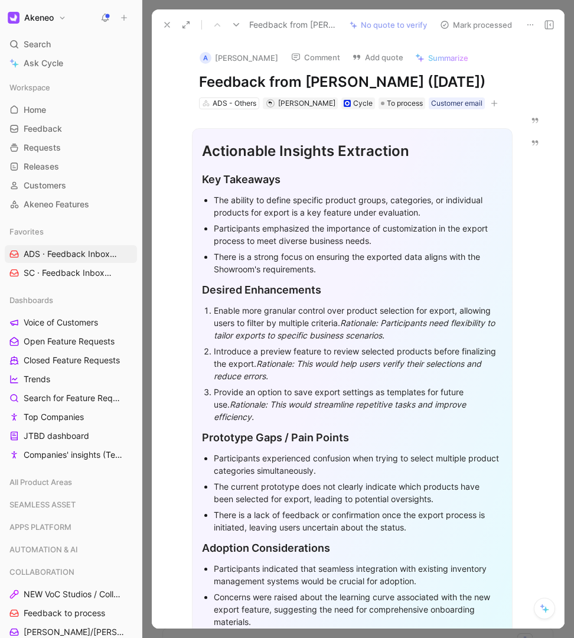
click at [354, 162] on div "Actionable Insights Extraction" at bounding box center [352, 151] width 301 height 21
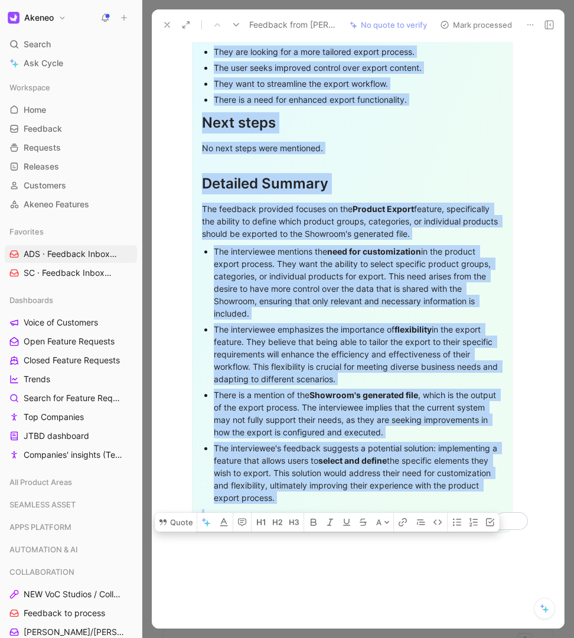
scroll to position [1466, 0]
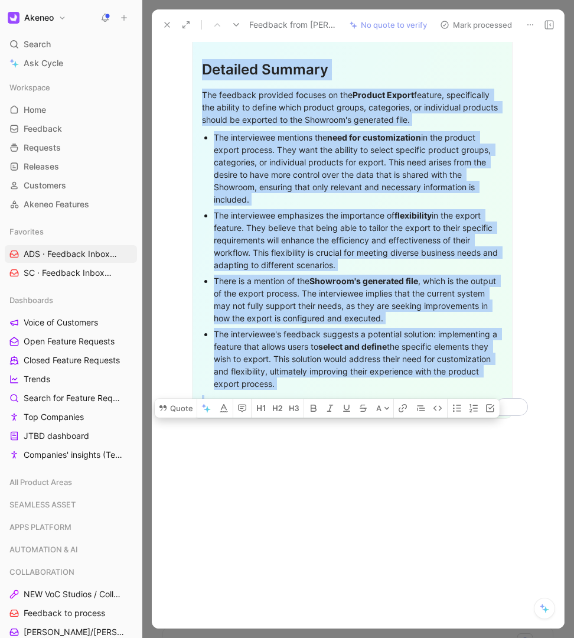
drag, startPoint x: 203, startPoint y: 167, endPoint x: 428, endPoint y: 512, distance: 412.4
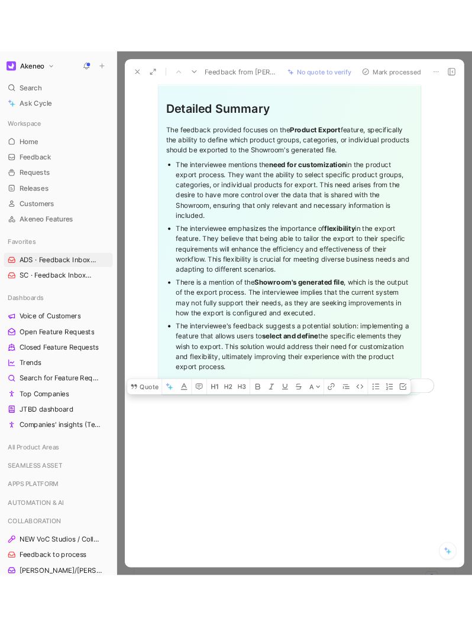
scroll to position [0, 0]
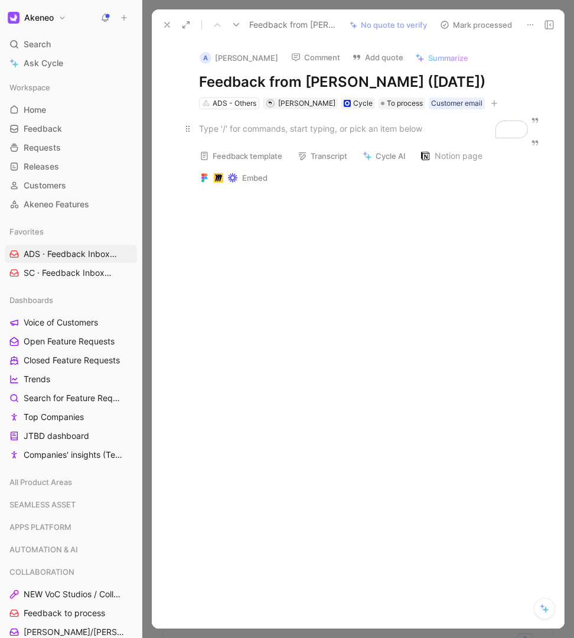
click at [215, 135] on div "To enrich screen reader interactions, please activate Accessibility in Grammarl…" at bounding box center [352, 128] width 307 height 12
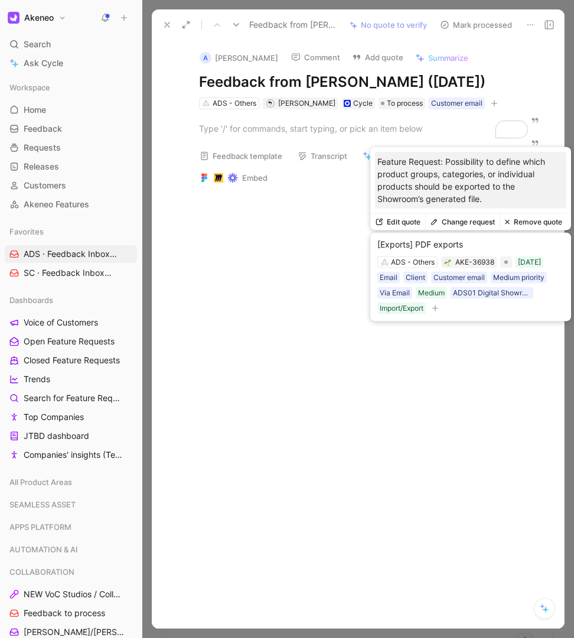
click at [545, 115] on div "A Elvis Kenik Comment Add quote Summarize Feedback from Elvis Kenik (Aug 19, 20…" at bounding box center [358, 335] width 413 height 589
click at [345, 261] on div at bounding box center [353, 289] width 352 height 191
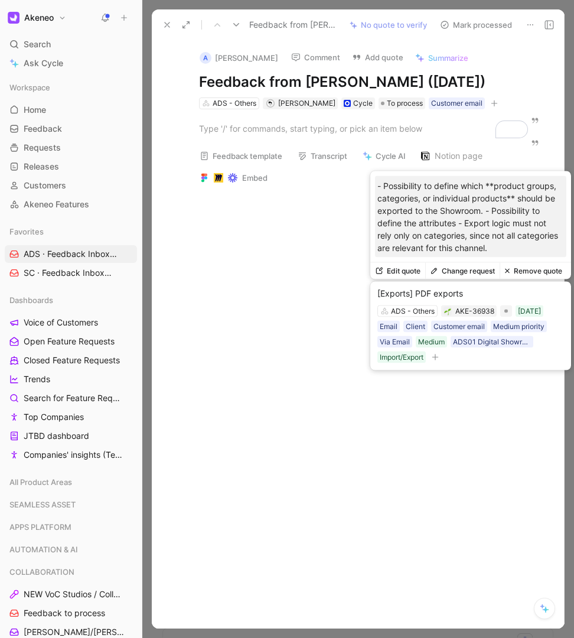
click at [391, 273] on button "Edit quote" at bounding box center [398, 271] width 55 height 17
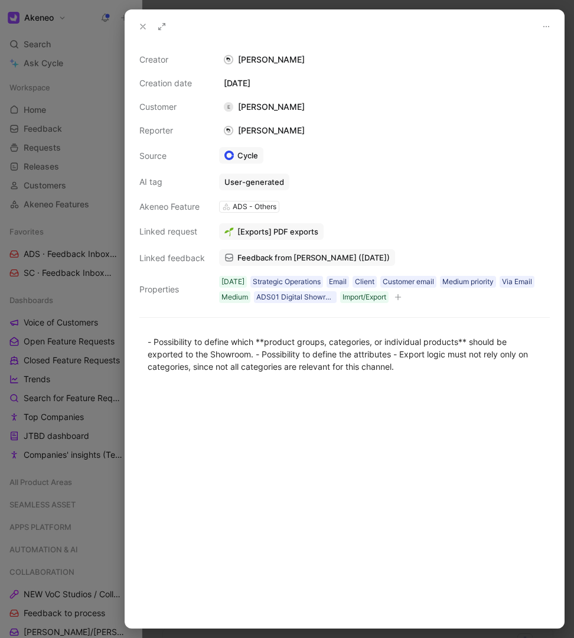
click at [137, 22] on button at bounding box center [143, 26] width 17 height 17
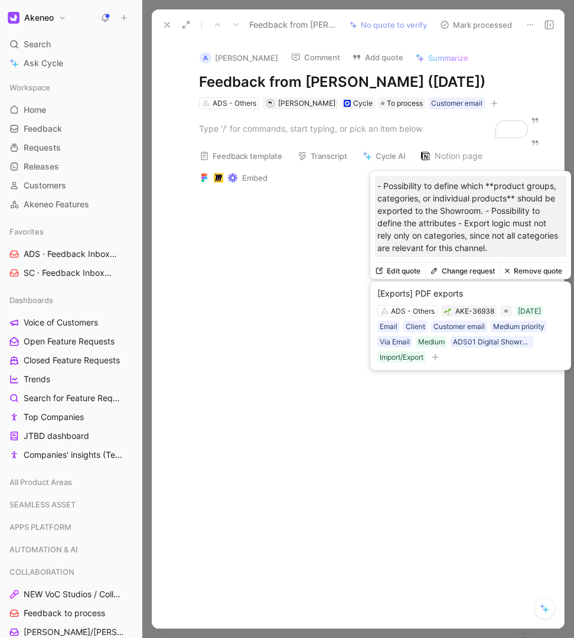
click at [517, 275] on button "Remove quote" at bounding box center [533, 271] width 67 height 17
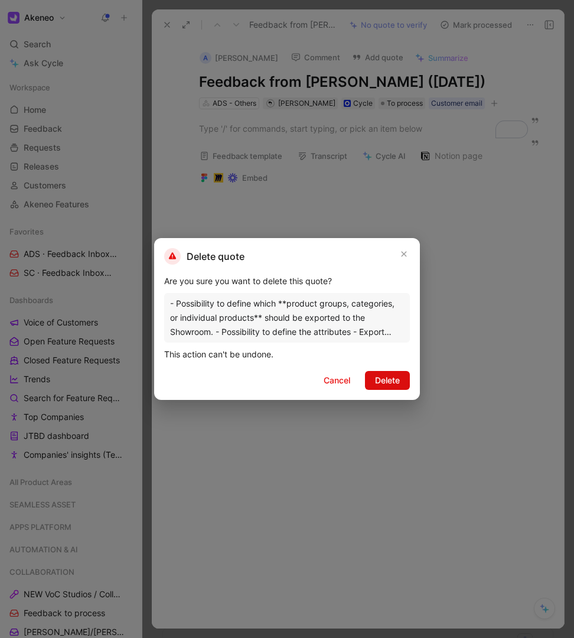
click at [394, 381] on span "Delete" at bounding box center [387, 381] width 25 height 14
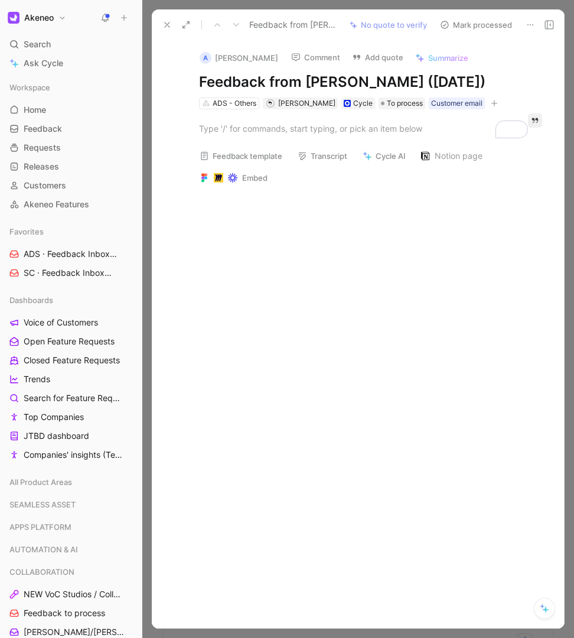
click at [432, 237] on div at bounding box center [353, 289] width 352 height 191
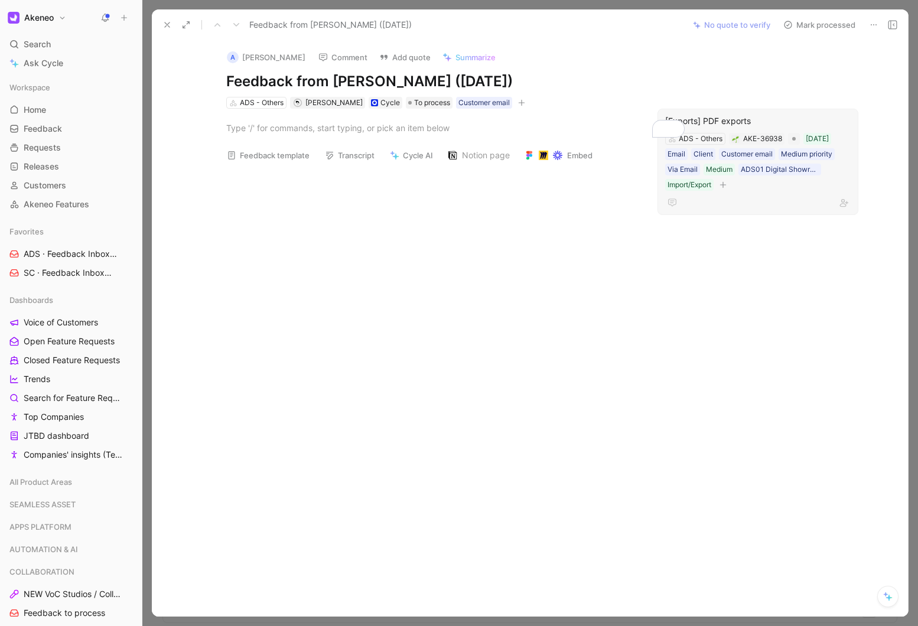
click at [161, 22] on button at bounding box center [167, 25] width 17 height 17
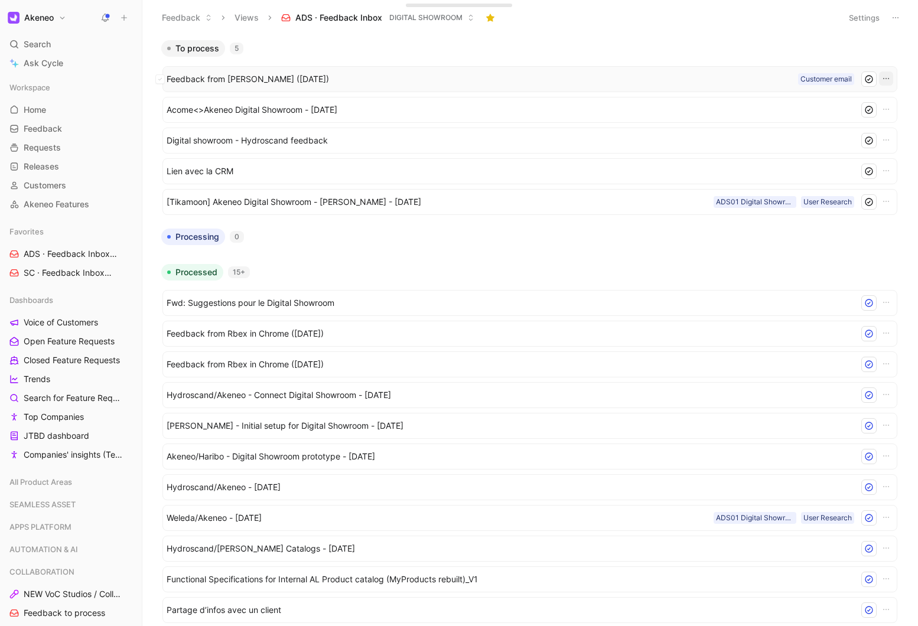
click at [574, 77] on icon "button" at bounding box center [886, 78] width 9 height 9
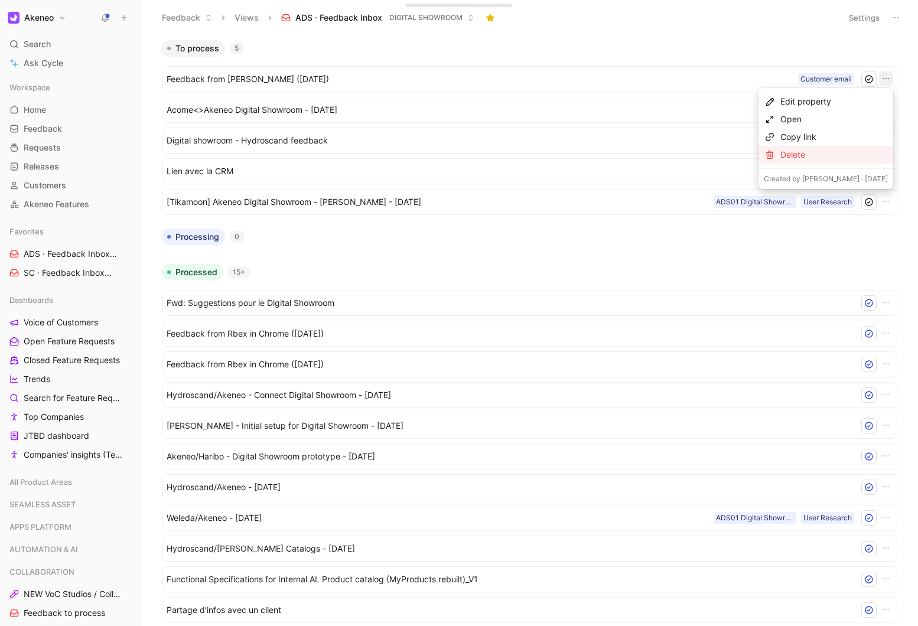
click at [574, 151] on div "Delete" at bounding box center [835, 155] width 108 height 14
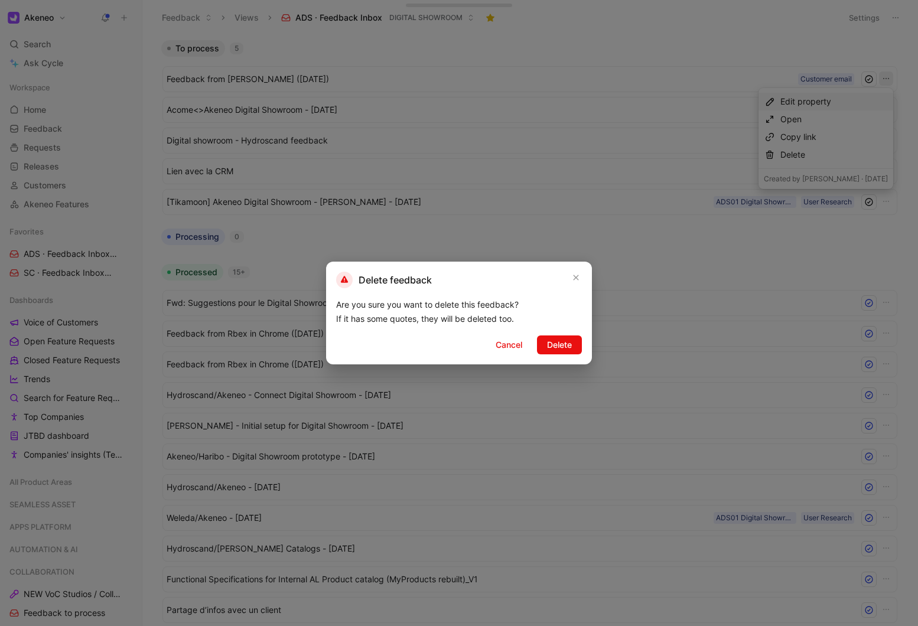
click at [553, 333] on div "Delete feedback Are you sure you want to delete this feedback? If it has some q…" at bounding box center [459, 313] width 266 height 103
click at [548, 339] on span "Delete" at bounding box center [559, 345] width 25 height 14
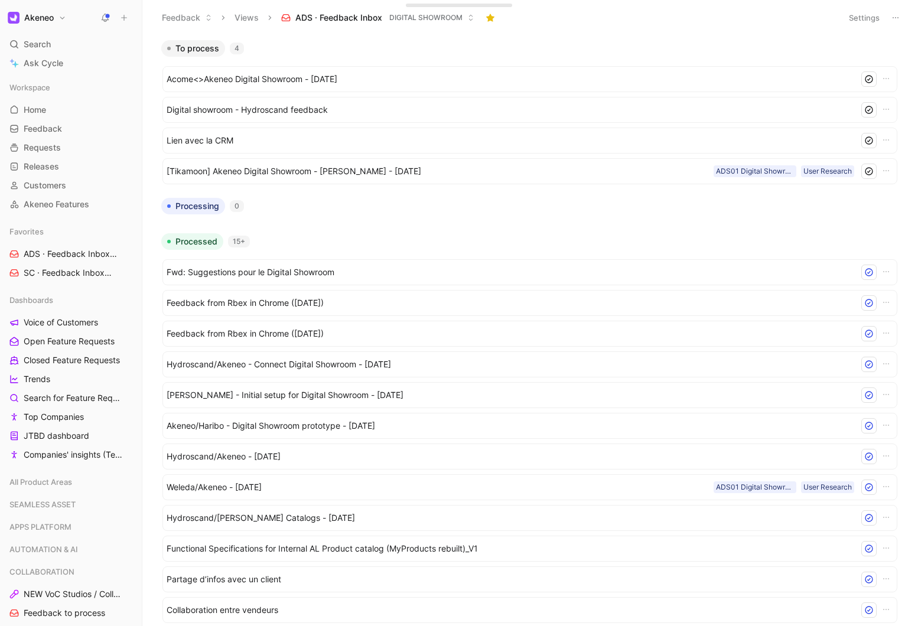
click at [33, 17] on h1 "Akeneo" at bounding box center [39, 17] width 30 height 11
click at [184, 30] on div at bounding box center [459, 313] width 918 height 626
click at [179, 17] on button "Feedback" at bounding box center [187, 18] width 61 height 18
click at [38, 111] on span "Home" at bounding box center [35, 110] width 22 height 12
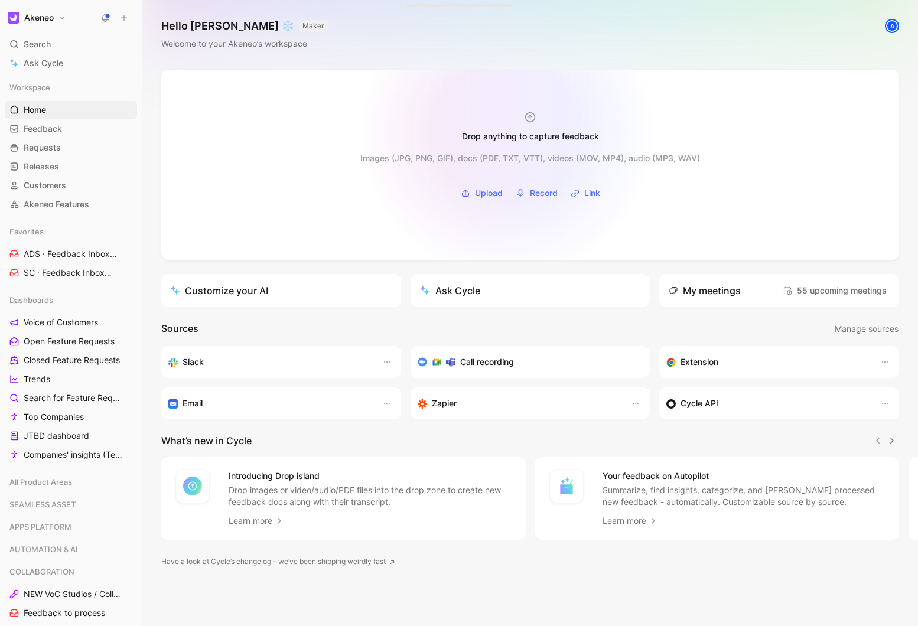
click at [508, 132] on div "Drop anything to capture feedback" at bounding box center [530, 136] width 137 height 14
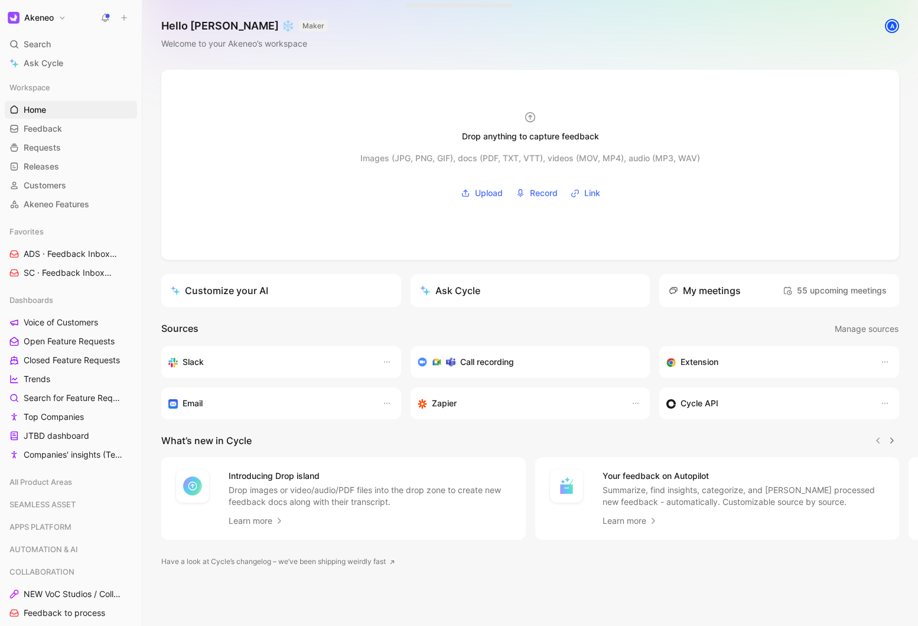
click at [109, 19] on icon at bounding box center [104, 17] width 9 height 9
click at [128, 21] on button at bounding box center [124, 17] width 17 height 17
click at [164, 21] on button "New feedback c" at bounding box center [203, 22] width 126 height 20
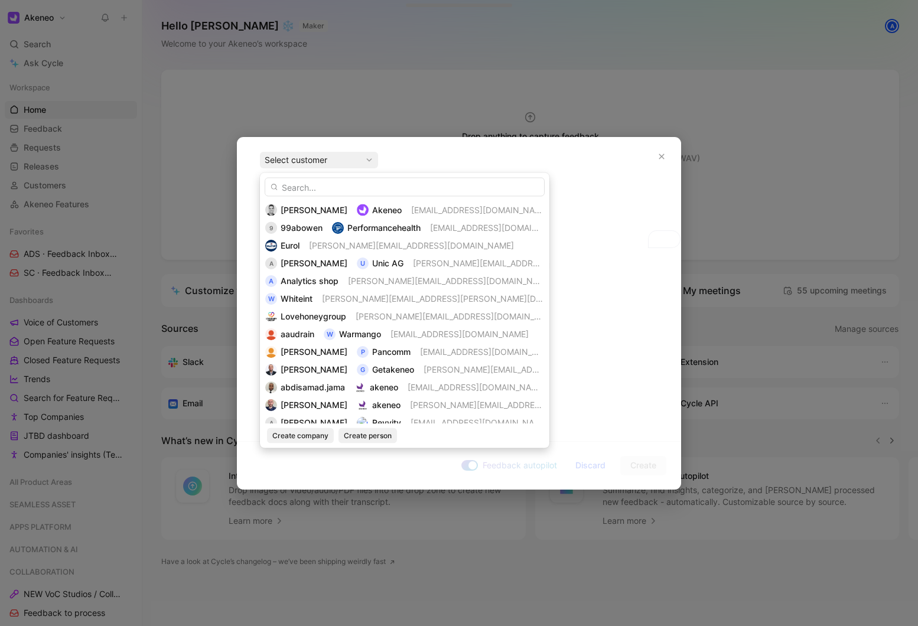
click at [288, 189] on input "text" at bounding box center [405, 187] width 280 height 19
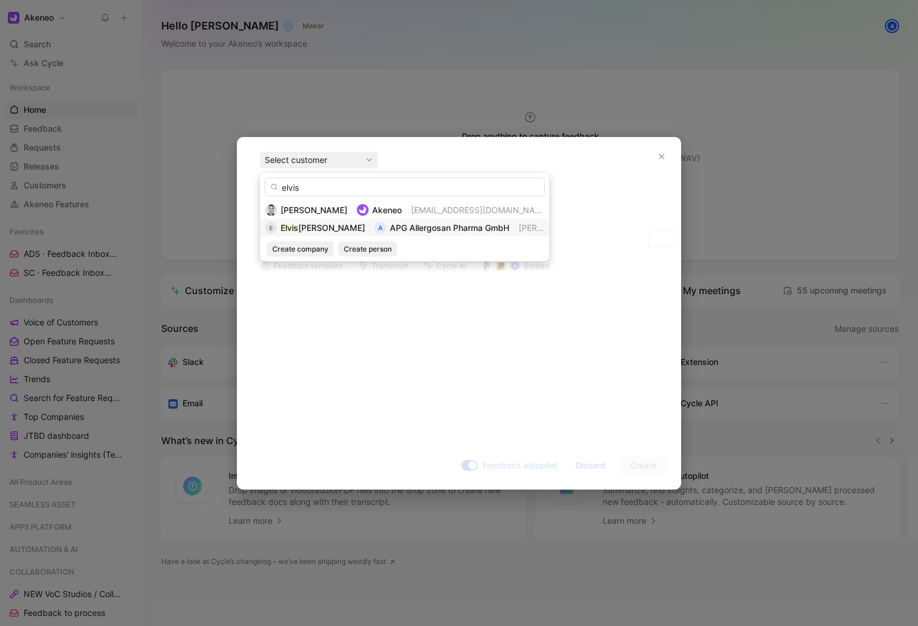
type input "elvis"
click at [292, 230] on mark "Elvis" at bounding box center [290, 228] width 18 height 10
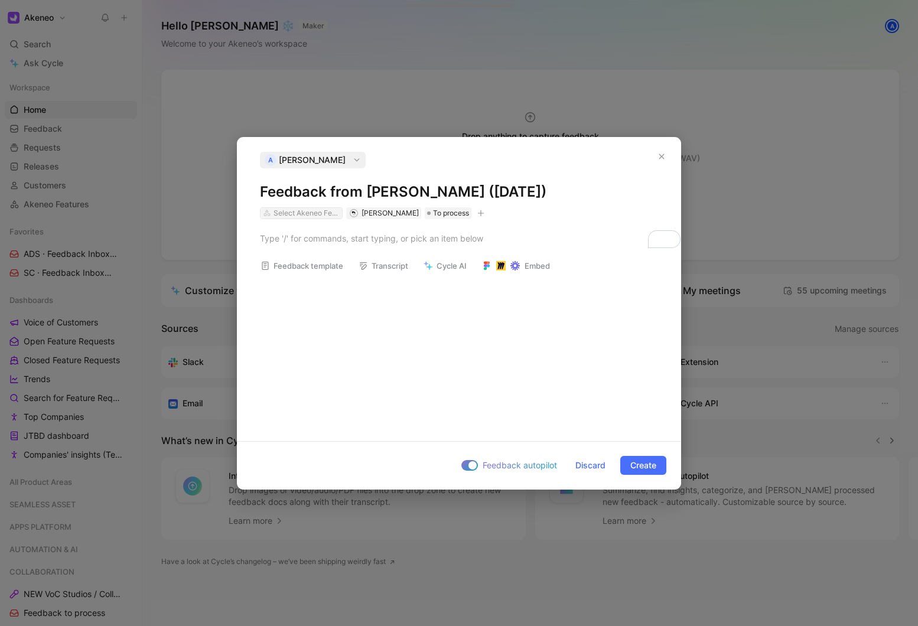
click at [304, 212] on div "Select Akeneo Features" at bounding box center [307, 213] width 66 height 12
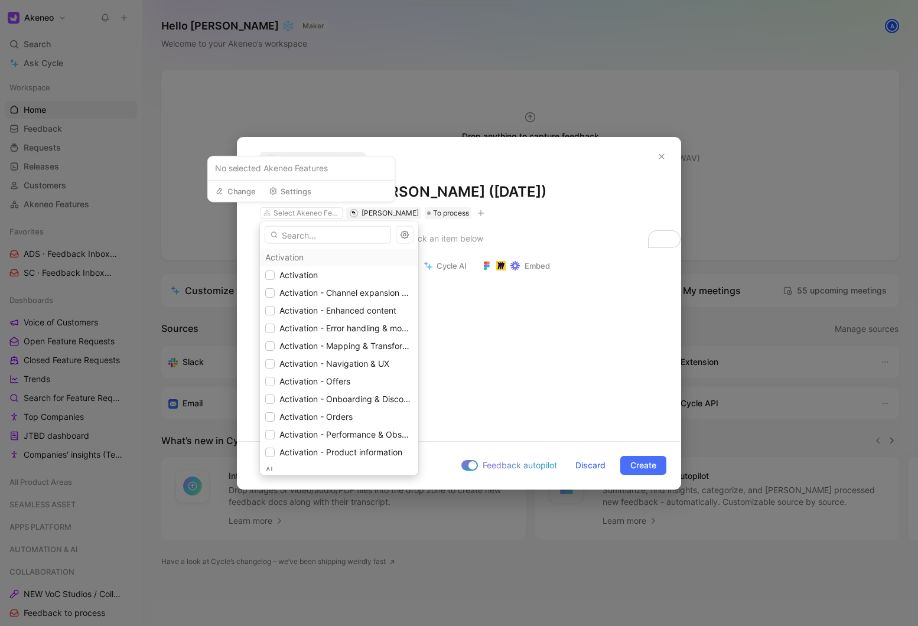
click at [298, 239] on input "text" at bounding box center [328, 235] width 126 height 18
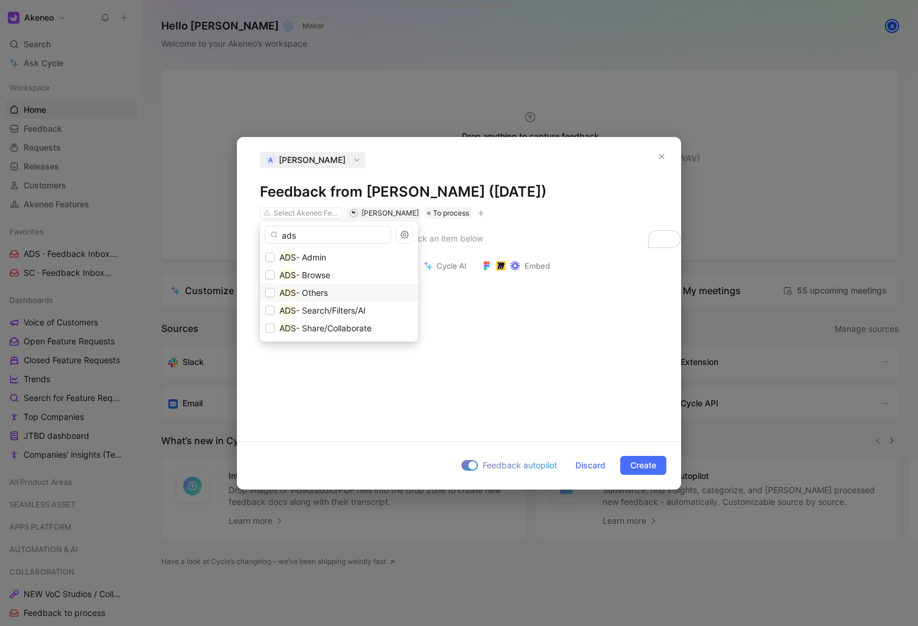
type input "ads"
click at [316, 297] on span "- Others" at bounding box center [312, 293] width 32 height 10
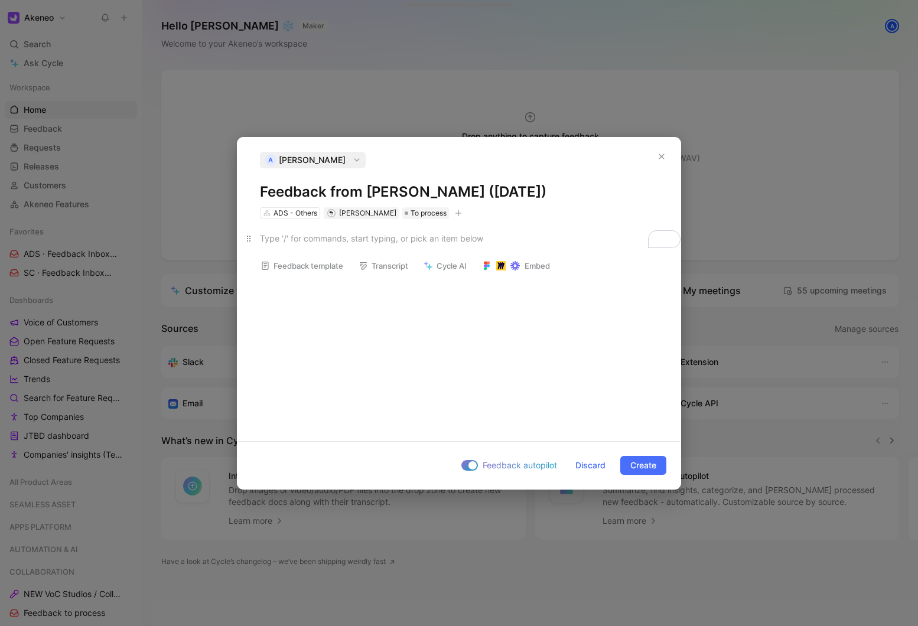
click at [299, 243] on div "To enrich screen reader interactions, please activate Accessibility in Grammarl…" at bounding box center [459, 238] width 398 height 12
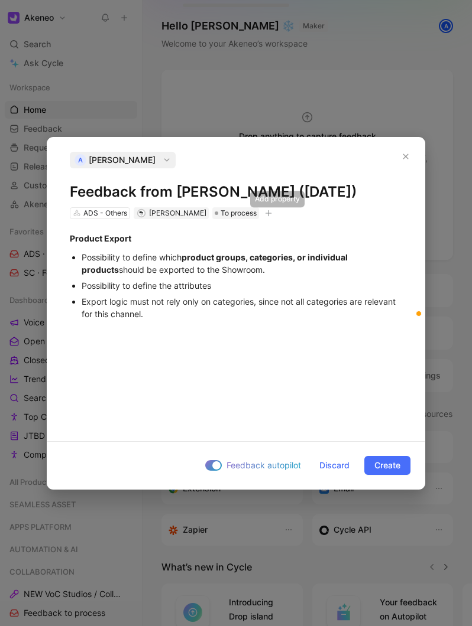
click at [272, 211] on icon "button" at bounding box center [268, 213] width 7 height 7
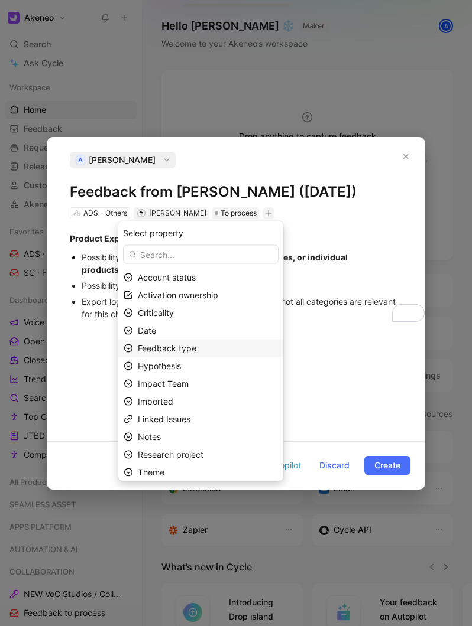
click at [195, 348] on span "Feedback type" at bounding box center [167, 348] width 59 height 10
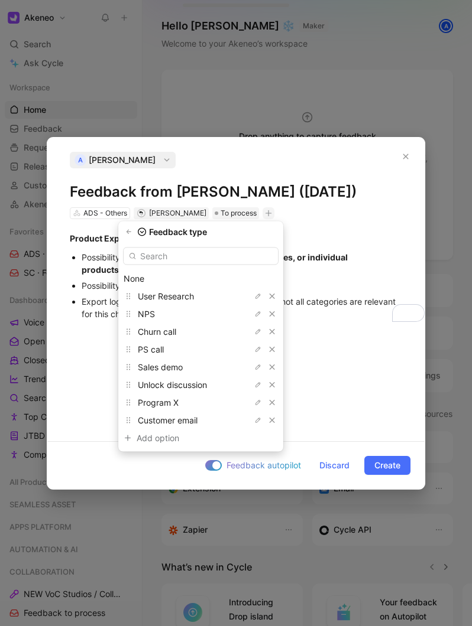
click at [162, 258] on input "text" at bounding box center [200, 257] width 155 height 18
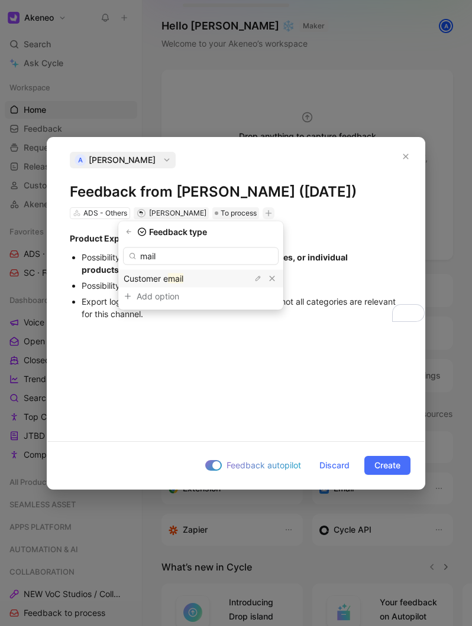
type input "mail"
click at [157, 277] on span "Customer e" at bounding box center [146, 279] width 44 height 10
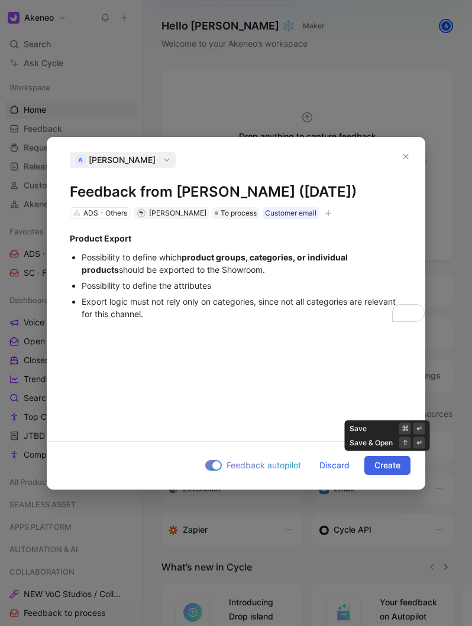
click at [380, 472] on span "Create" at bounding box center [387, 466] width 26 height 14
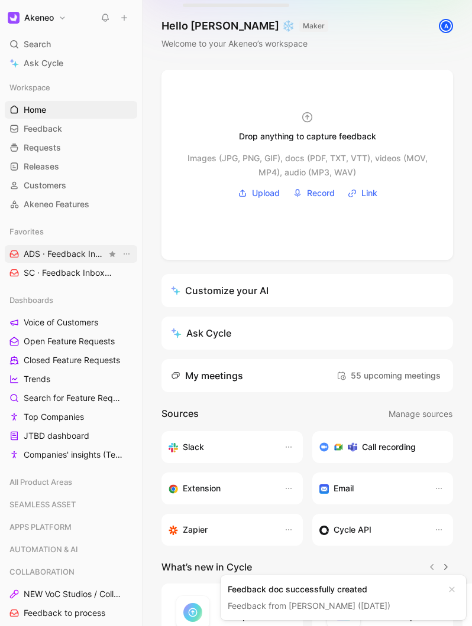
click at [53, 261] on link "ADS · Feedback Inbox DIGITAL SHOWROOM" at bounding box center [71, 254] width 132 height 18
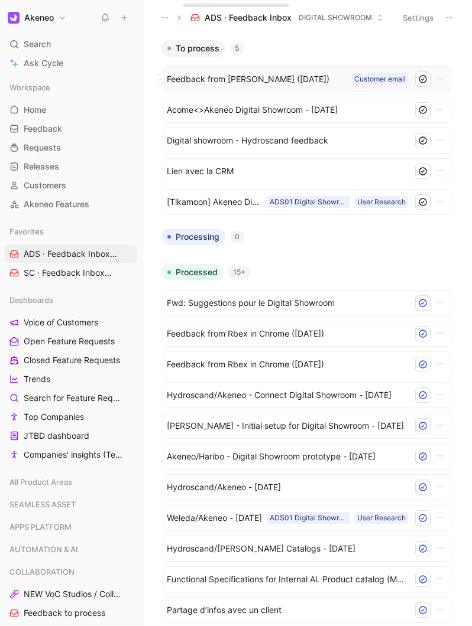
click at [268, 79] on span "Feedback from [PERSON_NAME] ([DATE])" at bounding box center [257, 79] width 180 height 14
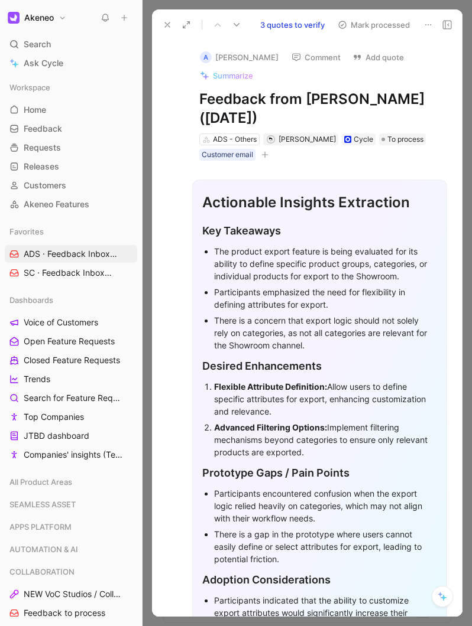
click at [126, 24] on button at bounding box center [124, 17] width 17 height 17
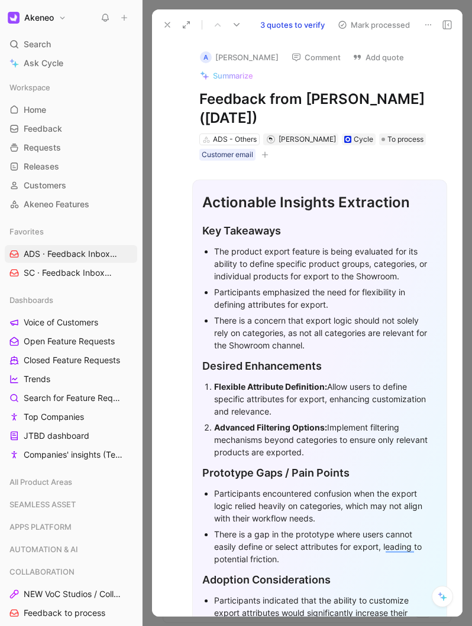
click at [282, 25] on button "3 quotes to verify" at bounding box center [292, 25] width 75 height 17
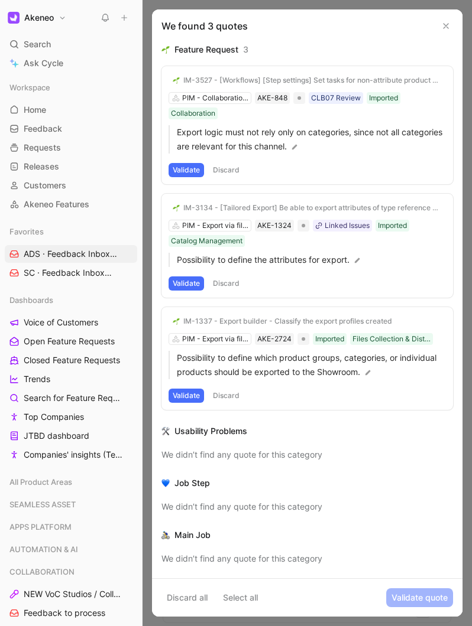
click at [226, 98] on div "IM-3527 - [Workflows] [Step settings] Set tasks for non-attribute product value…" at bounding box center [306, 125] width 291 height 118
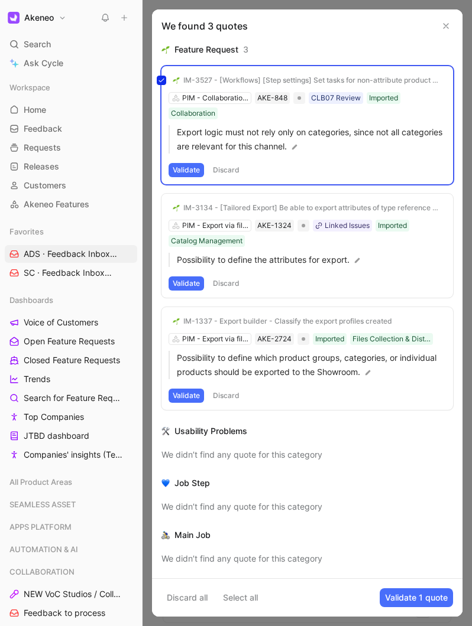
click at [226, 98] on div "IM-3527 - [Workflows] [Step settings] Set tasks for non-attribute product value…" at bounding box center [306, 125] width 291 height 118
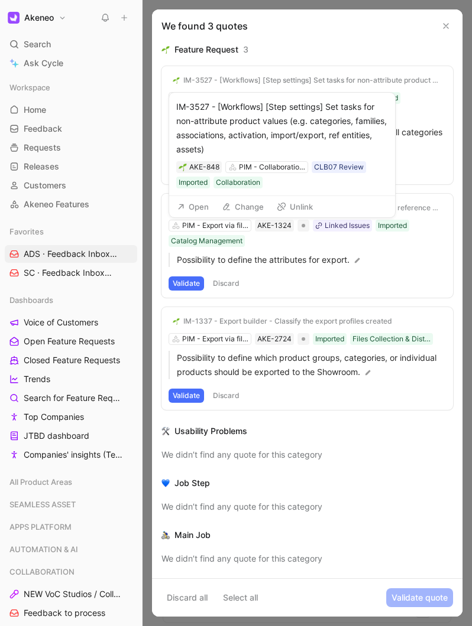
click at [240, 207] on button "Change" at bounding box center [242, 207] width 53 height 17
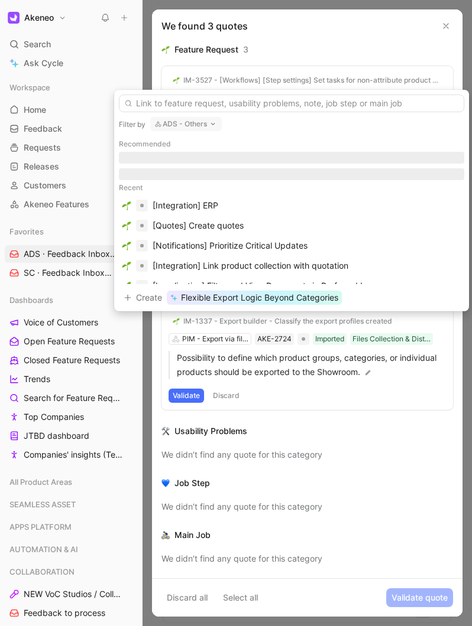
click at [171, 104] on input "text" at bounding box center [291, 104] width 345 height 18
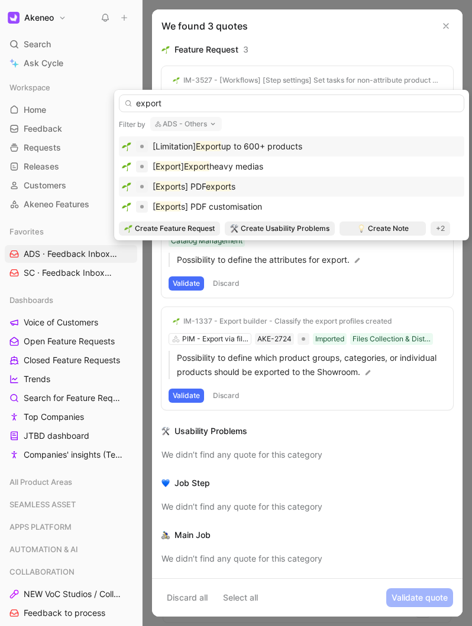
type input "export"
click at [181, 191] on span "s] PDF" at bounding box center [193, 186] width 25 height 10
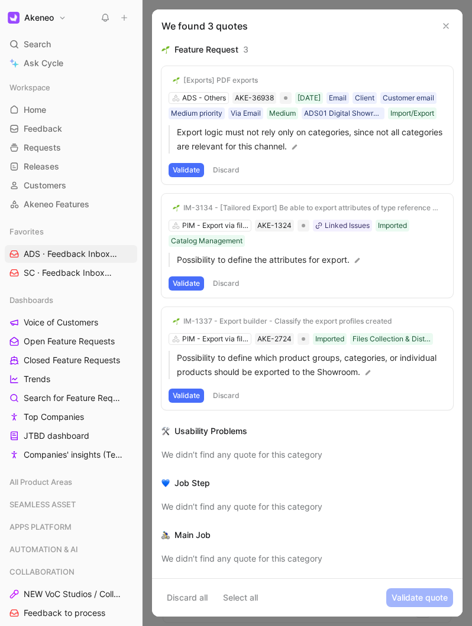
click at [264, 95] on div "[Exports] PDF exports ADS - Others AKE-36938 19/08/2025 Email Client Customer e…" at bounding box center [306, 125] width 291 height 118
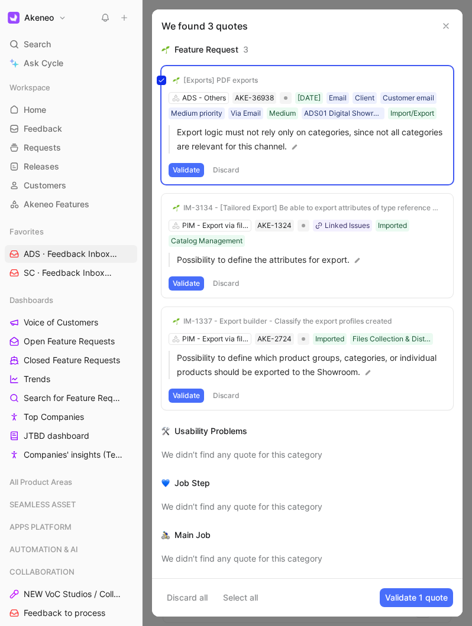
click at [264, 95] on div "[Exports] PDF exports ADS - Others AKE-36938 19/08/2025 Email Client Customer e…" at bounding box center [306, 125] width 291 height 118
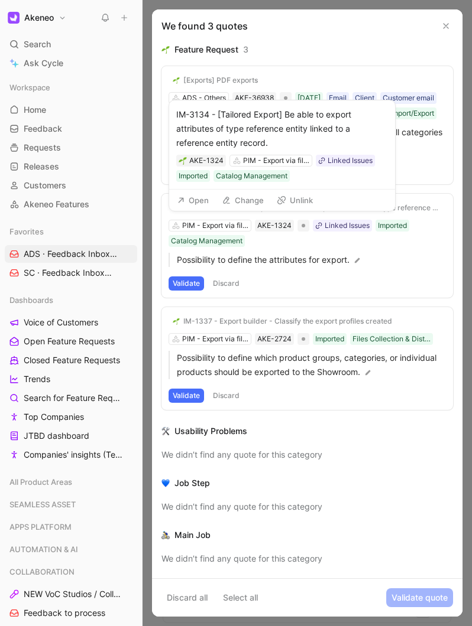
click at [248, 204] on button "Change" at bounding box center [242, 200] width 53 height 17
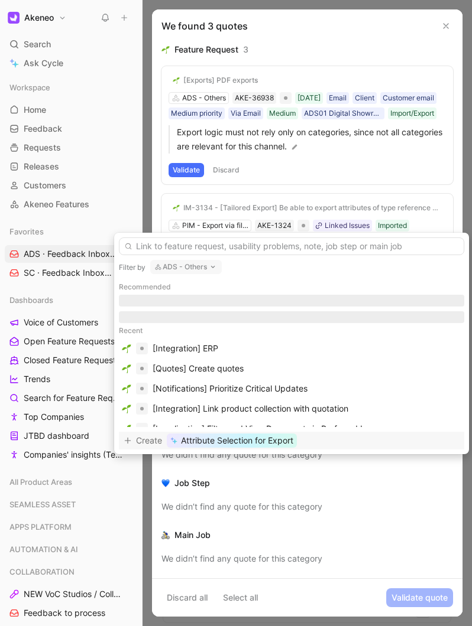
click at [176, 248] on input "text" at bounding box center [291, 247] width 345 height 18
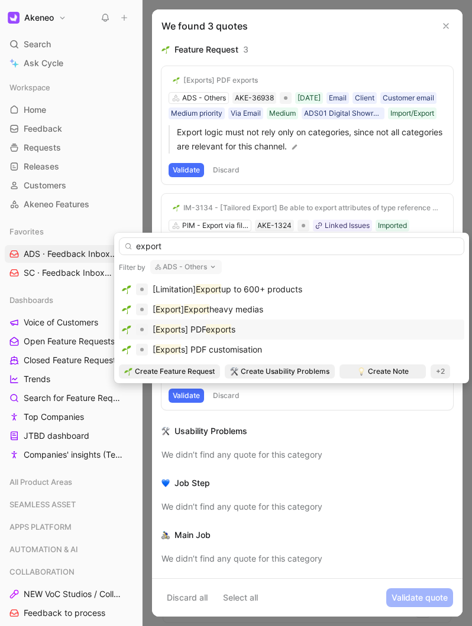
type input "export"
click at [168, 324] on mark "Export" at bounding box center [167, 329] width 25 height 10
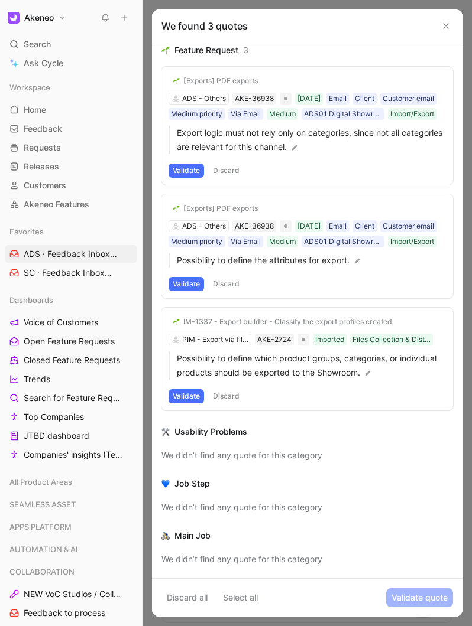
scroll to position [28, 0]
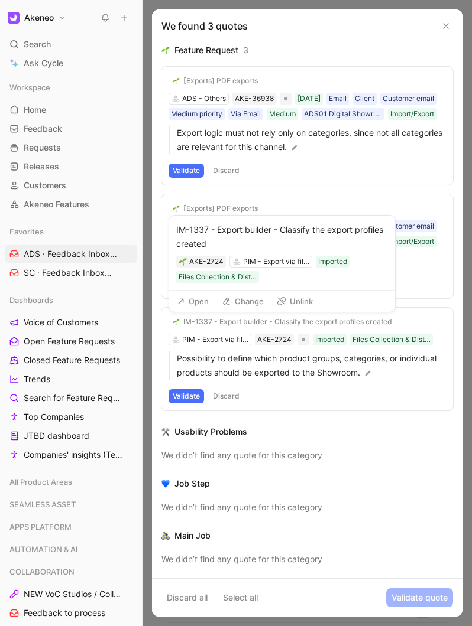
click at [229, 301] on icon at bounding box center [226, 301] width 9 height 9
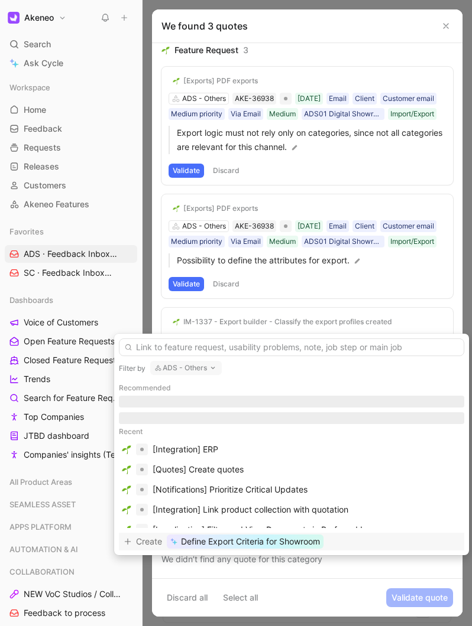
click at [193, 351] on input "text" at bounding box center [291, 348] width 345 height 18
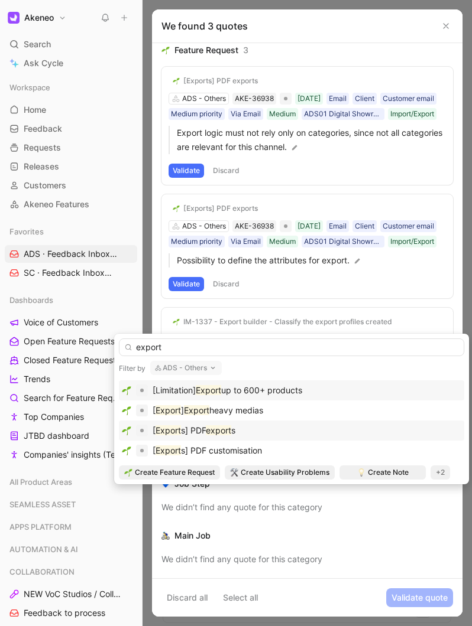
type input "export"
click at [183, 428] on span "s] PDF" at bounding box center [193, 431] width 25 height 10
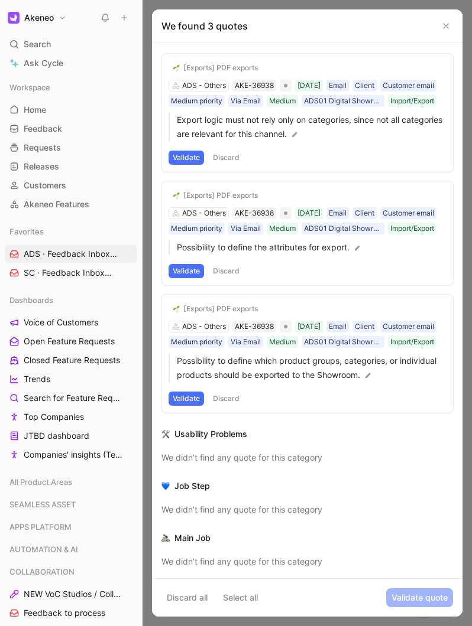
scroll to position [0, 0]
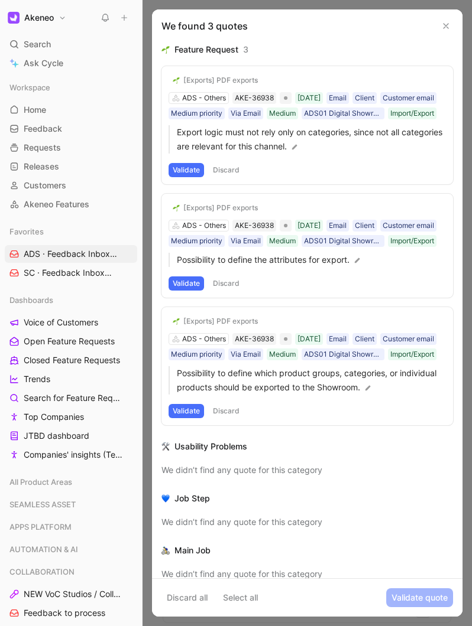
click at [185, 182] on div "[Exports] PDF exports AKE-36938 ADS - Others 19/08/2025 Email Client Customer e…" at bounding box center [282, 153] width 226 height 76
click at [175, 177] on button "Validate" at bounding box center [185, 170] width 35 height 14
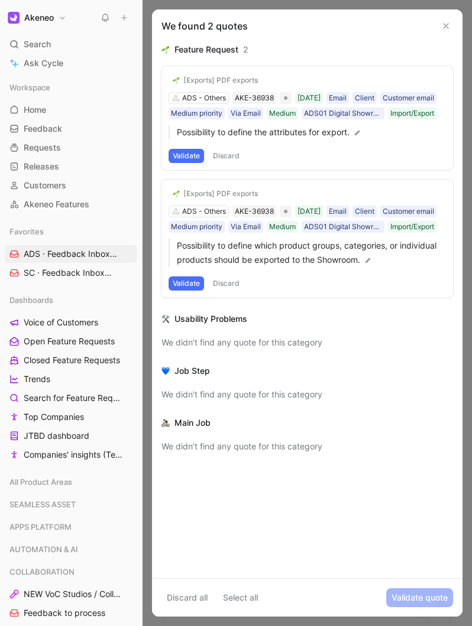
click at [179, 163] on button "Validate" at bounding box center [185, 156] width 35 height 14
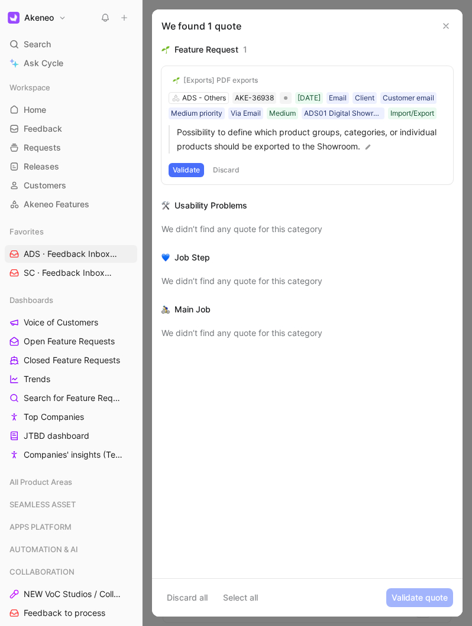
click at [186, 177] on button "Validate" at bounding box center [185, 170] width 35 height 14
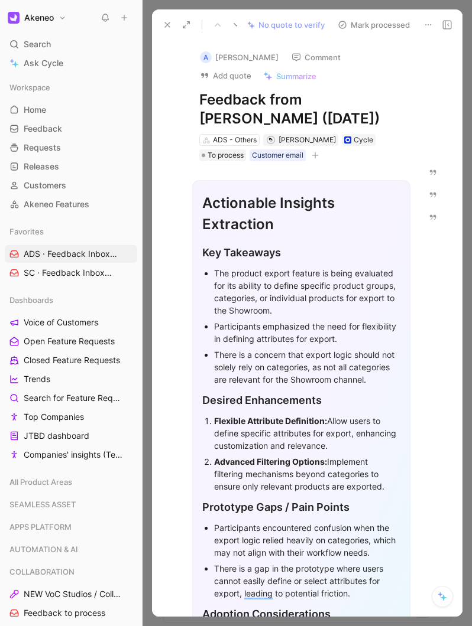
click at [126, 18] on icon at bounding box center [124, 18] width 8 height 8
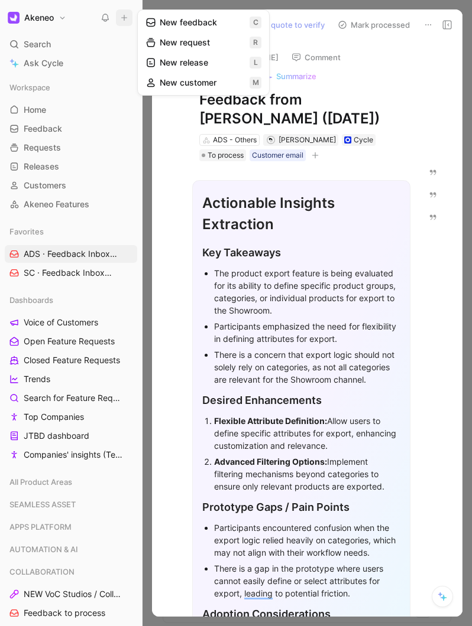
click at [170, 20] on button "New feedback c" at bounding box center [203, 22] width 126 height 20
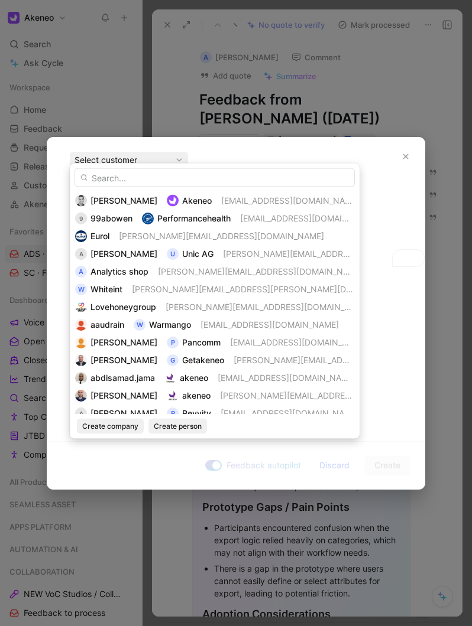
click at [143, 182] on input "text" at bounding box center [214, 177] width 280 height 19
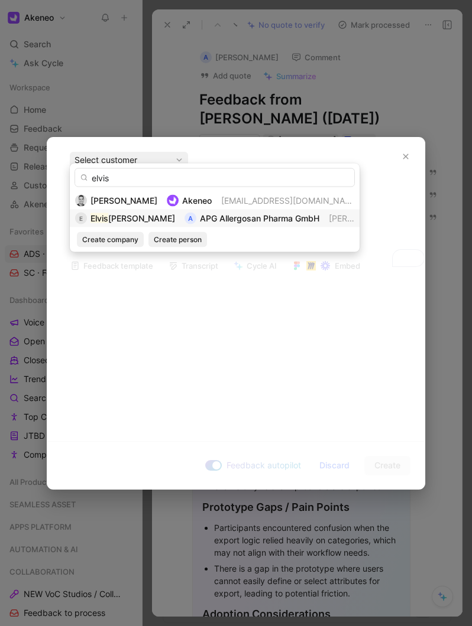
type input "elvis"
click at [125, 212] on div "Elvis Kenik" at bounding box center [132, 219] width 85 height 14
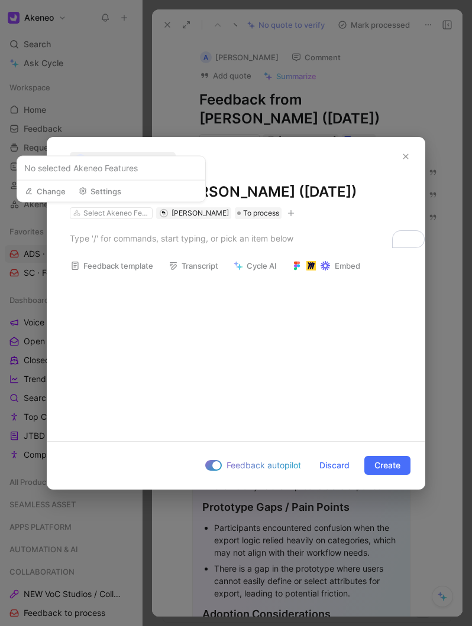
click at [93, 168] on span "No selected Akeneo Features" at bounding box center [111, 168] width 174 height 14
click at [111, 212] on div "Select Akeneo Features" at bounding box center [116, 213] width 66 height 12
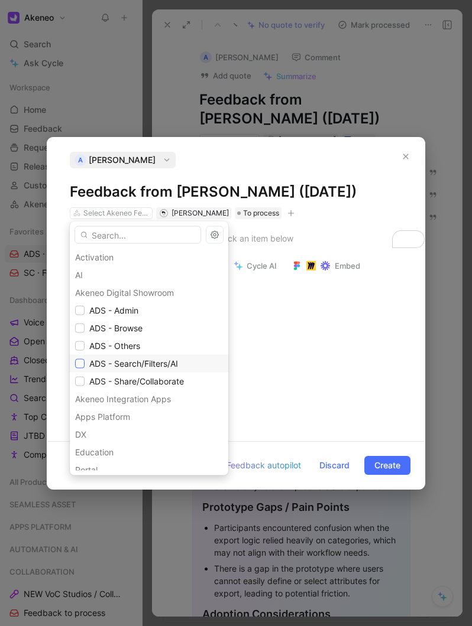
click at [80, 366] on icon at bounding box center [79, 364] width 7 height 7
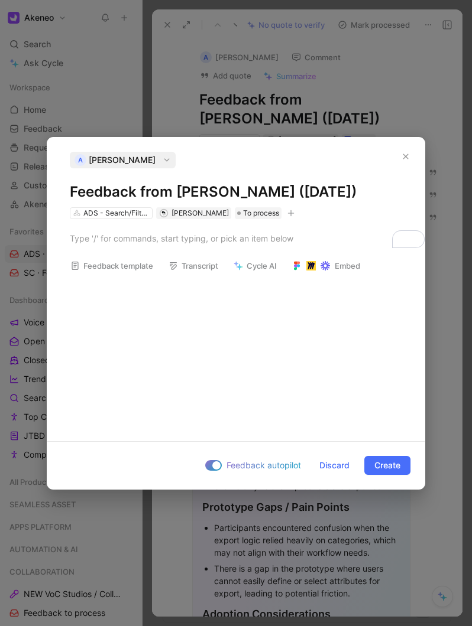
click at [294, 214] on icon "button" at bounding box center [290, 213] width 7 height 7
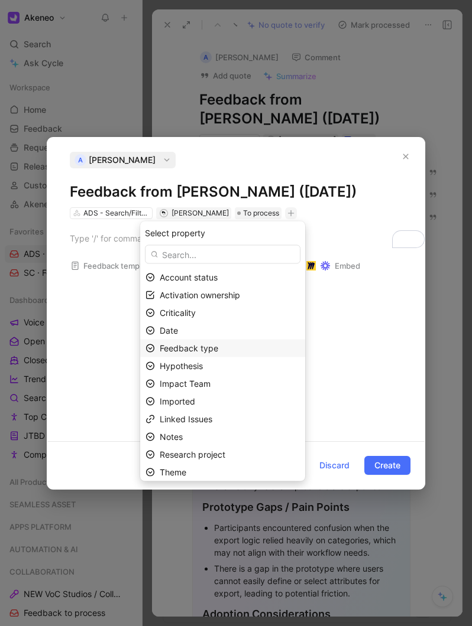
click at [201, 349] on span "Feedback type" at bounding box center [189, 348] width 59 height 10
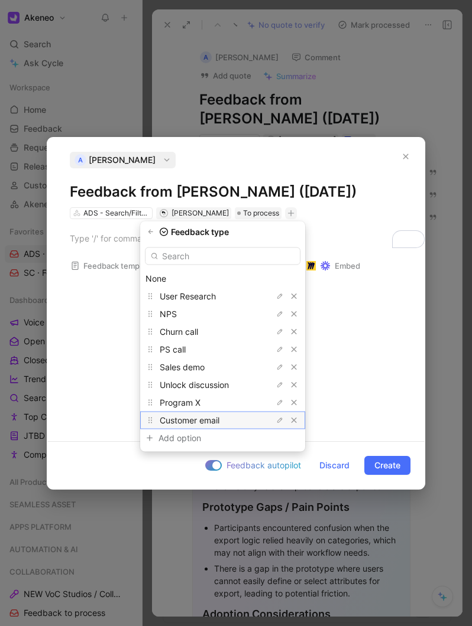
click at [203, 417] on span "Customer email" at bounding box center [190, 420] width 60 height 10
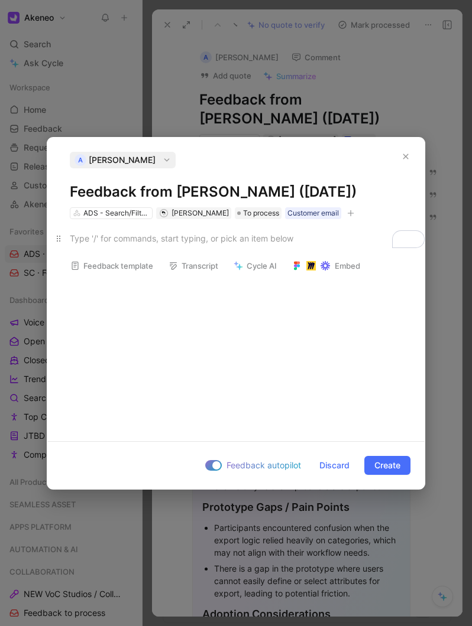
click at [106, 237] on div "To enrich screen reader interactions, please activate Accessibility in Grammarl…" at bounding box center [236, 238] width 332 height 12
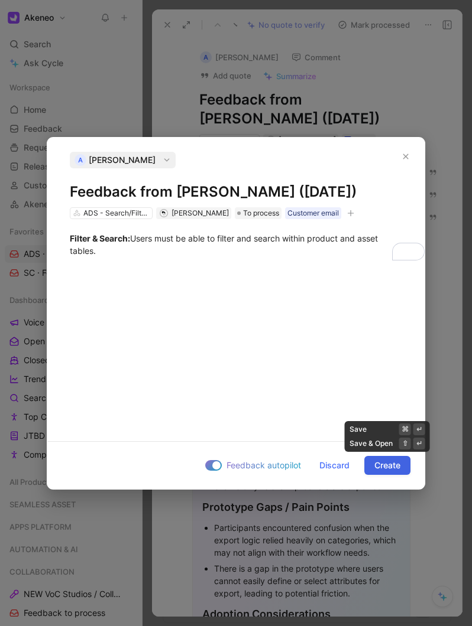
click at [375, 463] on span "Create" at bounding box center [387, 466] width 26 height 14
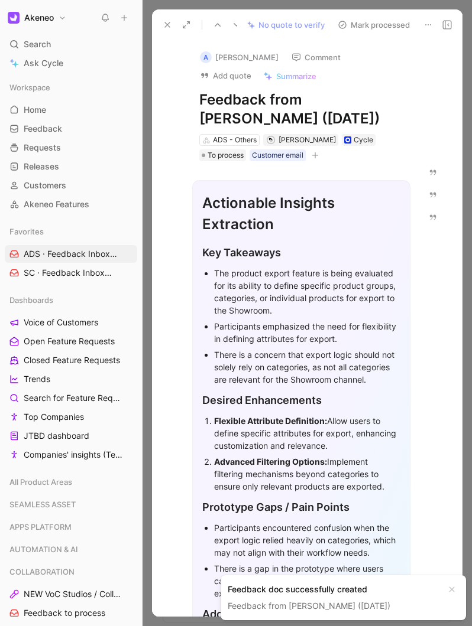
click at [342, 593] on div "Feedback doc successfully created" at bounding box center [334, 590] width 212 height 14
click at [167, 29] on button at bounding box center [167, 25] width 17 height 17
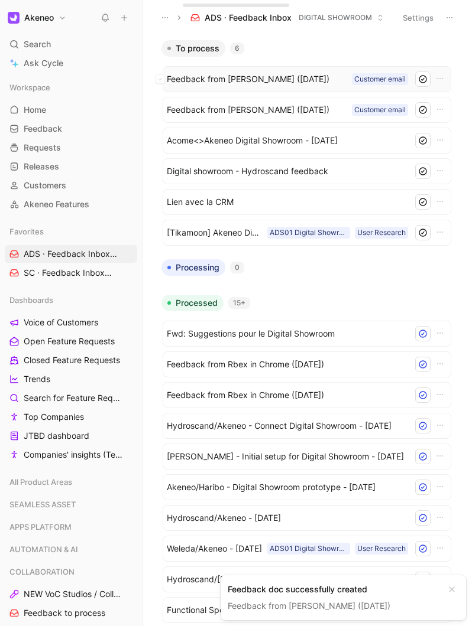
click at [230, 83] on span "Feedback from [PERSON_NAME] ([DATE])" at bounding box center [257, 79] width 180 height 14
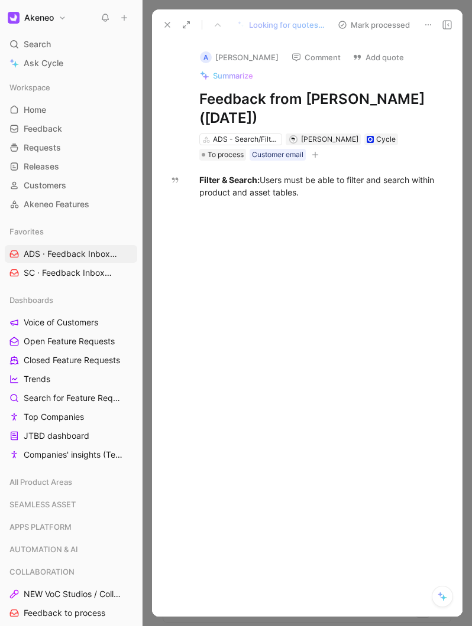
click at [169, 26] on use at bounding box center [167, 24] width 5 height 5
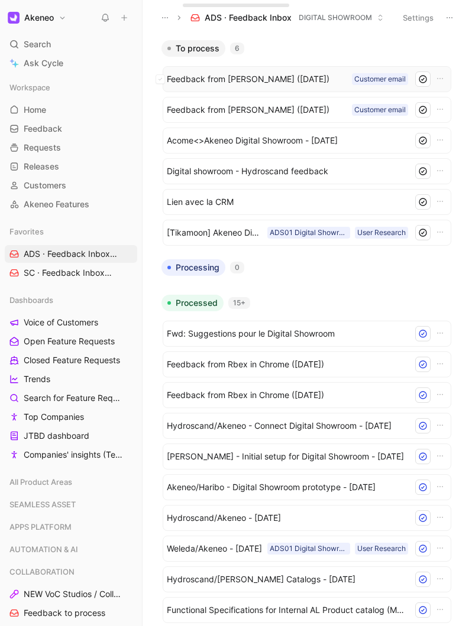
click at [210, 79] on span "Feedback from [PERSON_NAME] ([DATE])" at bounding box center [257, 79] width 180 height 14
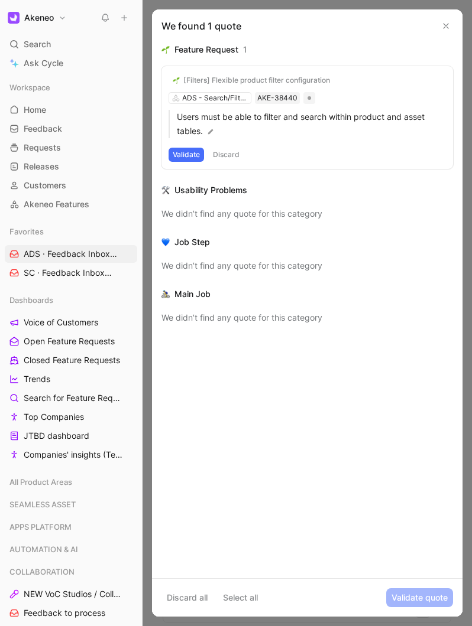
click at [186, 156] on button "Validate" at bounding box center [185, 155] width 35 height 14
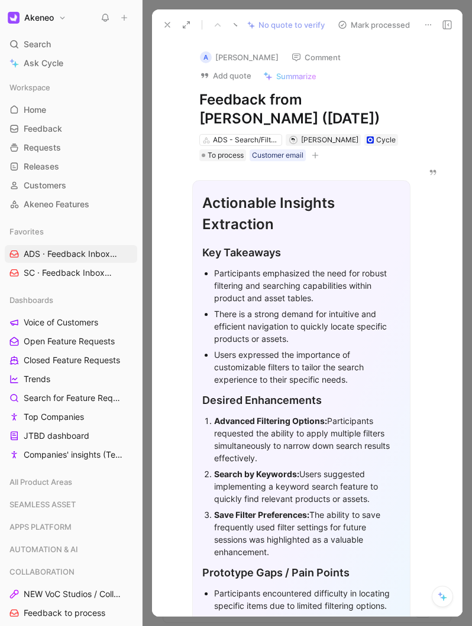
click at [163, 21] on icon at bounding box center [167, 24] width 9 height 9
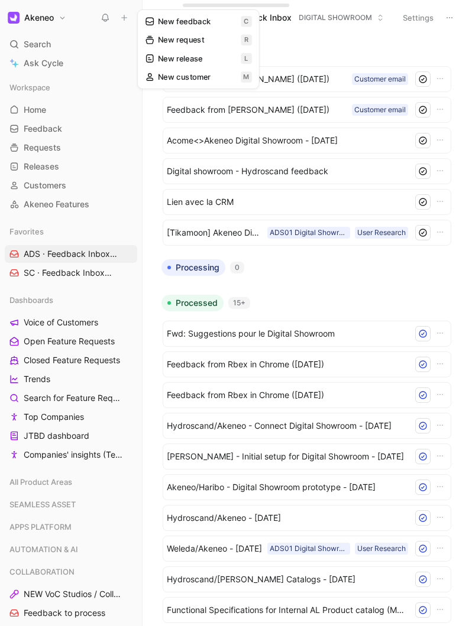
click at [121, 24] on button at bounding box center [124, 17] width 17 height 17
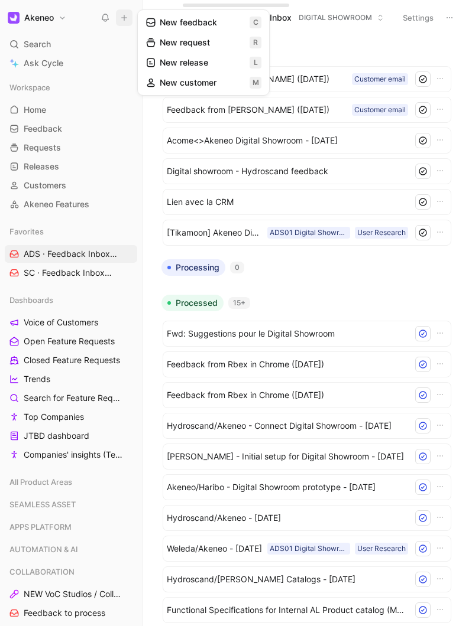
click at [168, 20] on button "New feedback c" at bounding box center [203, 22] width 126 height 20
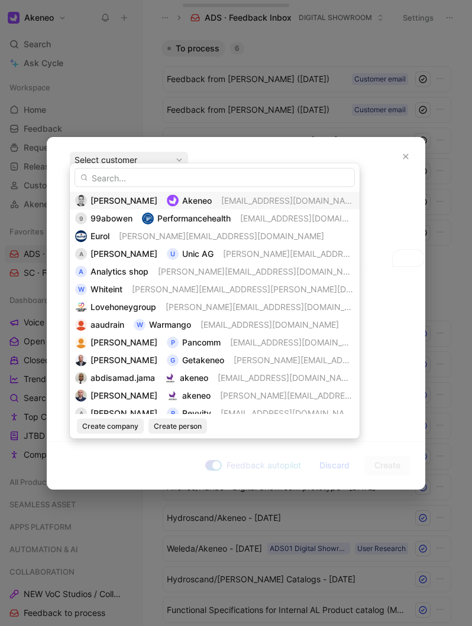
click at [136, 177] on input "text" at bounding box center [214, 177] width 280 height 19
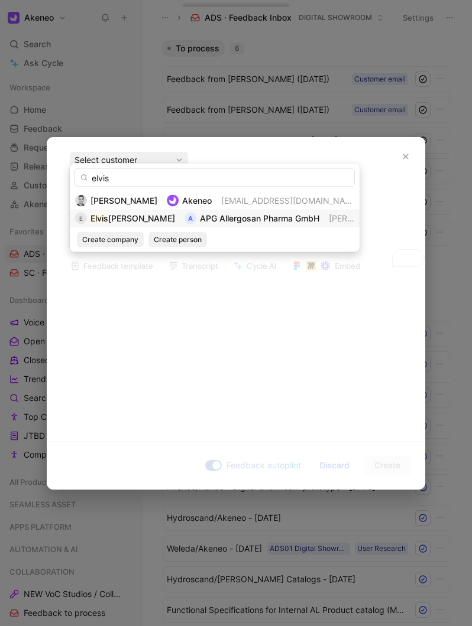
type input "elvis"
click at [111, 210] on div "E Elvis Kenik A APG Allergosan Pharma GmbH kenik@allergosan.at" at bounding box center [215, 219] width 290 height 18
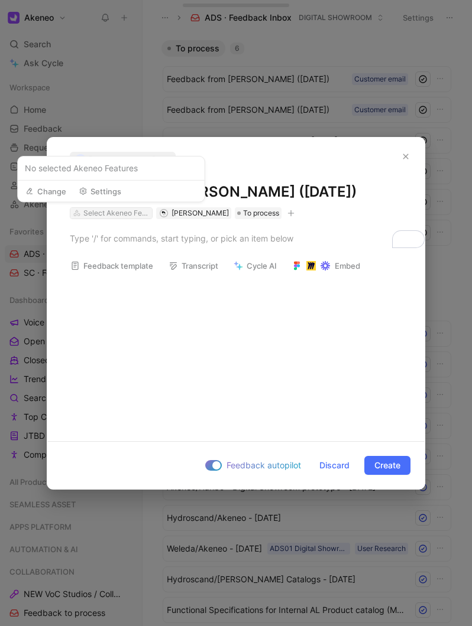
click at [106, 212] on div "Select Akeneo Features" at bounding box center [116, 213] width 66 height 12
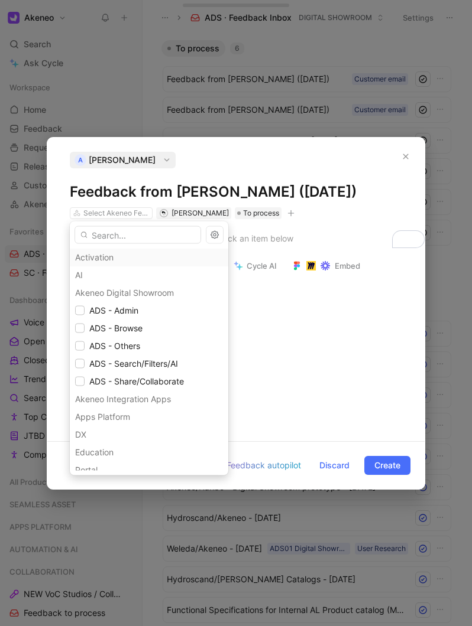
click at [104, 235] on input "text" at bounding box center [137, 235] width 126 height 18
click at [125, 342] on span "ADS - Others" at bounding box center [114, 346] width 51 height 10
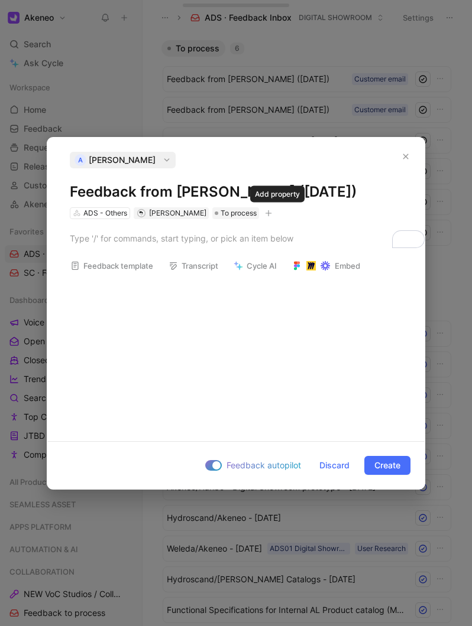
click at [274, 217] on button "button" at bounding box center [268, 213] width 12 height 12
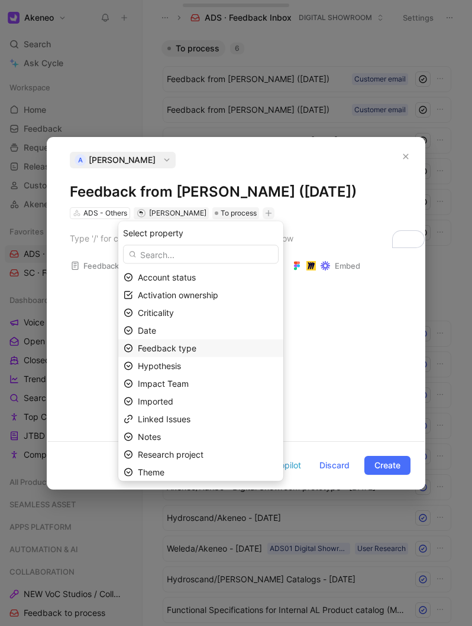
click at [183, 349] on span "Feedback type" at bounding box center [167, 348] width 59 height 10
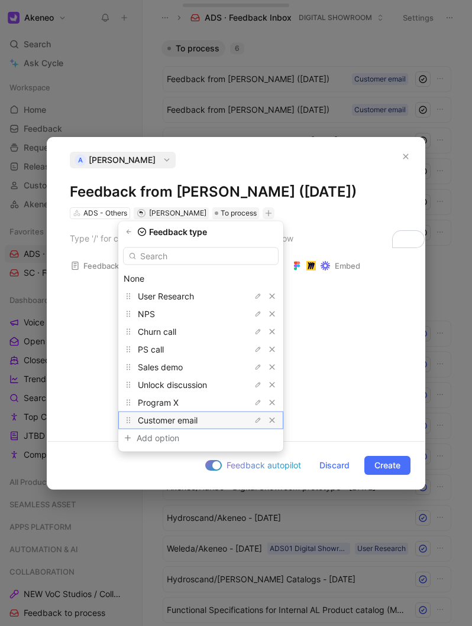
click at [179, 422] on span "Customer email" at bounding box center [168, 420] width 60 height 10
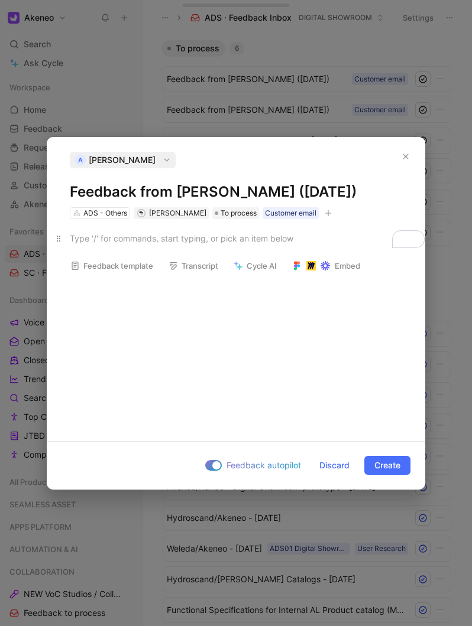
click at [154, 236] on div "To enrich screen reader interactions, please activate Accessibility in Grammarl…" at bounding box center [236, 238] width 332 height 12
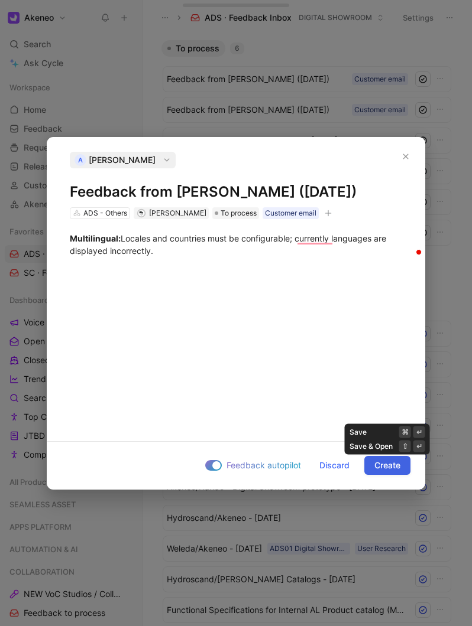
click at [369, 458] on button "Create" at bounding box center [387, 465] width 46 height 19
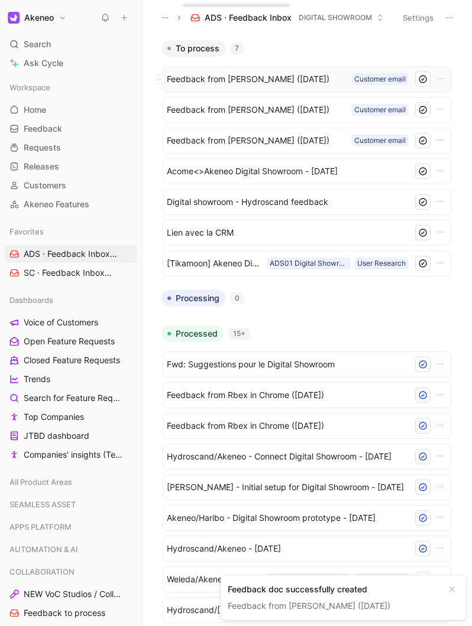
click at [226, 82] on span "Feedback from [PERSON_NAME] ([DATE])" at bounding box center [257, 79] width 180 height 14
